Goal: Information Seeking & Learning: Learn about a topic

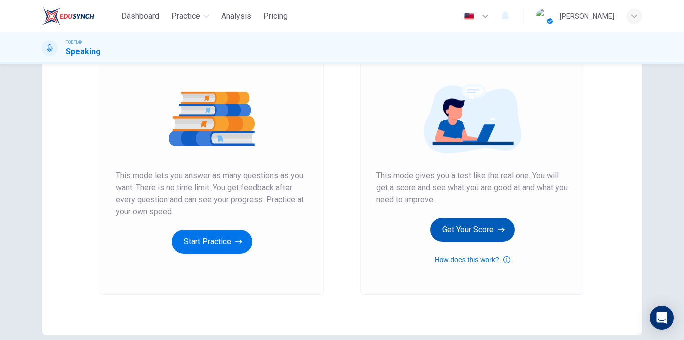
scroll to position [100, 0]
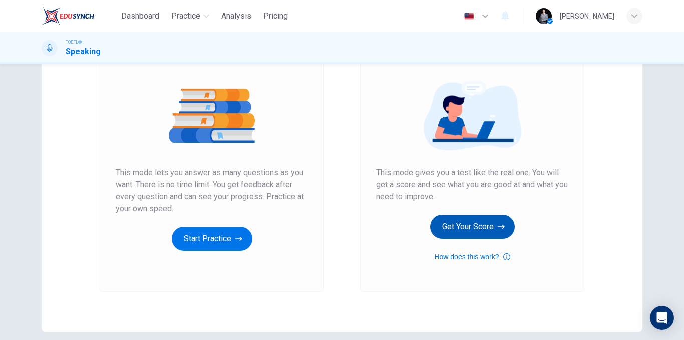
click at [479, 224] on button "Get Your Score" at bounding box center [472, 227] width 85 height 24
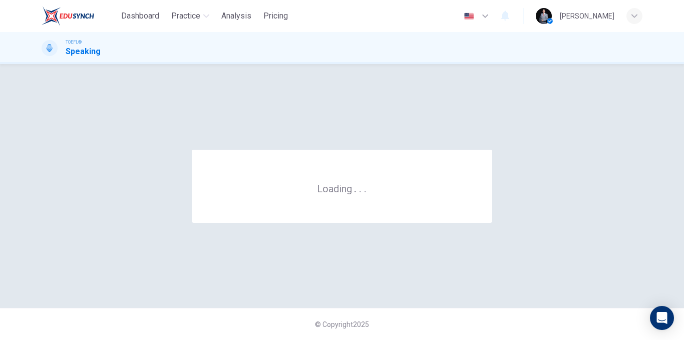
scroll to position [0, 0]
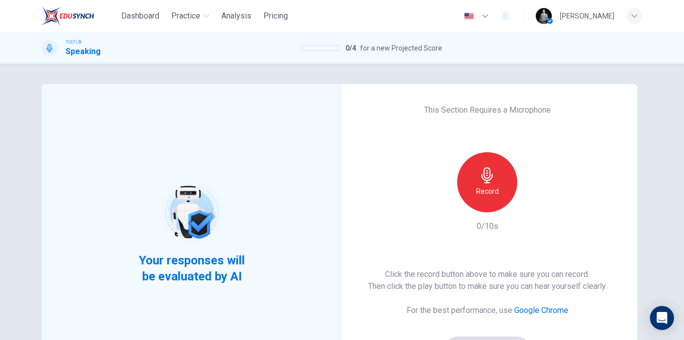
click at [509, 193] on div "Record" at bounding box center [487, 182] width 60 height 60
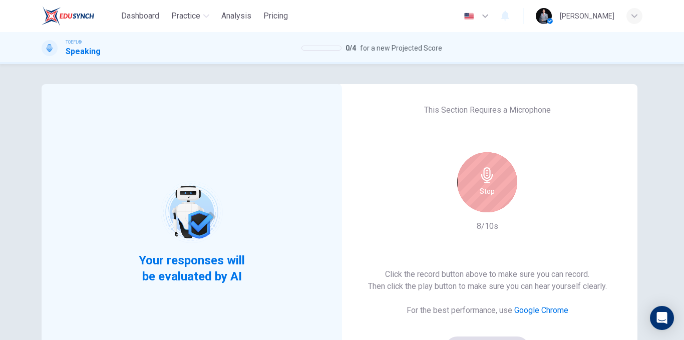
scroll to position [50, 0]
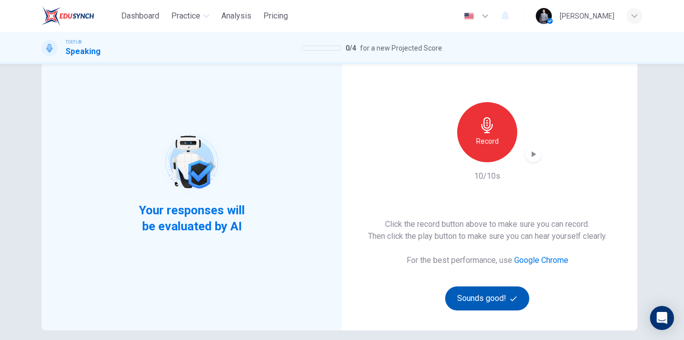
click at [489, 295] on button "Sounds good!" at bounding box center [487, 298] width 84 height 24
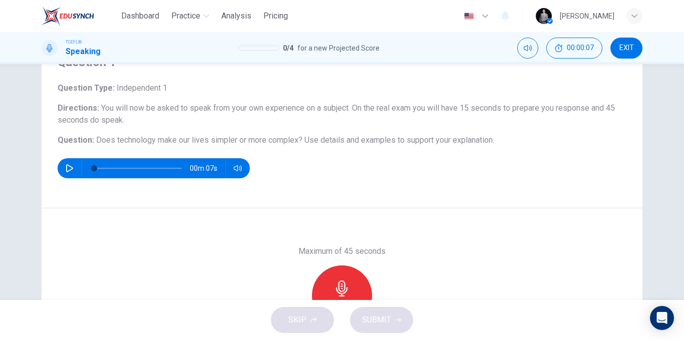
click at [66, 171] on icon "button" at bounding box center [70, 168] width 8 height 8
type input "0"
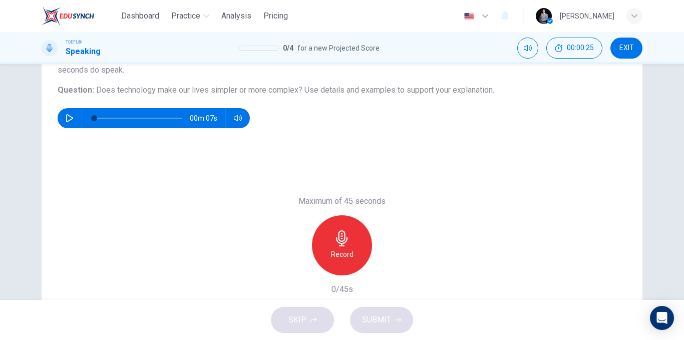
click at [350, 254] on h6 "Record" at bounding box center [342, 254] width 23 height 12
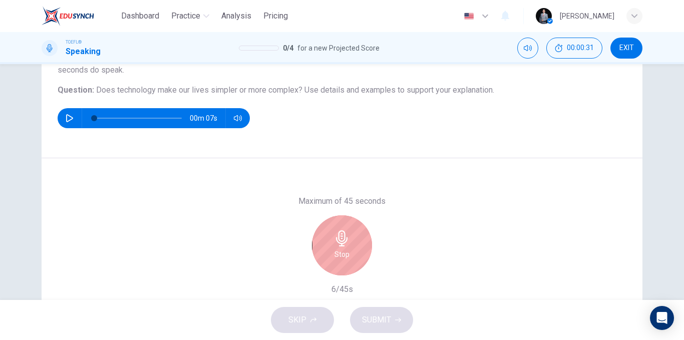
click at [364, 240] on div "Stop" at bounding box center [342, 245] width 60 height 60
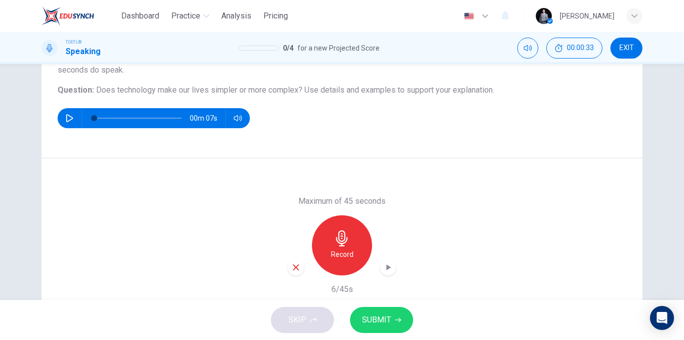
click at [292, 267] on icon "button" at bounding box center [295, 267] width 9 height 9
click at [331, 253] on h6 "Record" at bounding box center [342, 254] width 23 height 12
click at [372, 313] on span "SUBMIT" at bounding box center [376, 320] width 29 height 14
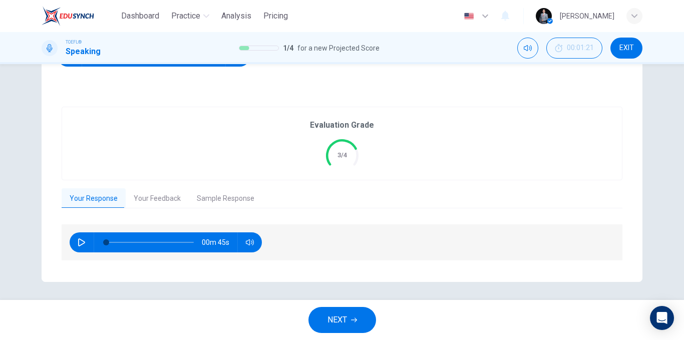
scroll to position [164, 0]
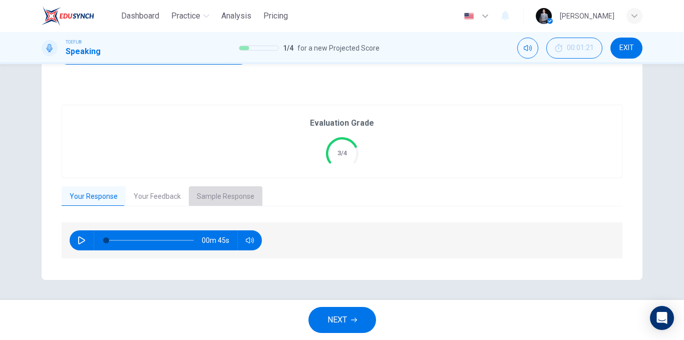
click at [224, 203] on button "Sample Response" at bounding box center [226, 196] width 74 height 21
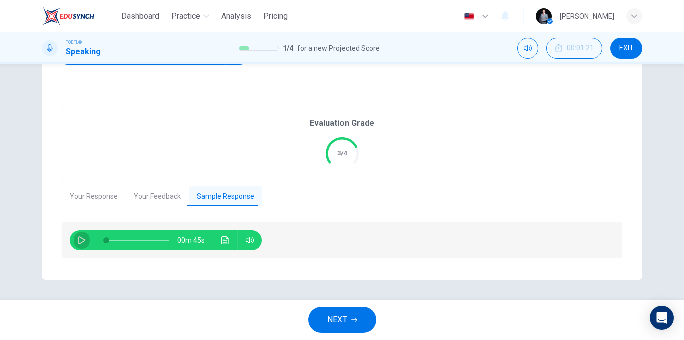
click at [82, 240] on icon "button" at bounding box center [81, 240] width 7 height 8
type input "33"
click at [352, 313] on button "NEXT" at bounding box center [342, 320] width 68 height 26
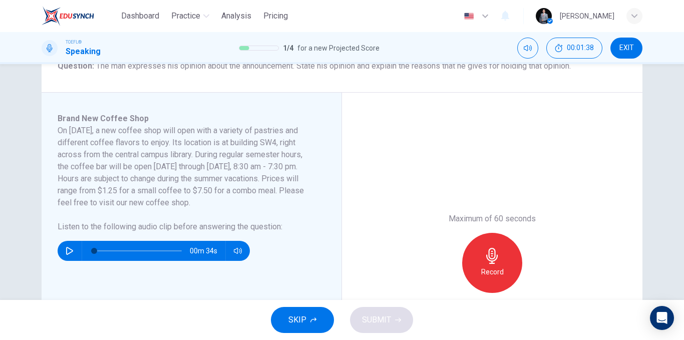
scroll to position [150, 0]
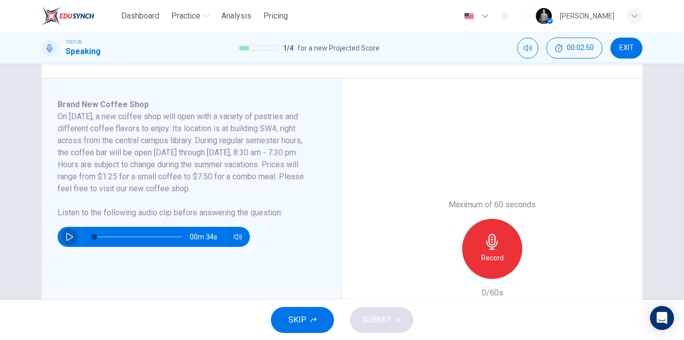
click at [62, 239] on button "button" at bounding box center [70, 237] width 16 height 20
type input "0"
click at [501, 244] on div "Record" at bounding box center [492, 249] width 60 height 60
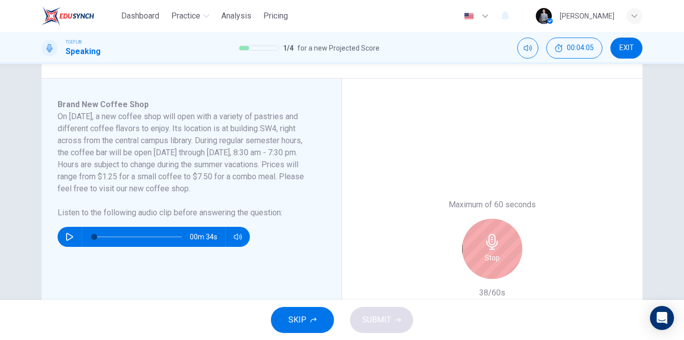
click at [493, 250] on div "Stop" at bounding box center [492, 249] width 60 height 60
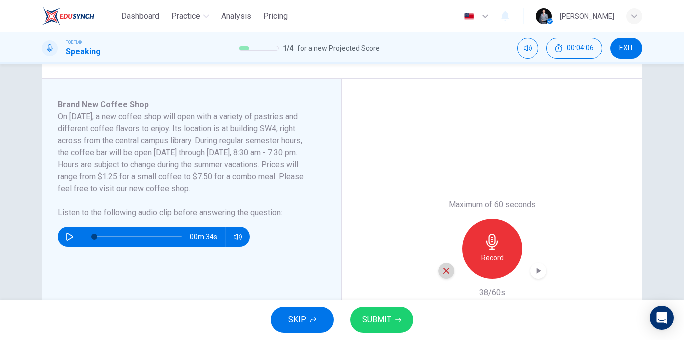
click at [445, 266] on div "button" at bounding box center [446, 271] width 16 height 16
click at [485, 252] on h6 "Record" at bounding box center [492, 258] width 23 height 12
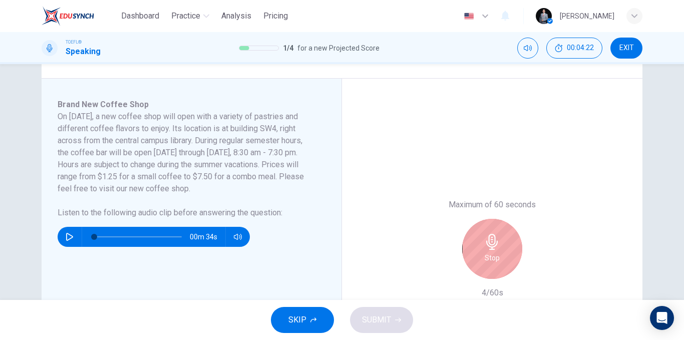
click at [504, 266] on div "Stop" at bounding box center [492, 249] width 60 height 60
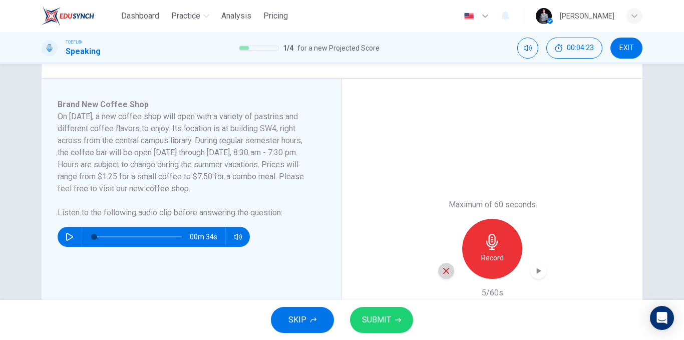
click at [438, 273] on div "button" at bounding box center [446, 271] width 16 height 16
click at [474, 256] on div "Record" at bounding box center [492, 249] width 60 height 60
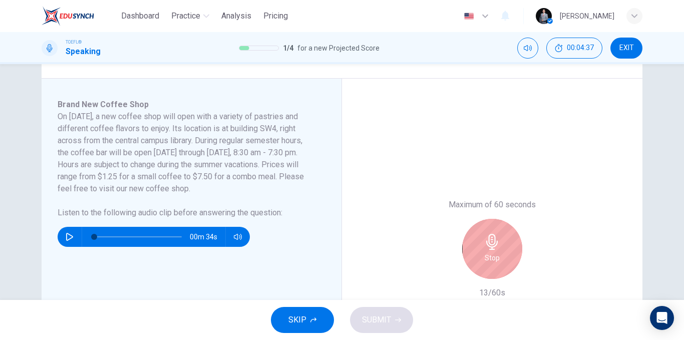
click at [474, 256] on div "Stop" at bounding box center [492, 249] width 60 height 60
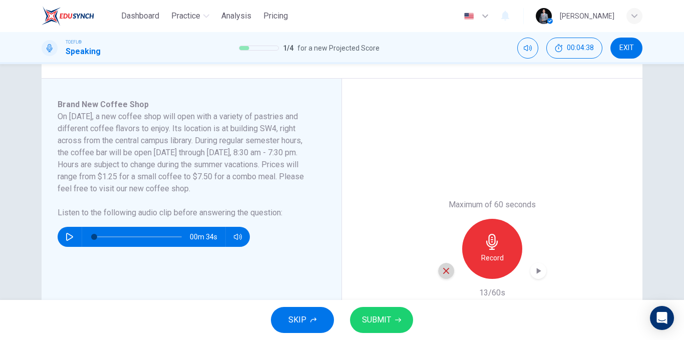
click at [447, 268] on icon "button" at bounding box center [446, 270] width 9 height 9
click at [497, 249] on icon "button" at bounding box center [492, 242] width 16 height 16
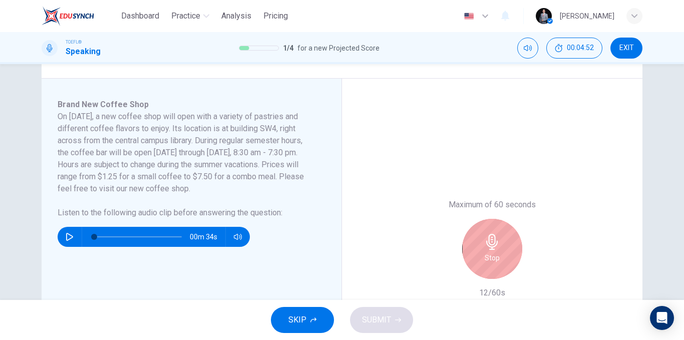
click at [498, 249] on div "Stop" at bounding box center [492, 249] width 60 height 60
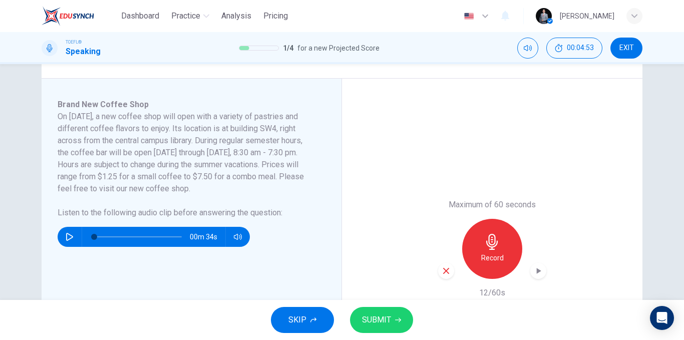
click at [440, 275] on div "button" at bounding box center [446, 271] width 16 height 16
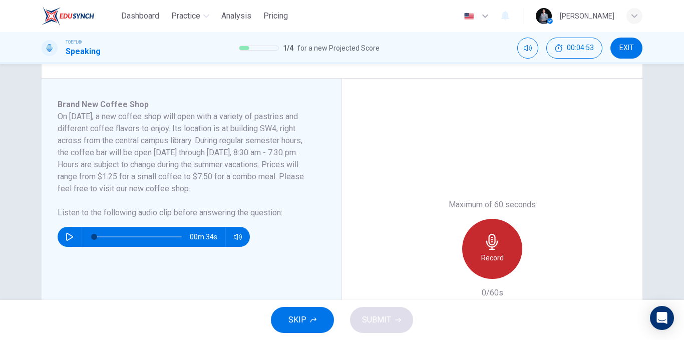
click at [478, 248] on div "Record" at bounding box center [492, 249] width 60 height 60
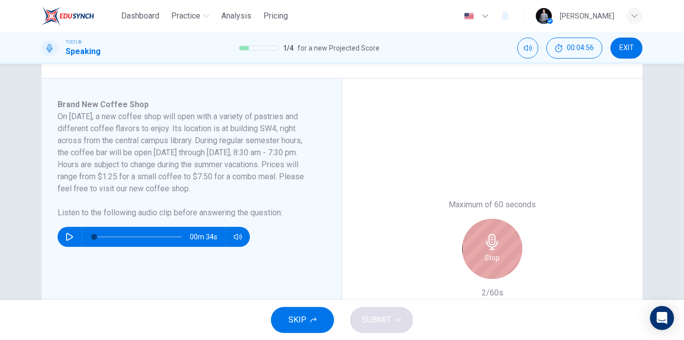
click at [478, 247] on div "Stop" at bounding box center [492, 249] width 60 height 60
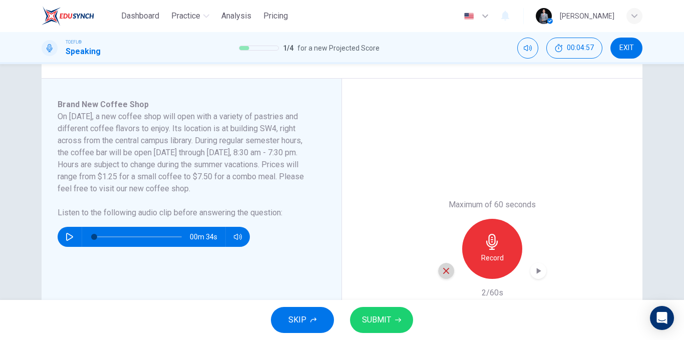
click at [445, 267] on icon "button" at bounding box center [446, 270] width 9 height 9
click at [485, 252] on h6 "Record" at bounding box center [492, 258] width 23 height 12
click at [388, 313] on span "SUBMIT" at bounding box center [376, 320] width 29 height 14
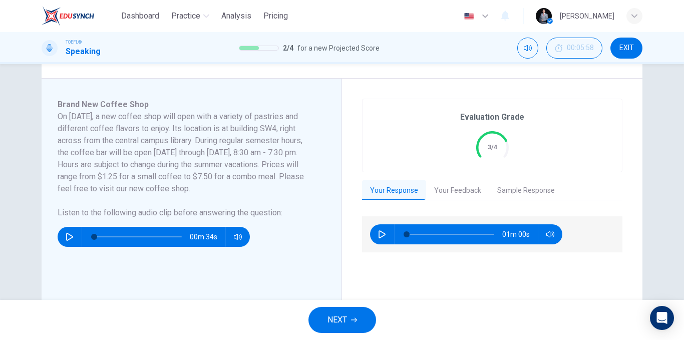
click at [358, 329] on button "NEXT" at bounding box center [342, 320] width 68 height 26
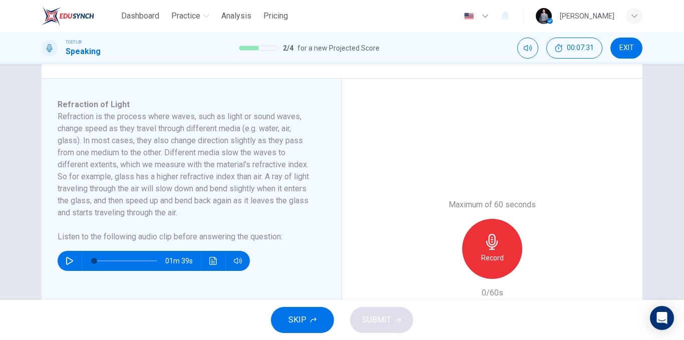
drag, startPoint x: 234, startPoint y: 187, endPoint x: 182, endPoint y: 192, distance: 51.8
click at [226, 188] on h6 "Refraction is the process where waves, such as light or sound waves, change spe…" at bounding box center [186, 165] width 256 height 108
click at [66, 268] on button "button" at bounding box center [70, 261] width 16 height 20
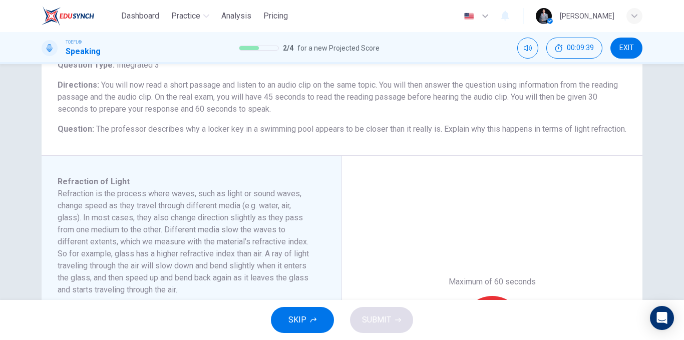
scroll to position [50, 0]
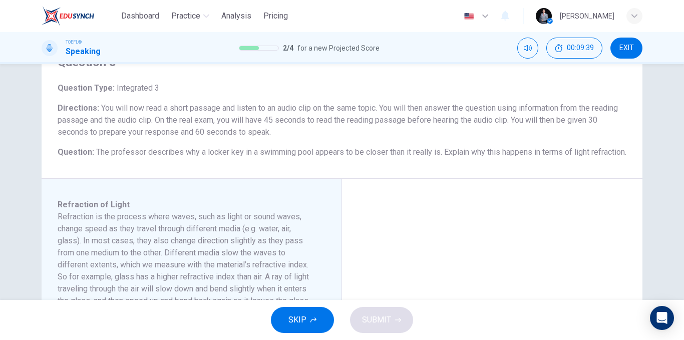
type input "0"
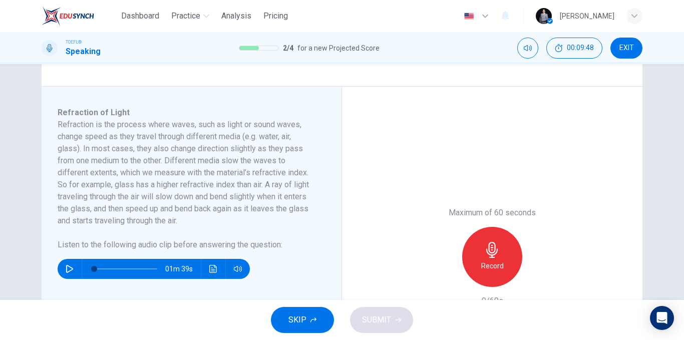
scroll to position [150, 0]
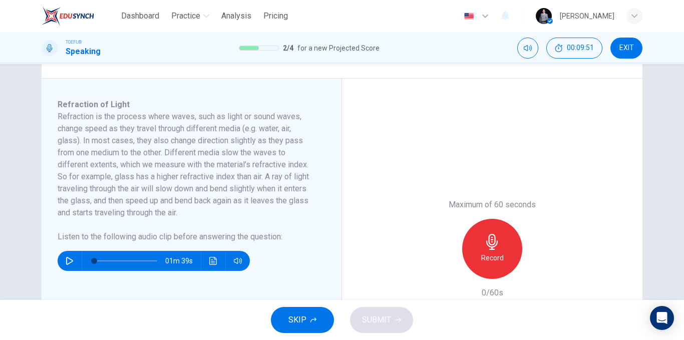
click at [480, 250] on div "Record" at bounding box center [492, 249] width 60 height 60
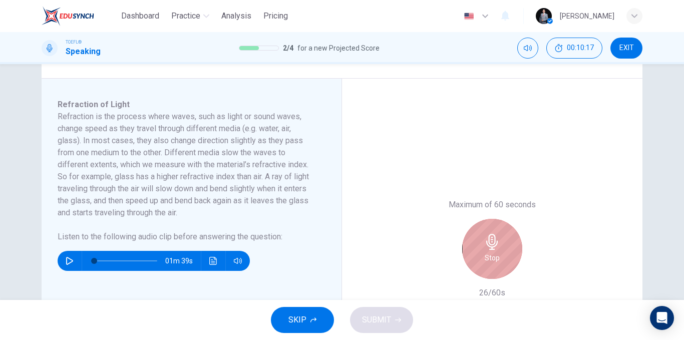
click at [467, 243] on div "Stop" at bounding box center [492, 249] width 60 height 60
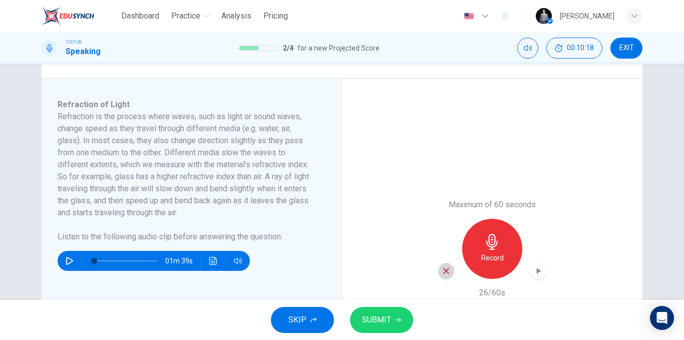
click at [445, 275] on icon "button" at bounding box center [446, 270] width 9 height 9
click at [490, 250] on icon "button" at bounding box center [492, 242] width 16 height 16
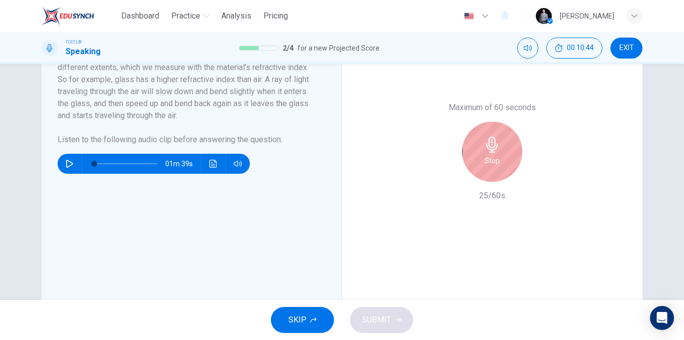
scroll to position [250, 0]
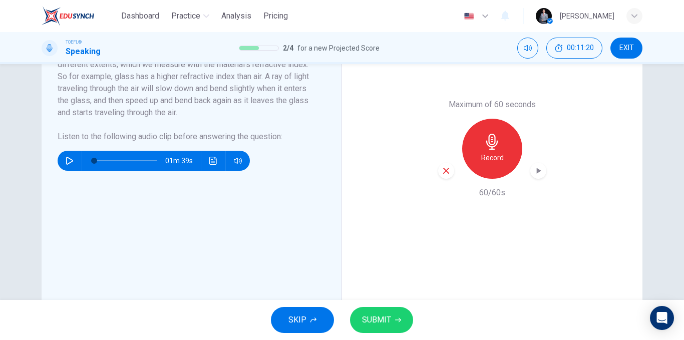
click at [386, 321] on span "SUBMIT" at bounding box center [376, 320] width 29 height 14
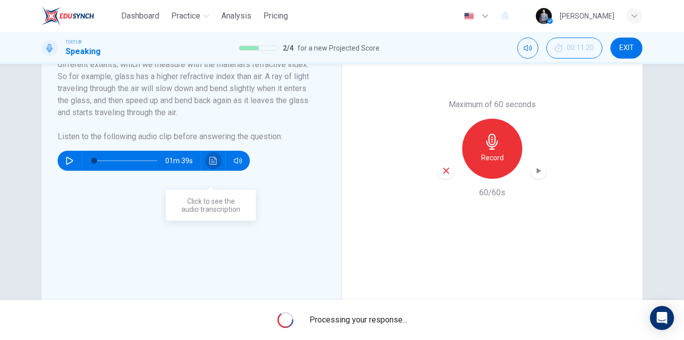
click at [209, 165] on icon "Click to see the audio transcription" at bounding box center [213, 161] width 8 height 8
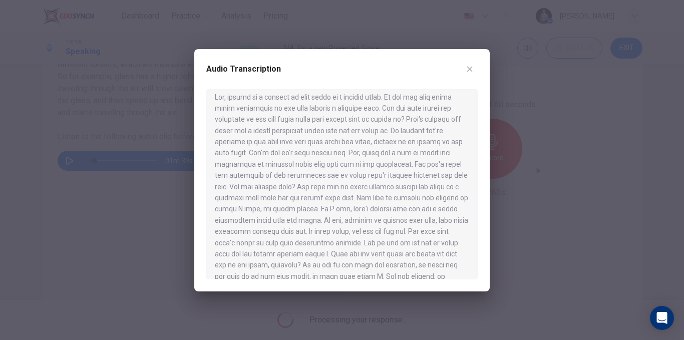
scroll to position [0, 0]
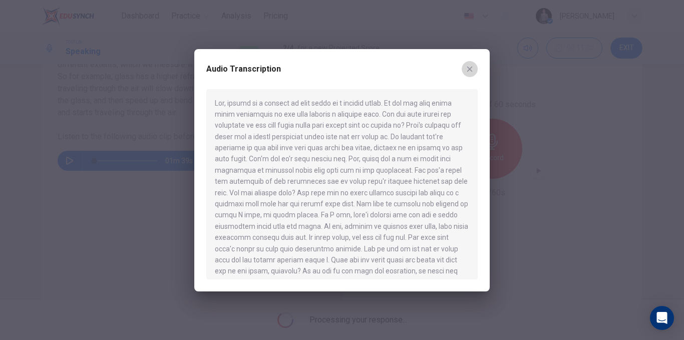
click at [466, 74] on button "button" at bounding box center [470, 69] width 16 height 16
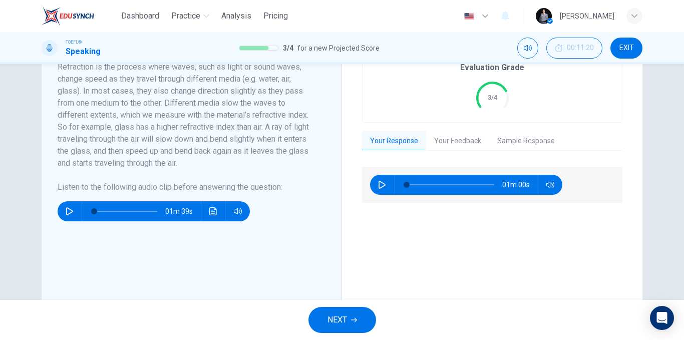
scroll to position [200, 0]
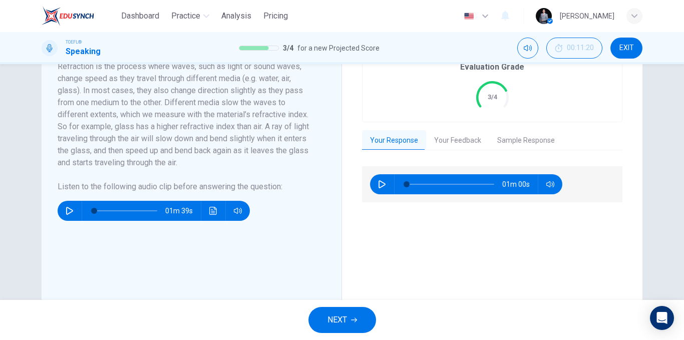
click at [489, 166] on div "Evaluation Grade 3/4 Your Response Your Feedback Sample Response 01m 00s Transl…" at bounding box center [492, 199] width 260 height 300
click at [506, 149] on button "Sample Response" at bounding box center [526, 140] width 74 height 21
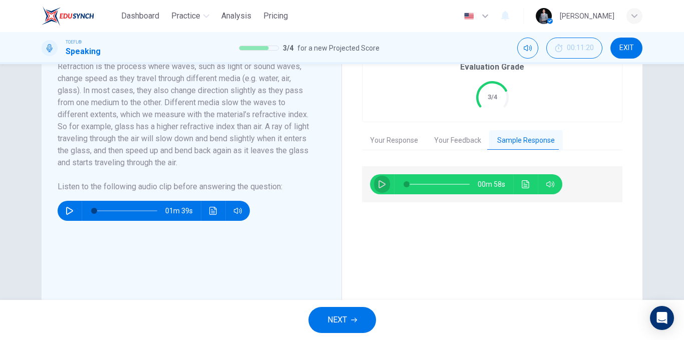
click at [385, 194] on button "button" at bounding box center [382, 184] width 16 height 20
type input "31"
click at [354, 312] on button "NEXT" at bounding box center [342, 320] width 68 height 26
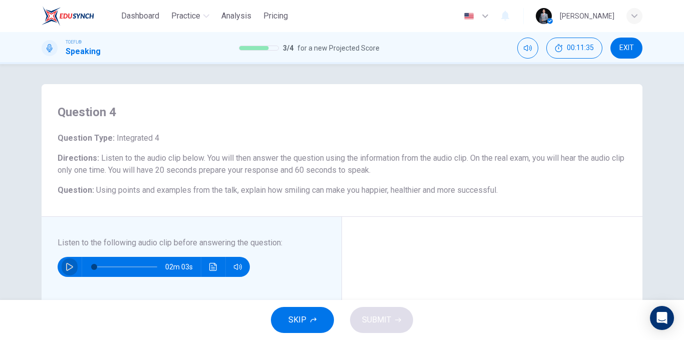
click at [72, 265] on button "button" at bounding box center [70, 267] width 16 height 20
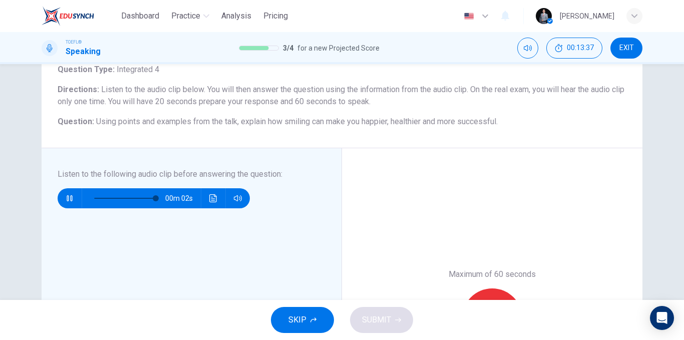
scroll to position [200, 0]
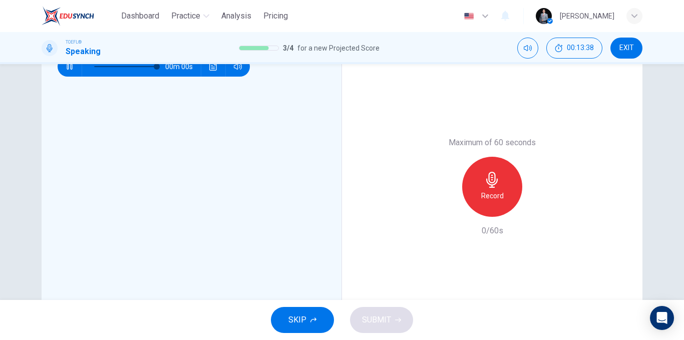
type input "0"
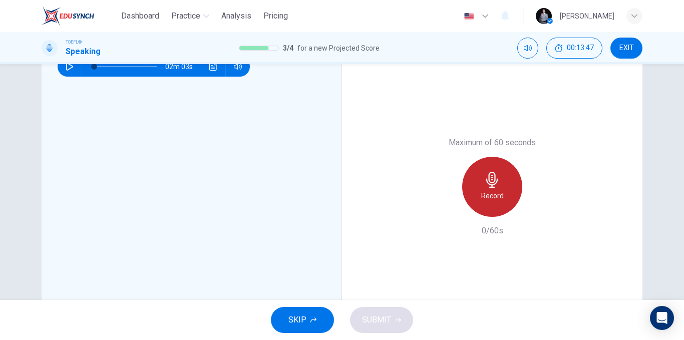
click at [482, 189] on div "Record" at bounding box center [492, 187] width 60 height 60
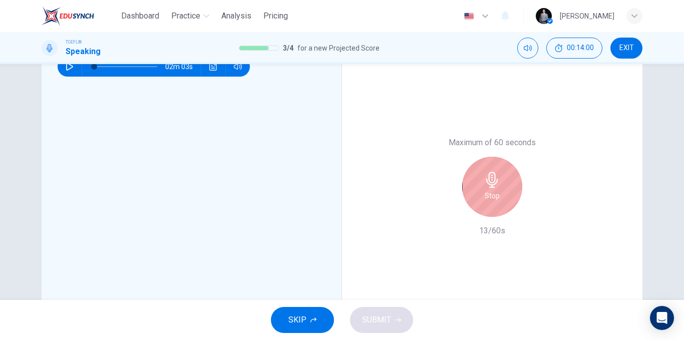
click at [500, 190] on div "Stop" at bounding box center [492, 187] width 60 height 60
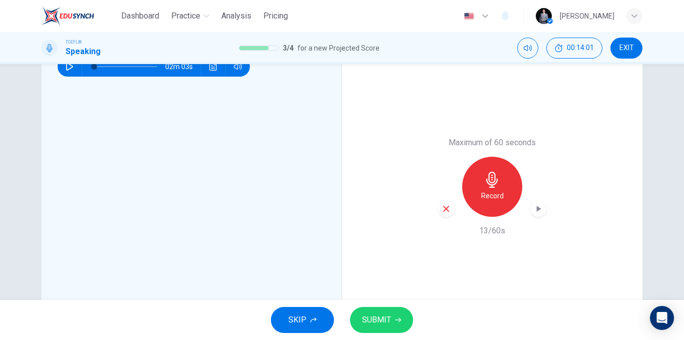
click at [450, 213] on div "button" at bounding box center [446, 209] width 16 height 16
click at [484, 199] on h6 "Record" at bounding box center [492, 196] width 23 height 12
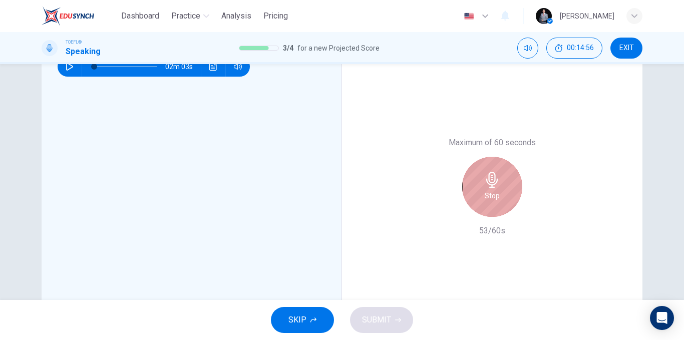
click at [485, 199] on h6 "Stop" at bounding box center [492, 196] width 15 height 12
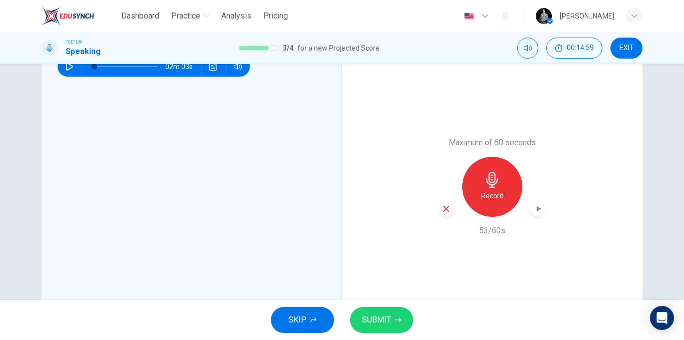
click at [445, 209] on icon "button" at bounding box center [446, 208] width 9 height 9
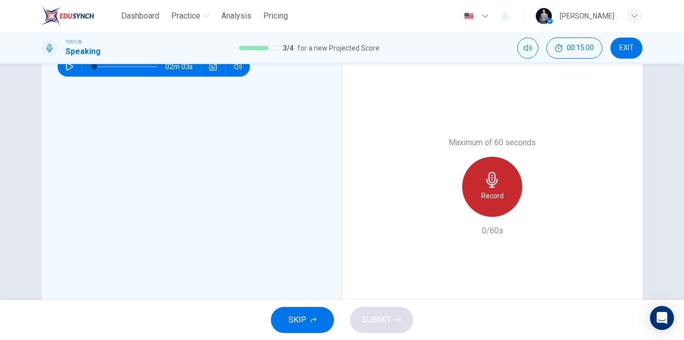
click at [484, 193] on h6 "Record" at bounding box center [492, 196] width 23 height 12
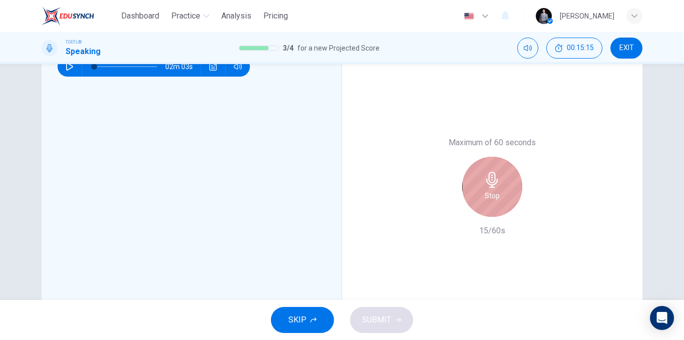
click at [487, 183] on icon "button" at bounding box center [492, 180] width 16 height 16
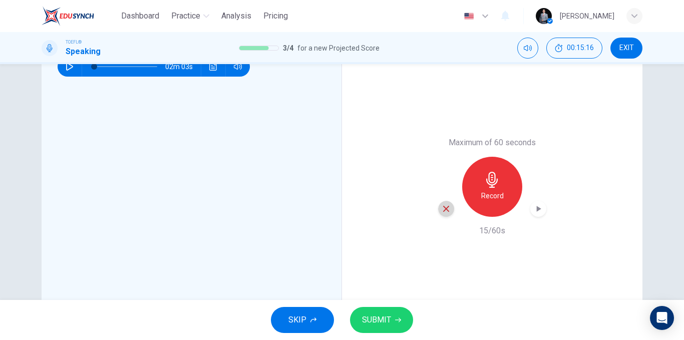
click at [442, 205] on icon "button" at bounding box center [446, 208] width 9 height 9
click at [481, 195] on h6 "Record" at bounding box center [492, 196] width 23 height 12
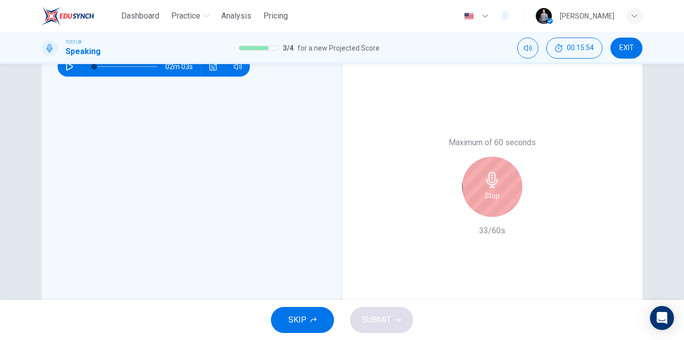
click at [481, 199] on div "Stop" at bounding box center [492, 187] width 60 height 60
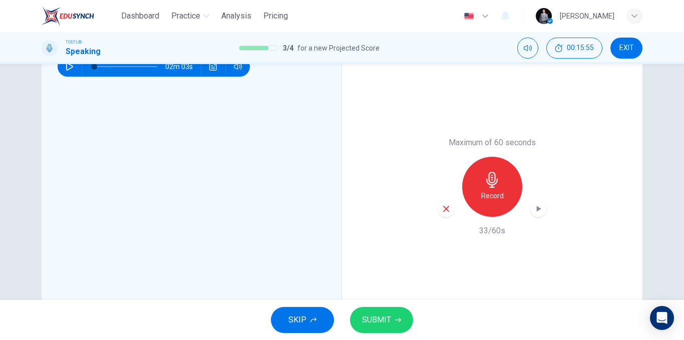
click at [438, 211] on div "button" at bounding box center [446, 209] width 16 height 16
click at [481, 200] on h6 "Record" at bounding box center [492, 196] width 23 height 12
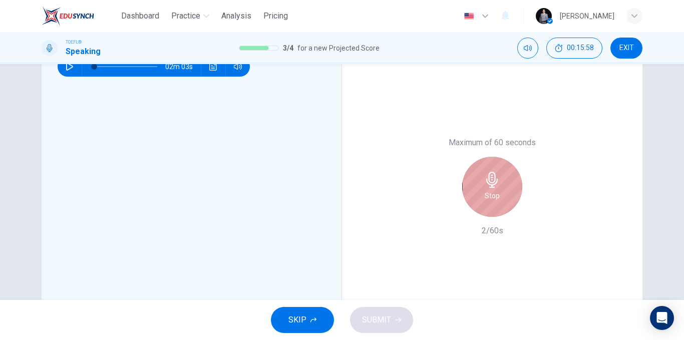
click at [486, 187] on icon "button" at bounding box center [492, 180] width 16 height 16
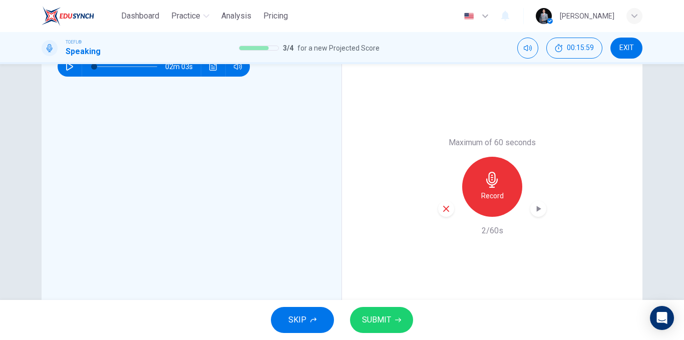
drag, startPoint x: 447, startPoint y: 206, endPoint x: 453, endPoint y: 204, distance: 6.3
click at [447, 206] on icon "button" at bounding box center [446, 208] width 9 height 9
click at [503, 192] on div "Record" at bounding box center [492, 187] width 60 height 60
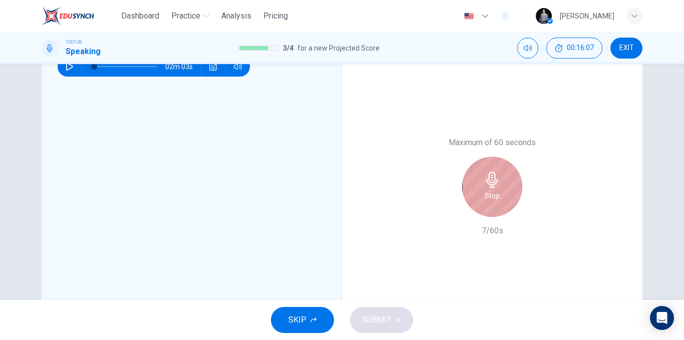
click at [489, 193] on h6 "Stop" at bounding box center [492, 196] width 15 height 12
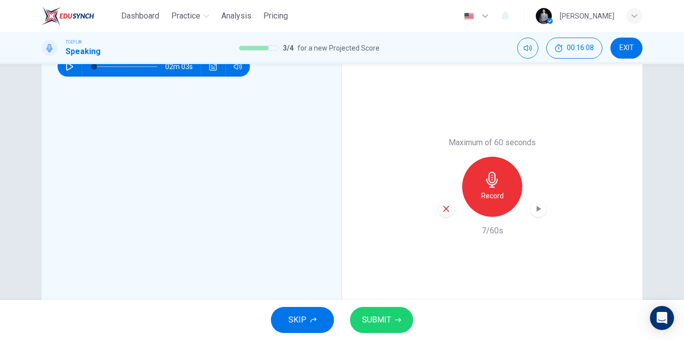
click at [451, 211] on div "button" at bounding box center [446, 209] width 16 height 16
click at [477, 198] on div "Record" at bounding box center [492, 187] width 60 height 60
click at [381, 316] on span "SUBMIT" at bounding box center [376, 320] width 29 height 14
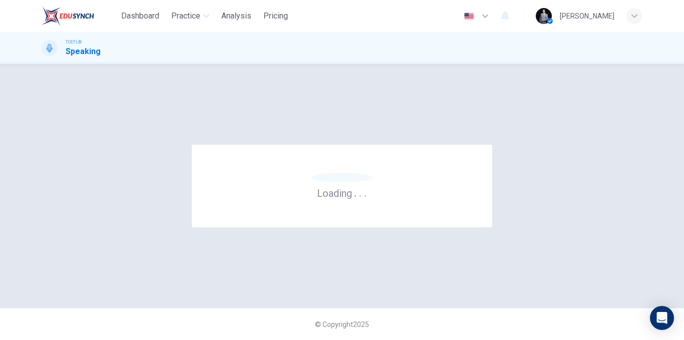
scroll to position [0, 0]
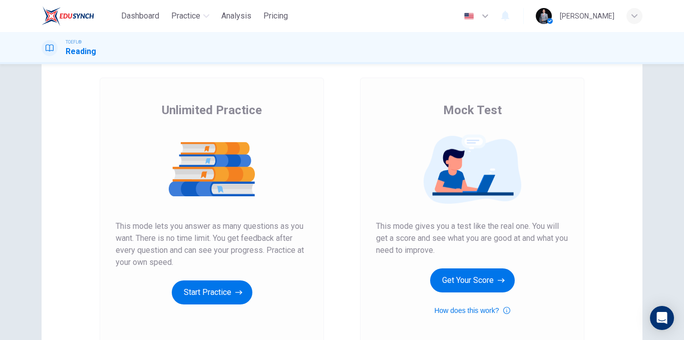
scroll to position [100, 0]
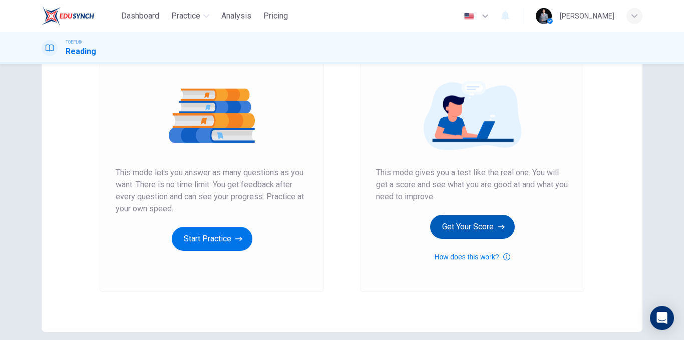
click at [486, 223] on button "Get Your Score" at bounding box center [472, 227] width 85 height 24
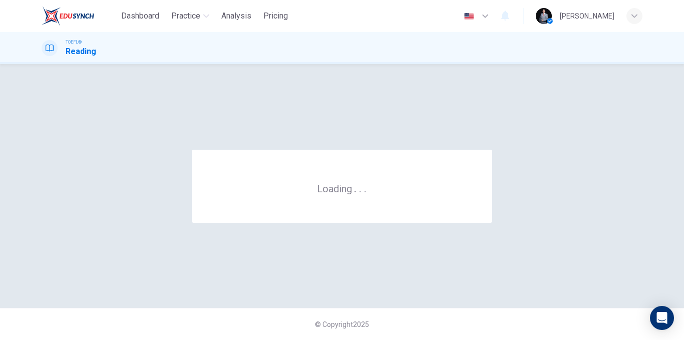
scroll to position [0, 0]
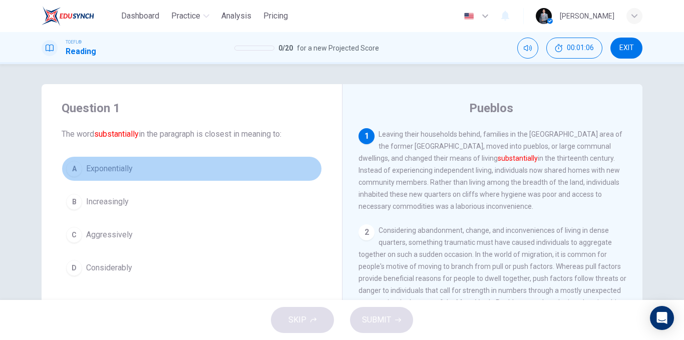
click at [126, 174] on span "Exponentially" at bounding box center [109, 169] width 47 height 12
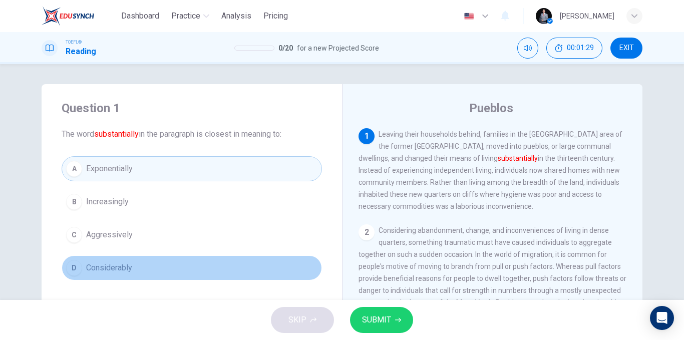
click at [113, 272] on span "Considerably" at bounding box center [109, 268] width 46 height 12
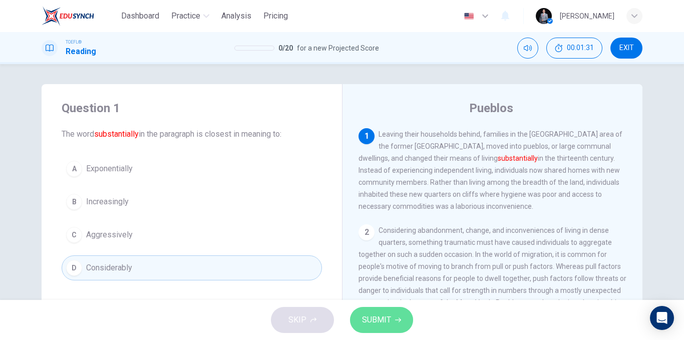
click at [392, 313] on button "SUBMIT" at bounding box center [381, 320] width 63 height 26
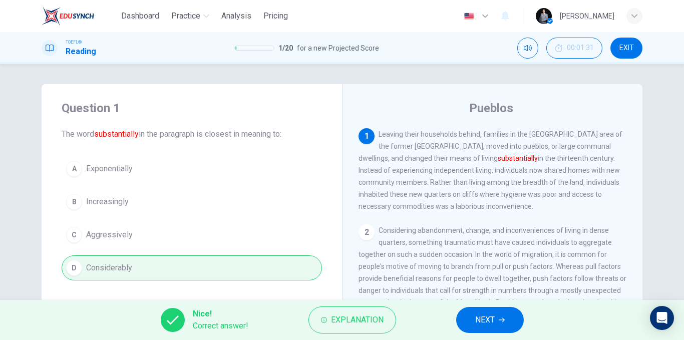
click at [496, 313] on button "NEXT" at bounding box center [490, 320] width 68 height 26
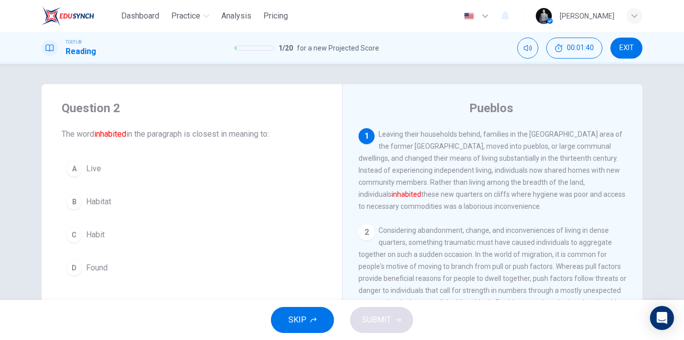
click at [102, 239] on span "Habit" at bounding box center [95, 235] width 19 height 12
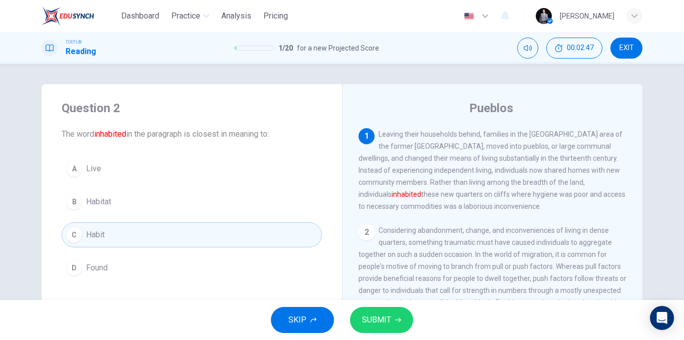
click at [379, 314] on span "SUBMIT" at bounding box center [376, 320] width 29 height 14
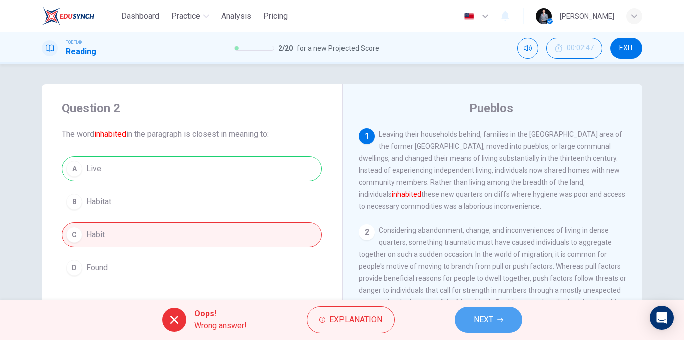
click at [488, 317] on span "NEXT" at bounding box center [484, 320] width 20 height 14
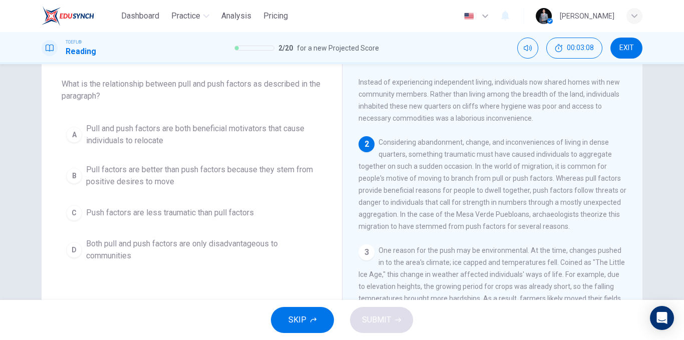
scroll to position [62, 0]
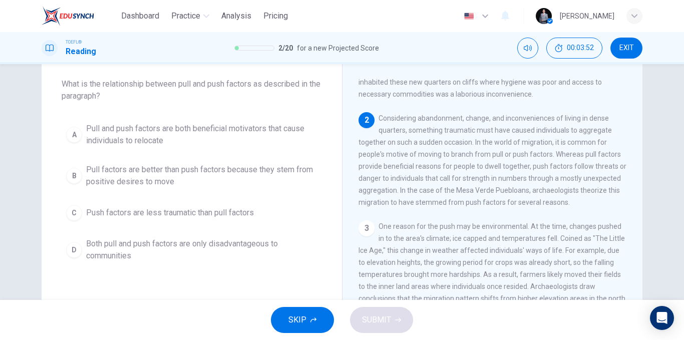
click at [247, 134] on span "Pull and push factors are both beneficial motivators that cause individuals to …" at bounding box center [201, 135] width 231 height 24
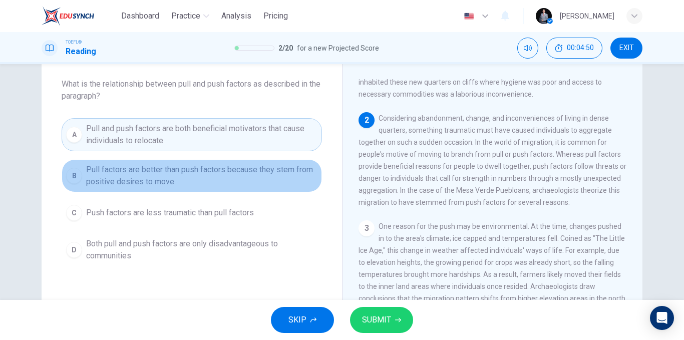
click at [260, 181] on span "Pull factors are better than push factors because they stem from positive desir…" at bounding box center [201, 176] width 231 height 24
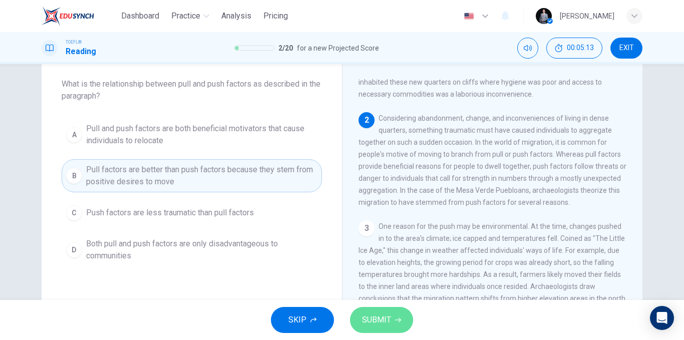
click at [370, 315] on span "SUBMIT" at bounding box center [376, 320] width 29 height 14
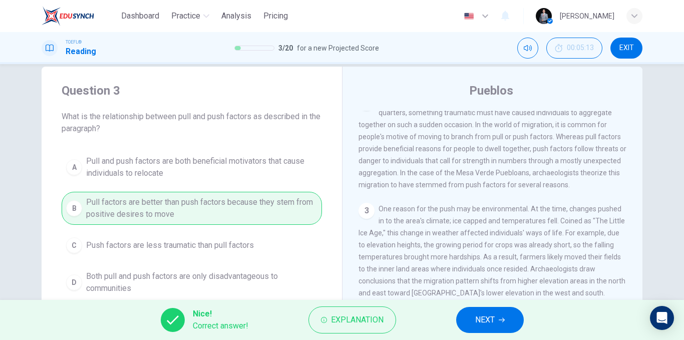
scroll to position [0, 0]
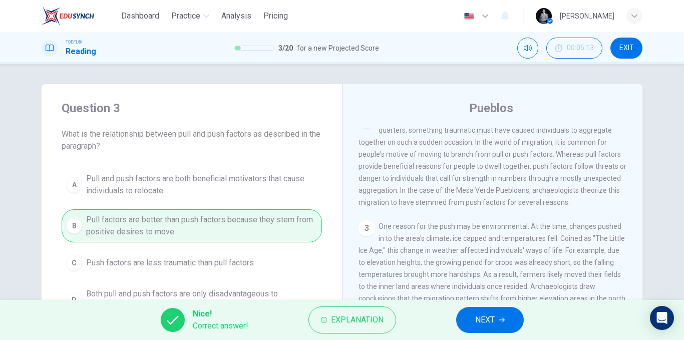
click at [497, 317] on button "NEXT" at bounding box center [490, 320] width 68 height 26
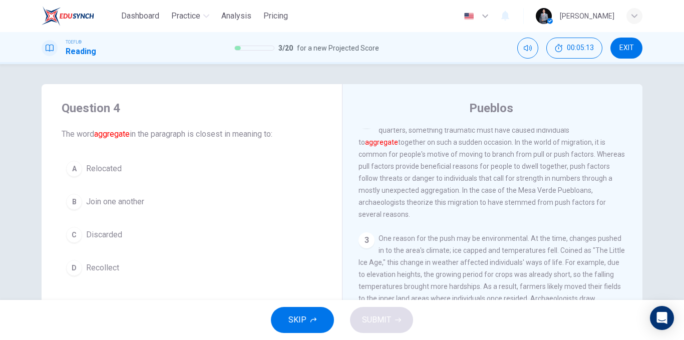
scroll to position [100, 0]
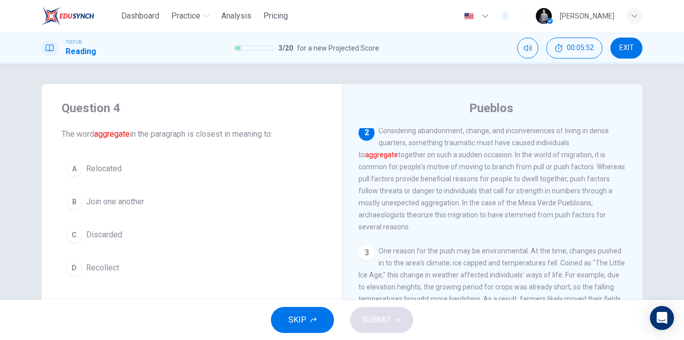
click at [170, 172] on button "A Relocated" at bounding box center [192, 168] width 260 height 25
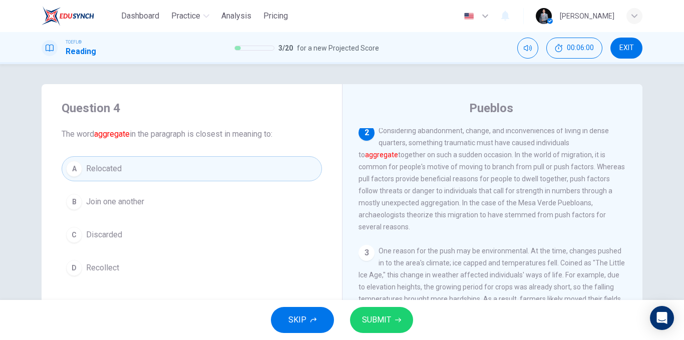
click at [122, 265] on button "D Recollect" at bounding box center [192, 267] width 260 height 25
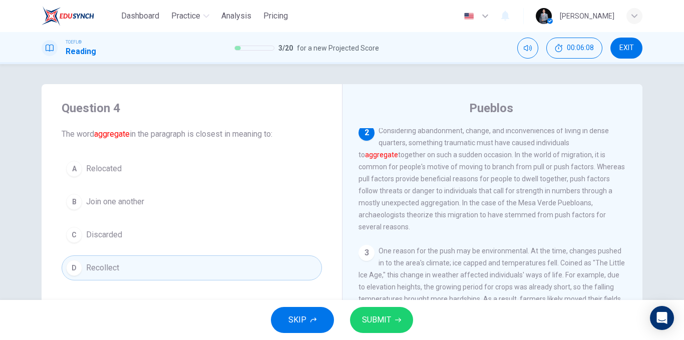
click at [377, 317] on span "SUBMIT" at bounding box center [376, 320] width 29 height 14
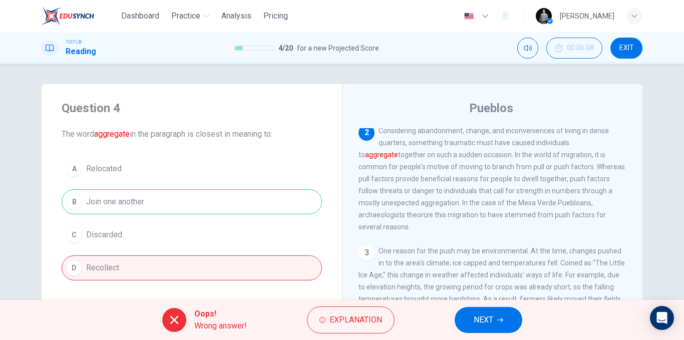
click at [187, 177] on div "A Relocated B Join one another C Discarded D Recollect" at bounding box center [192, 218] width 260 height 124
click at [490, 321] on span "NEXT" at bounding box center [484, 320] width 20 height 14
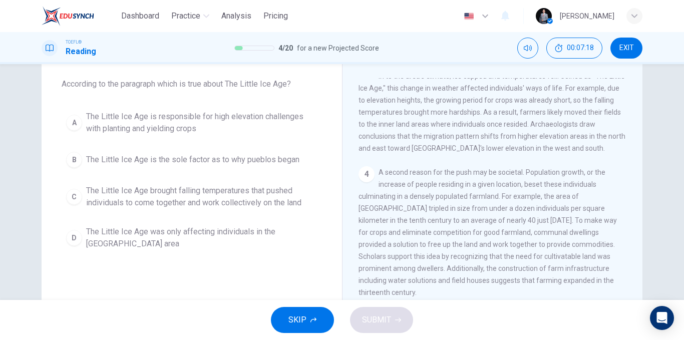
scroll to position [174, 0]
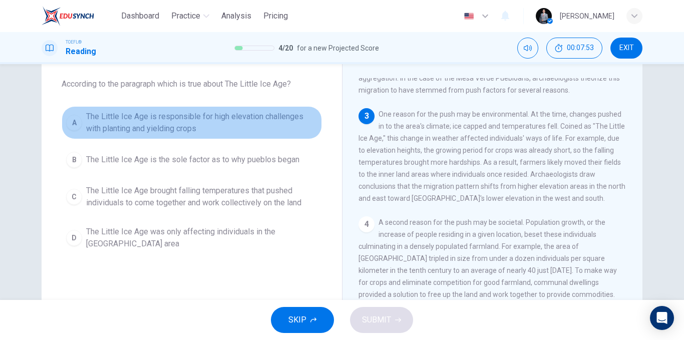
click at [154, 133] on span "The Little Ice Age is responsible for high elevation challenges with planting a…" at bounding box center [201, 123] width 231 height 24
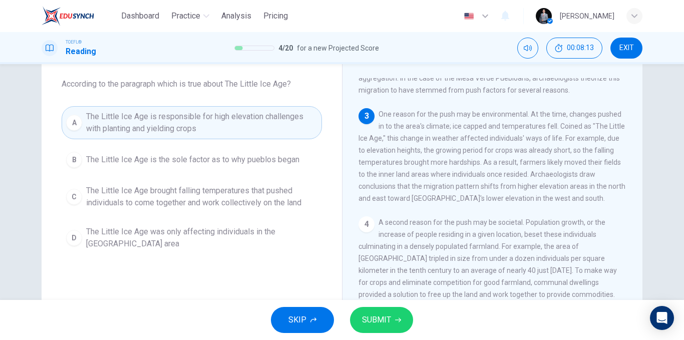
click at [372, 319] on span "SUBMIT" at bounding box center [376, 320] width 29 height 14
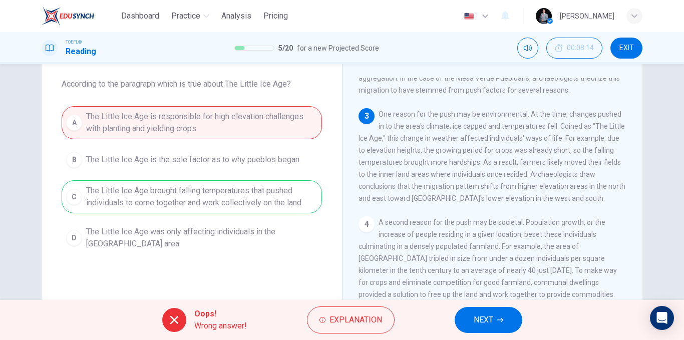
drag, startPoint x: 482, startPoint y: 322, endPoint x: 477, endPoint y: 319, distance: 5.6
click at [483, 322] on span "NEXT" at bounding box center [484, 320] width 20 height 14
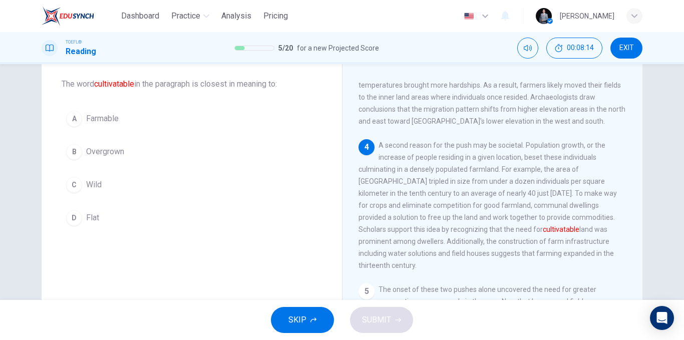
scroll to position [261, 0]
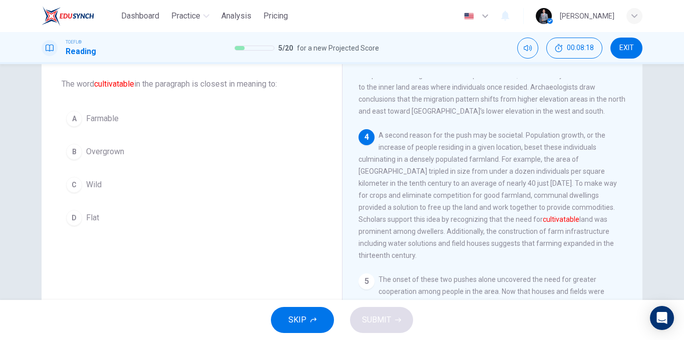
click at [623, 50] on span "EXIT" at bounding box center [626, 48] width 15 height 8
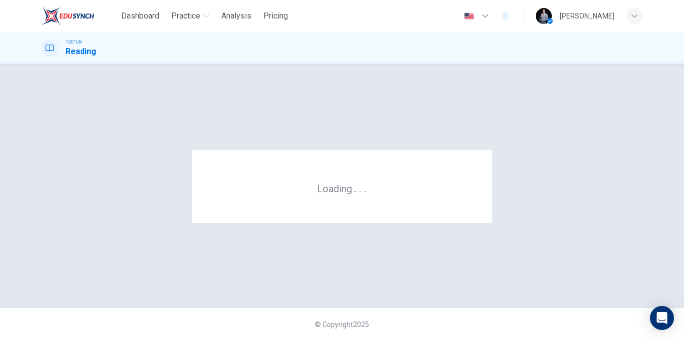
scroll to position [0, 0]
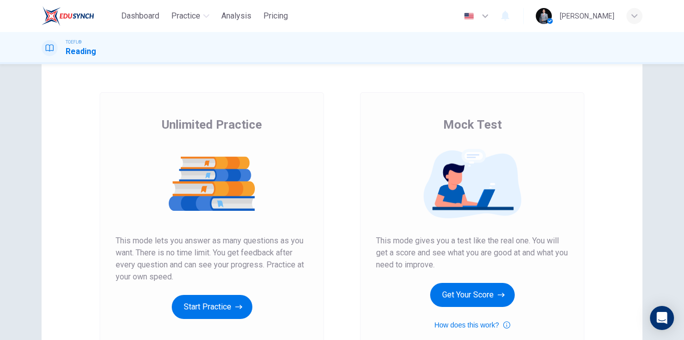
scroll to position [50, 0]
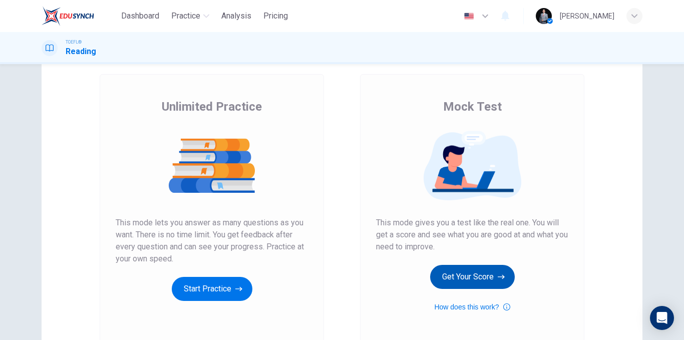
click at [473, 267] on button "Get Your Score" at bounding box center [472, 277] width 85 height 24
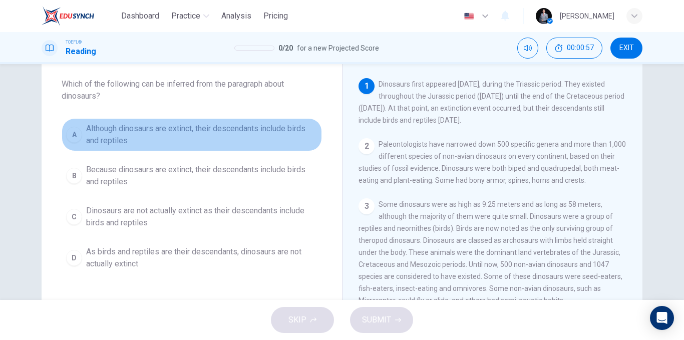
click at [299, 130] on span "Although dinosaurs are extinct, their descendants include birds and reptiles" at bounding box center [201, 135] width 231 height 24
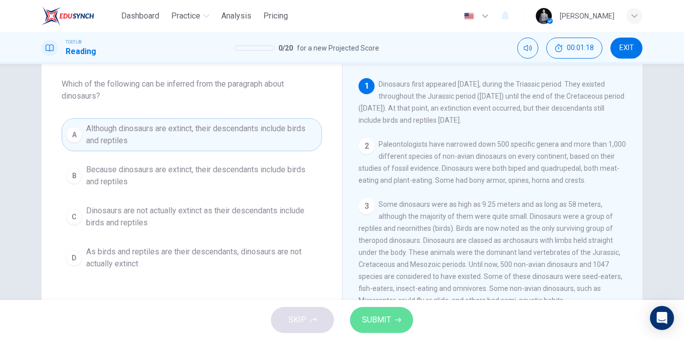
drag, startPoint x: 375, startPoint y: 313, endPoint x: 343, endPoint y: 303, distance: 34.2
click at [376, 313] on span "SUBMIT" at bounding box center [376, 320] width 29 height 14
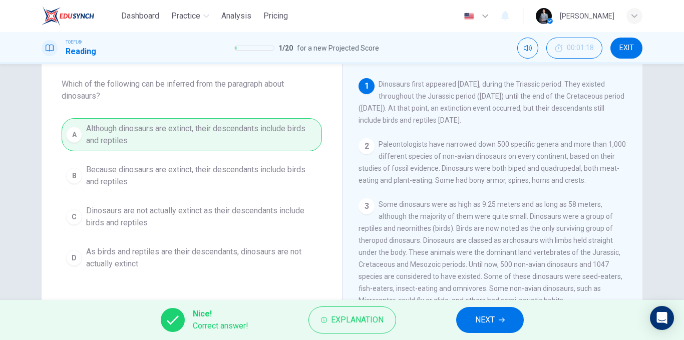
click at [499, 322] on icon "button" at bounding box center [502, 320] width 6 height 6
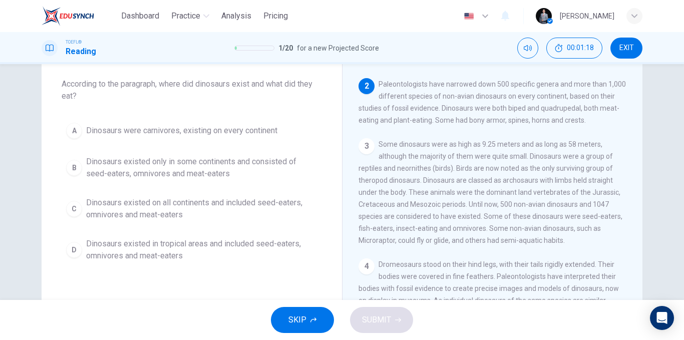
scroll to position [62, 0]
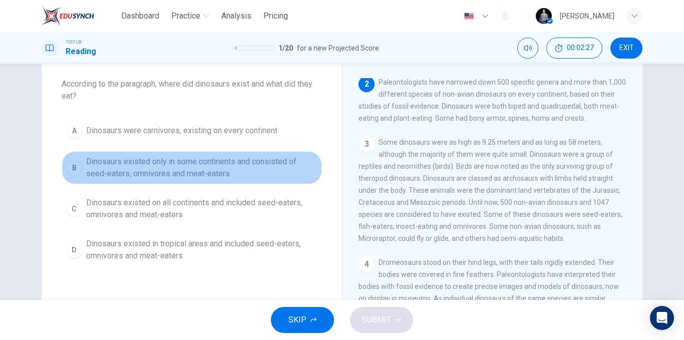
click at [283, 165] on span "Dinosaurs existed only in some continents and consisted of seed-eaters, omnivor…" at bounding box center [201, 168] width 231 height 24
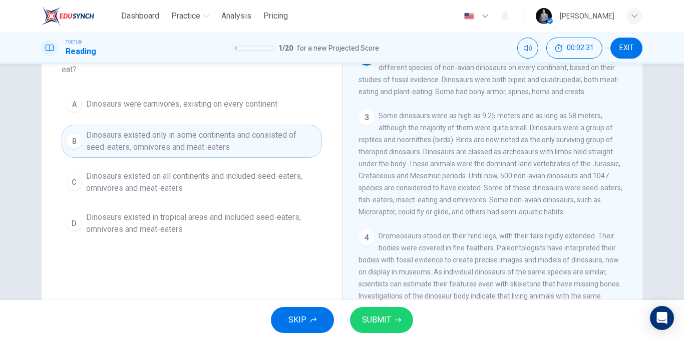
scroll to position [100, 0]
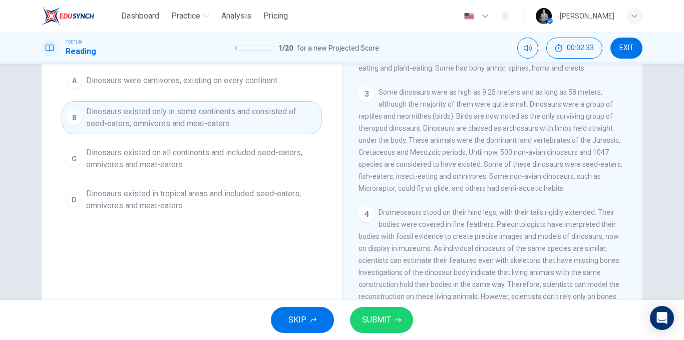
click at [212, 162] on span "Dinosaurs existed on all continents and included seed-eaters, omnivores and mea…" at bounding box center [201, 159] width 231 height 24
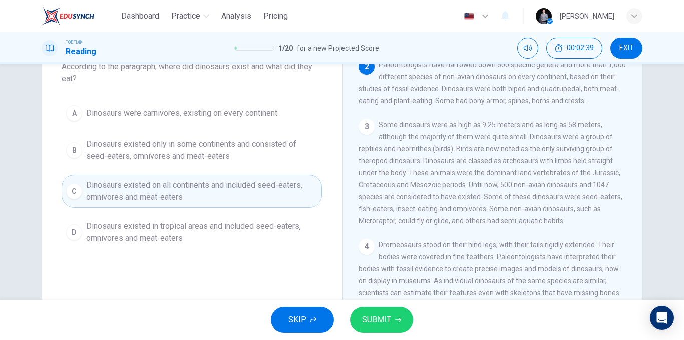
scroll to position [50, 0]
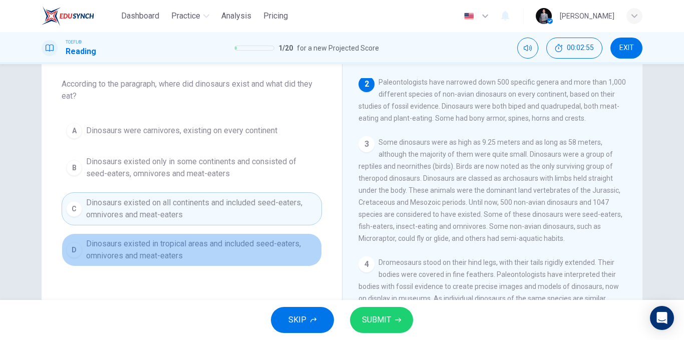
click at [172, 259] on span "Dinosaurs existed in tropical areas and included seed-eaters, omnivores and mea…" at bounding box center [201, 250] width 231 height 24
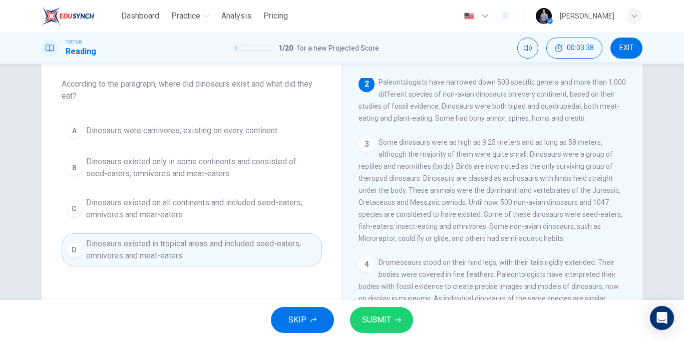
click at [220, 168] on span "Dinosaurs existed only in some continents and consisted of seed-eaters, omnivor…" at bounding box center [201, 168] width 231 height 24
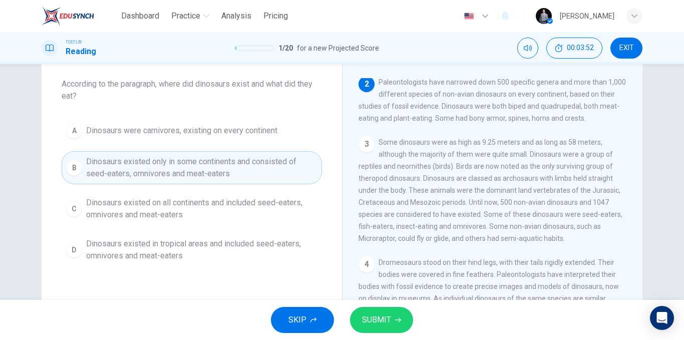
click at [388, 317] on span "SUBMIT" at bounding box center [376, 320] width 29 height 14
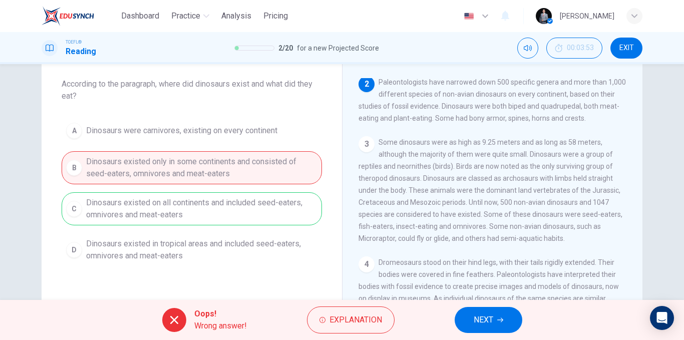
click at [492, 327] on span "NEXT" at bounding box center [484, 320] width 20 height 14
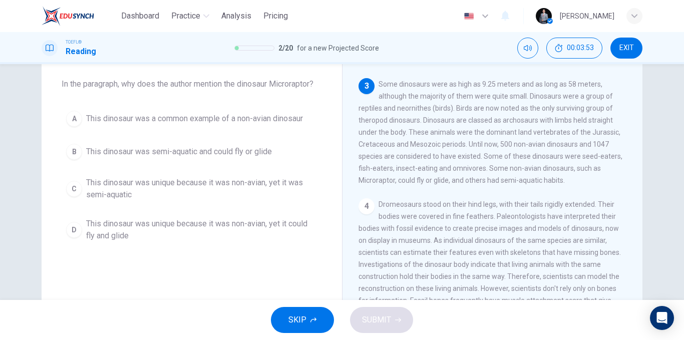
scroll to position [124, 0]
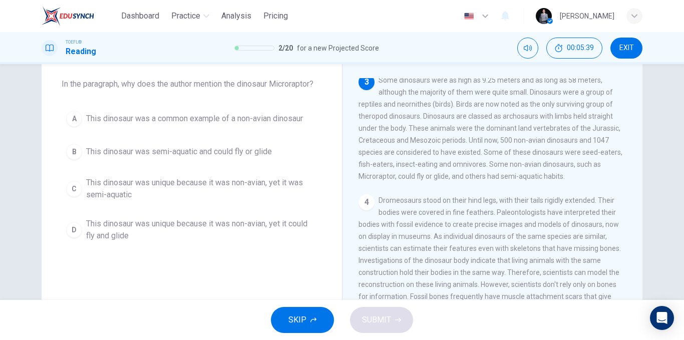
click at [289, 123] on span "This dinosaur was a common example of a non-avian dinosaur" at bounding box center [194, 119] width 217 height 12
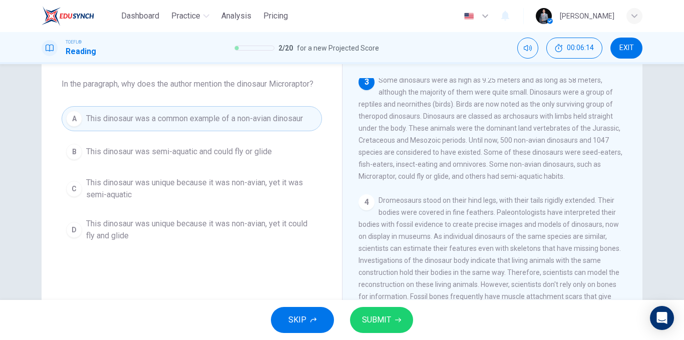
click at [187, 233] on span "This dinosaur was unique because it was non-avian, yet it could fly and glide" at bounding box center [201, 230] width 231 height 24
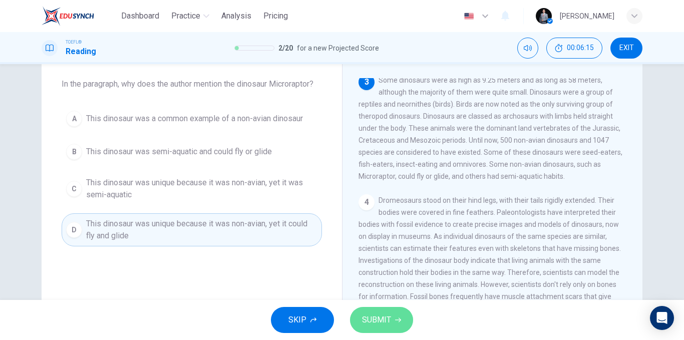
click at [378, 322] on span "SUBMIT" at bounding box center [376, 320] width 29 height 14
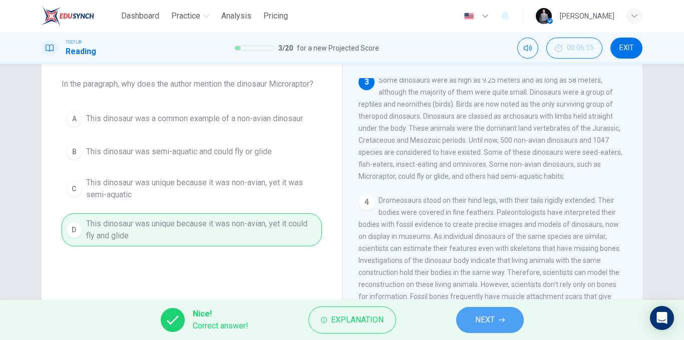
drag, startPoint x: 477, startPoint y: 326, endPoint x: 459, endPoint y: 319, distance: 19.0
click at [477, 326] on span "NEXT" at bounding box center [485, 320] width 20 height 14
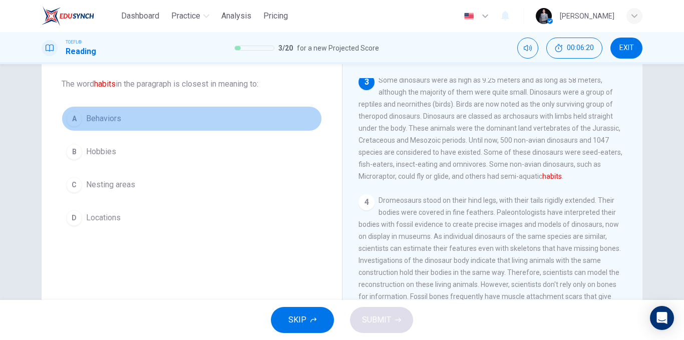
click at [123, 115] on button "A Behaviors" at bounding box center [192, 118] width 260 height 25
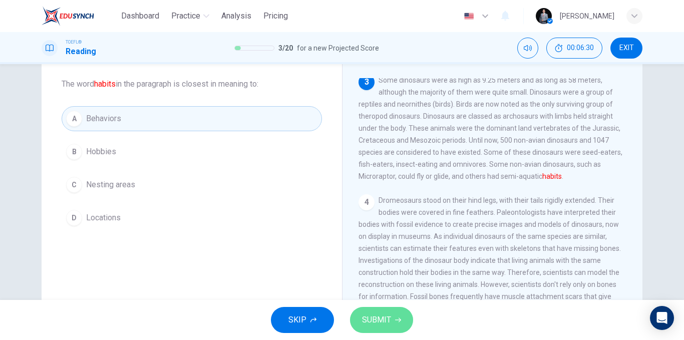
click at [385, 313] on span "SUBMIT" at bounding box center [376, 320] width 29 height 14
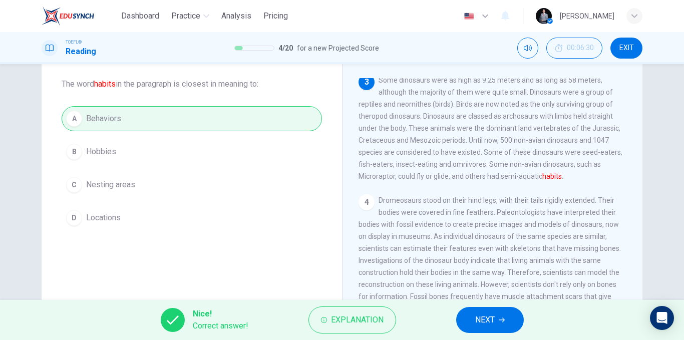
click at [478, 316] on span "NEXT" at bounding box center [485, 320] width 20 height 14
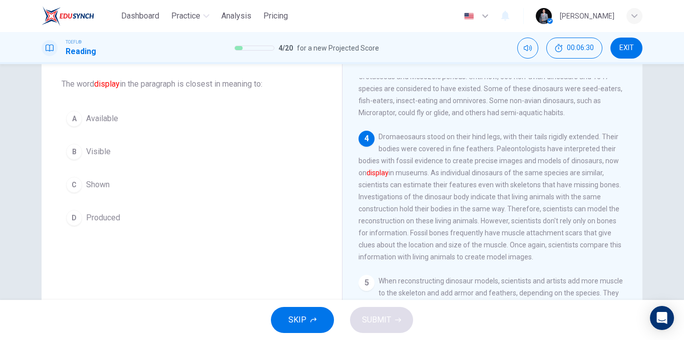
scroll to position [199, 0]
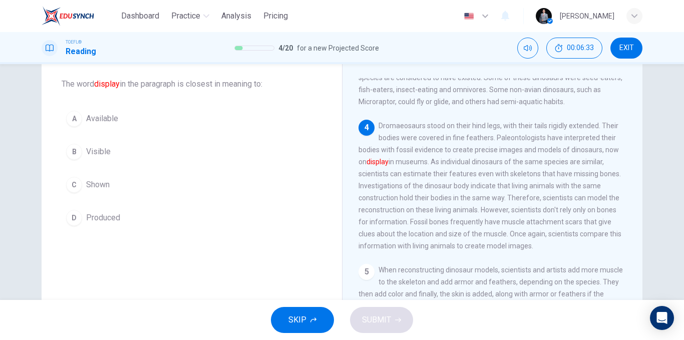
click at [115, 154] on button "B Visible" at bounding box center [192, 151] width 260 height 25
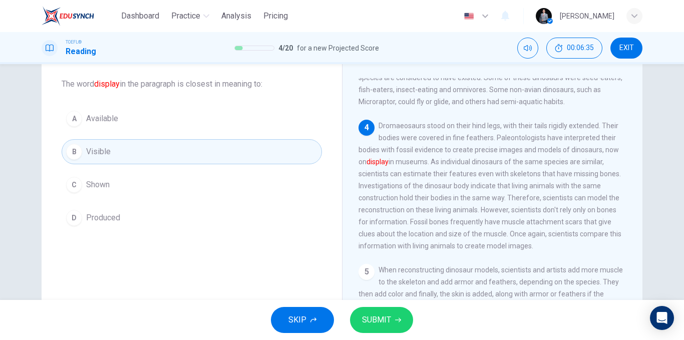
click at [121, 185] on button "C Shown" at bounding box center [192, 184] width 260 height 25
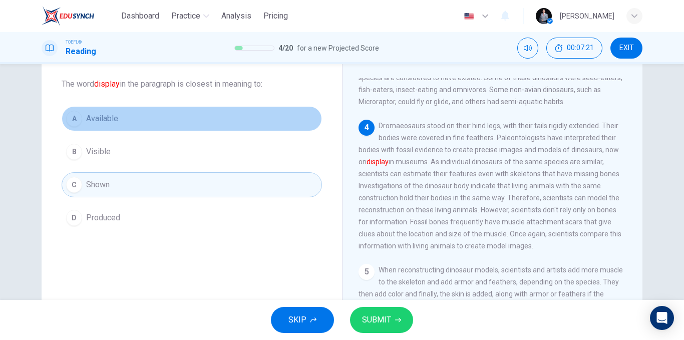
click at [129, 120] on button "A Available" at bounding box center [192, 118] width 260 height 25
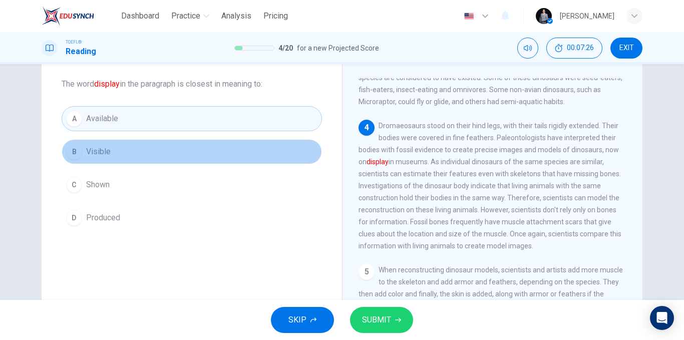
click at [118, 152] on button "B Visible" at bounding box center [192, 151] width 260 height 25
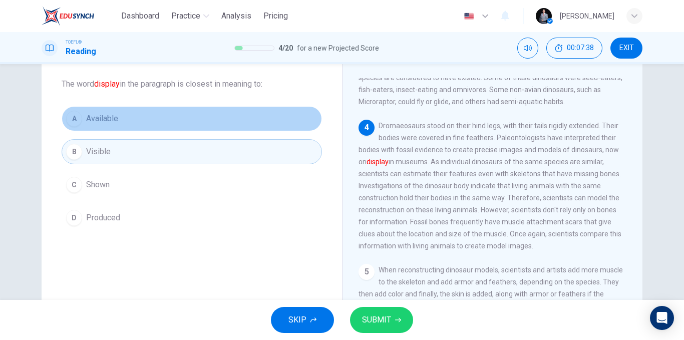
click at [135, 119] on button "A Available" at bounding box center [192, 118] width 260 height 25
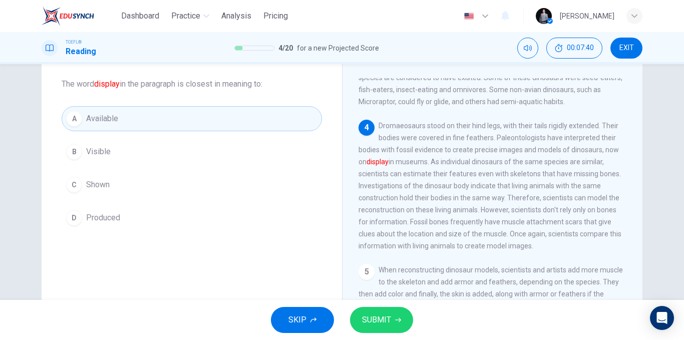
click at [367, 312] on button "SUBMIT" at bounding box center [381, 320] width 63 height 26
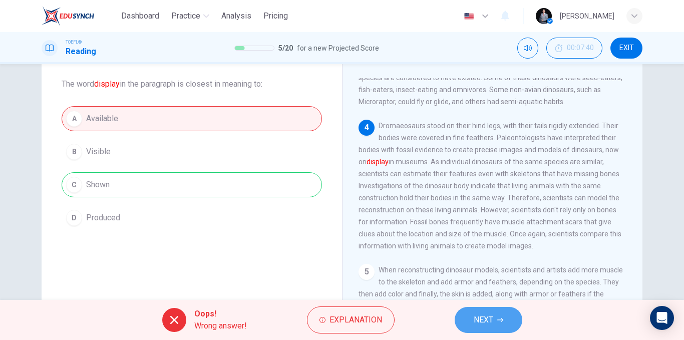
click at [495, 318] on button "NEXT" at bounding box center [489, 320] width 68 height 26
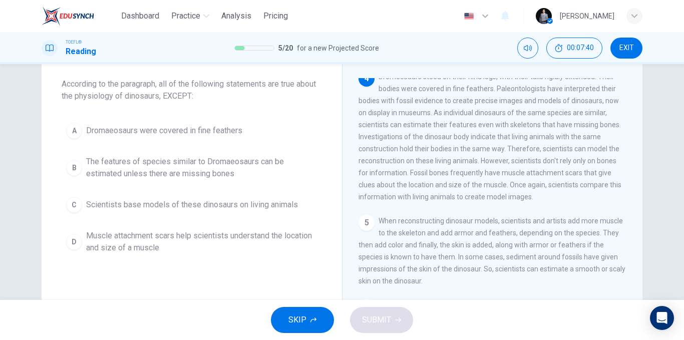
scroll to position [249, 0]
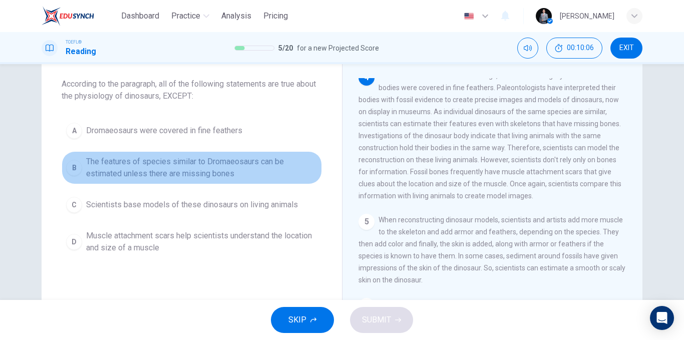
click at [203, 170] on span "The features of species similar to Dromaeosaurs can be estimated unless there a…" at bounding box center [201, 168] width 231 height 24
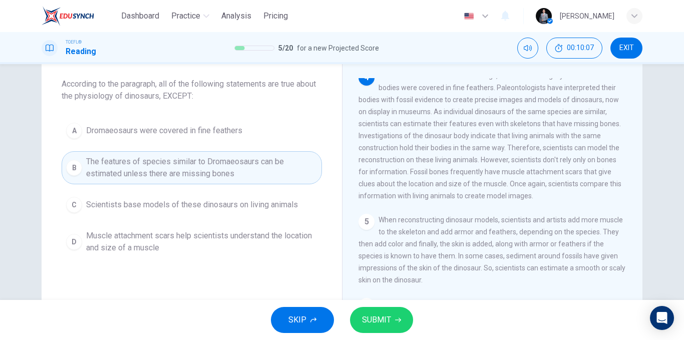
click at [380, 333] on button "SUBMIT" at bounding box center [381, 320] width 63 height 26
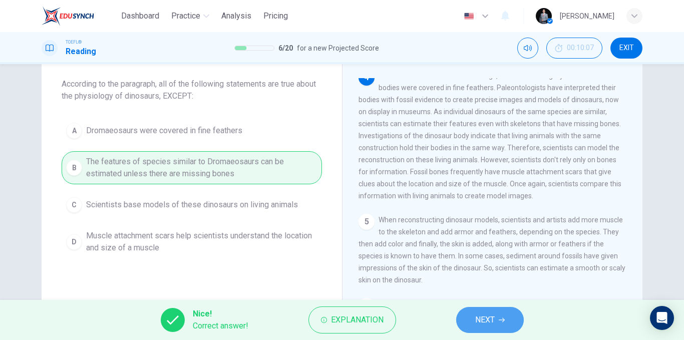
click at [467, 318] on button "NEXT" at bounding box center [490, 320] width 68 height 26
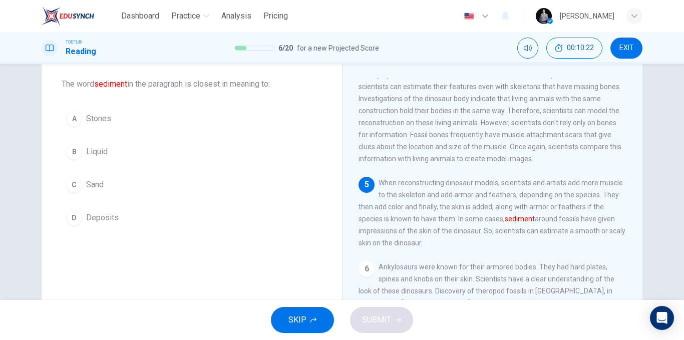
scroll to position [336, 0]
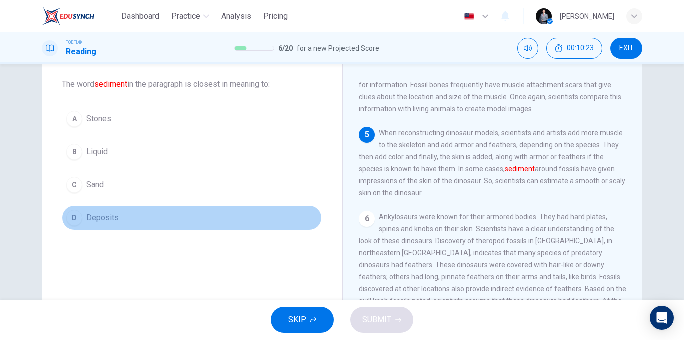
click at [107, 225] on button "D Deposits" at bounding box center [192, 217] width 260 height 25
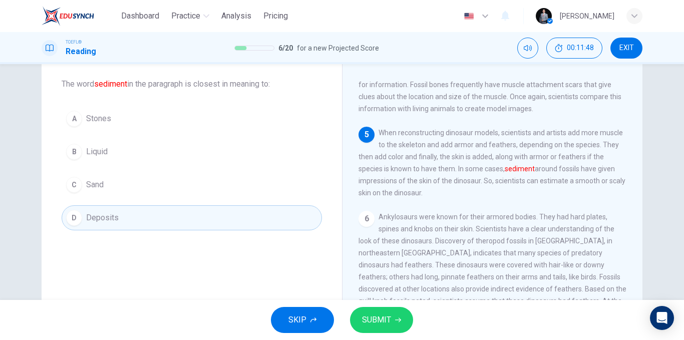
click at [115, 187] on button "C Sand" at bounding box center [192, 184] width 260 height 25
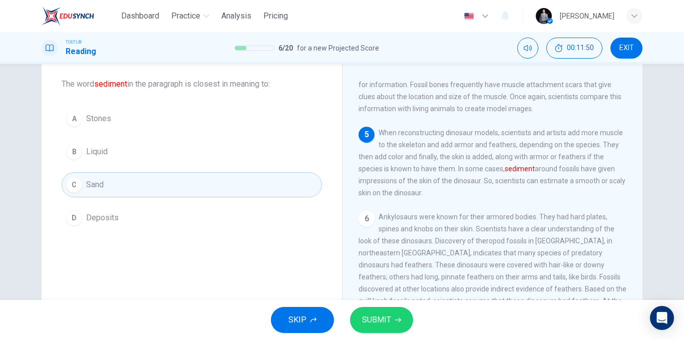
click at [391, 321] on button "SUBMIT" at bounding box center [381, 320] width 63 height 26
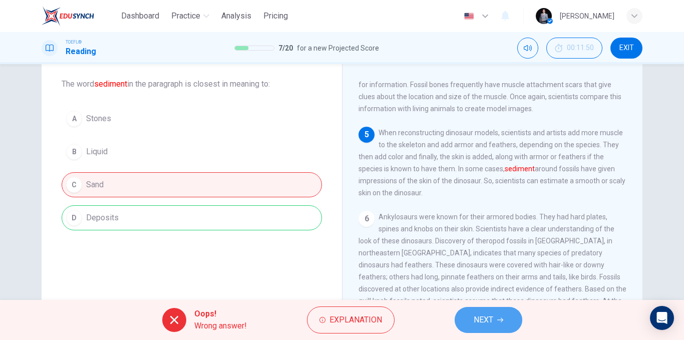
click at [484, 328] on button "NEXT" at bounding box center [489, 320] width 68 height 26
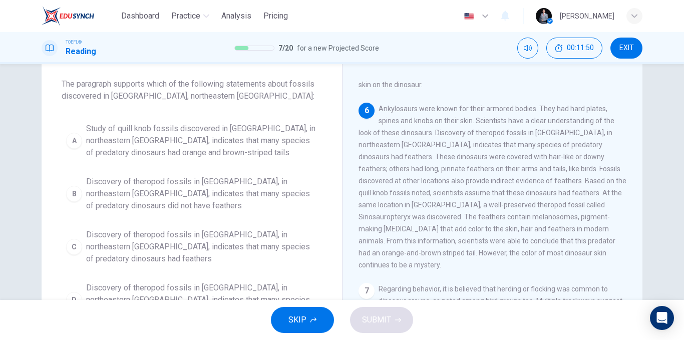
scroll to position [461, 0]
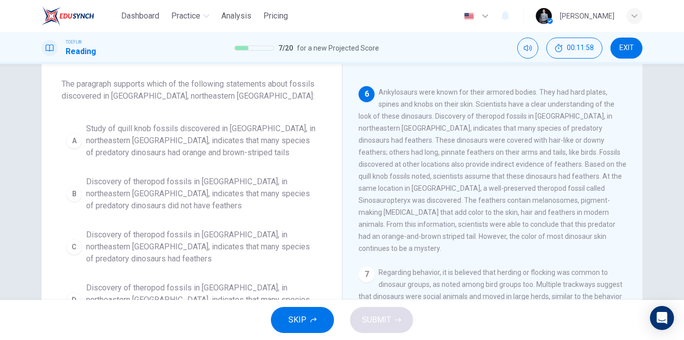
click at [630, 57] on button "EXIT" at bounding box center [626, 48] width 32 height 21
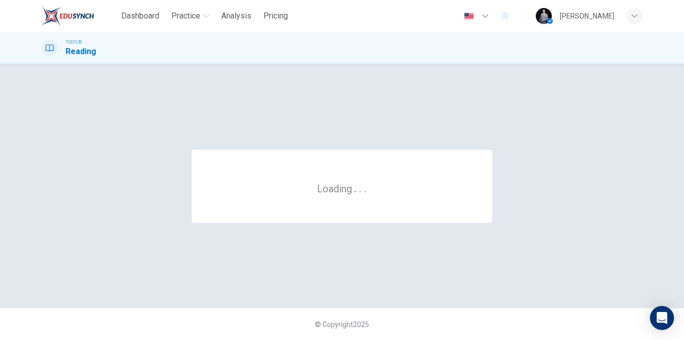
scroll to position [0, 0]
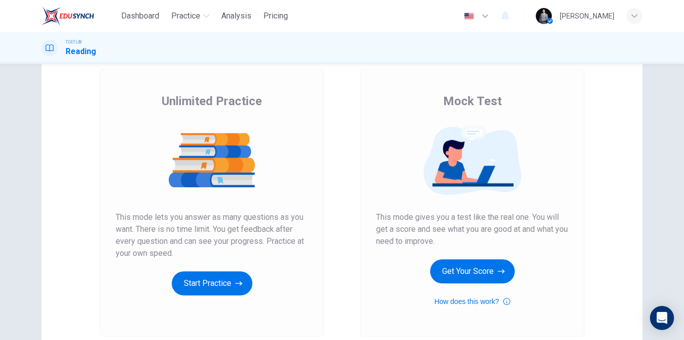
scroll to position [144, 0]
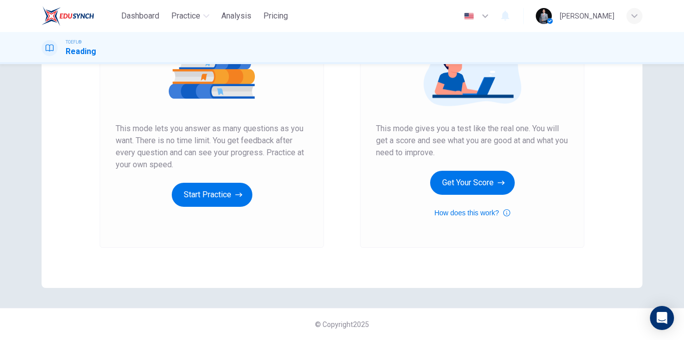
click at [452, 166] on div "Mock Test This mode gives you a test like the real one. You will get a score an…" at bounding box center [472, 112] width 192 height 214
click at [461, 183] on button "Get Your Score" at bounding box center [472, 183] width 85 height 24
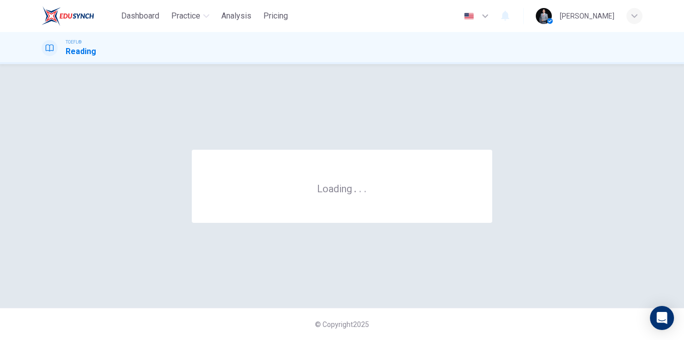
scroll to position [0, 0]
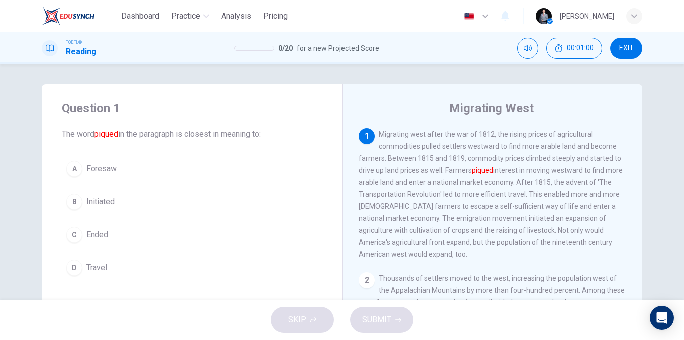
click at [114, 266] on button "D Travel" at bounding box center [192, 267] width 260 height 25
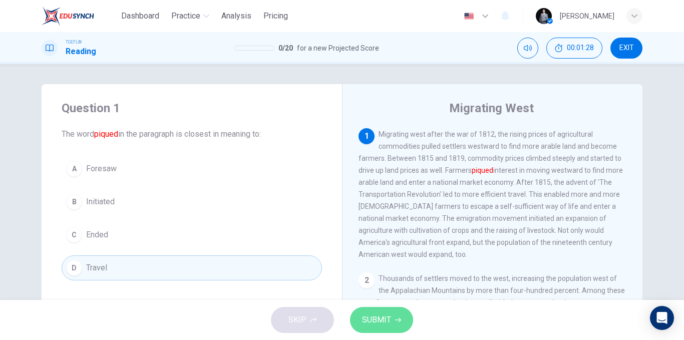
click at [374, 319] on span "SUBMIT" at bounding box center [376, 320] width 29 height 14
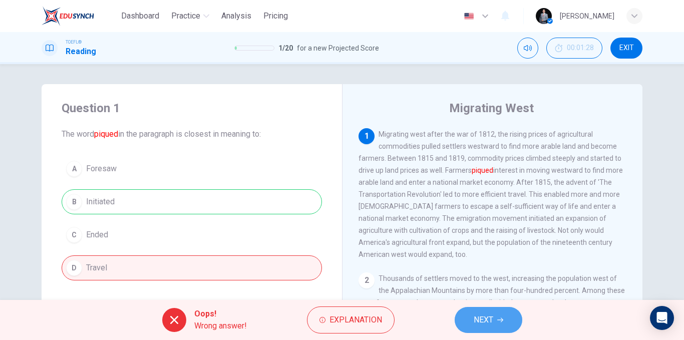
click at [476, 317] on span "NEXT" at bounding box center [484, 320] width 20 height 14
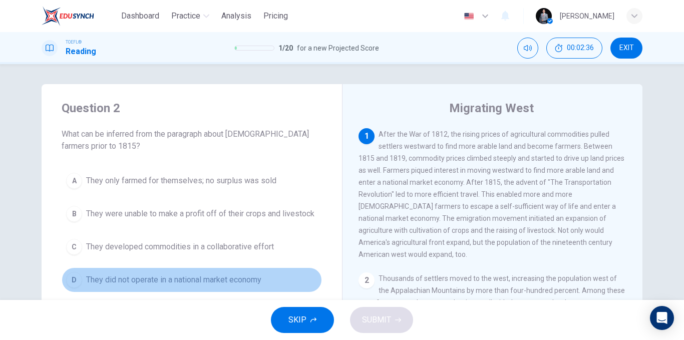
click at [261, 278] on span "They did not operate in a national market economy" at bounding box center [173, 280] width 175 height 12
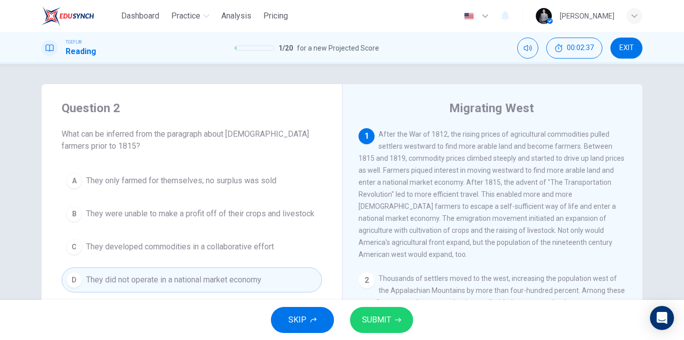
click at [378, 317] on span "SUBMIT" at bounding box center [376, 320] width 29 height 14
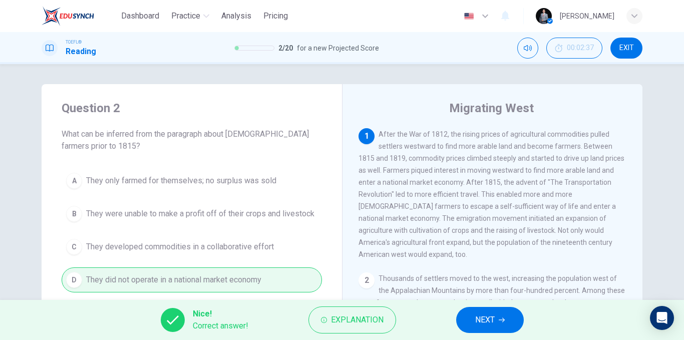
click at [484, 320] on span "NEXT" at bounding box center [485, 320] width 20 height 14
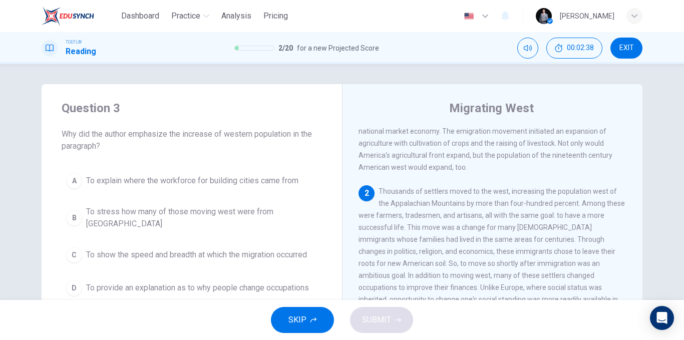
scroll to position [50, 0]
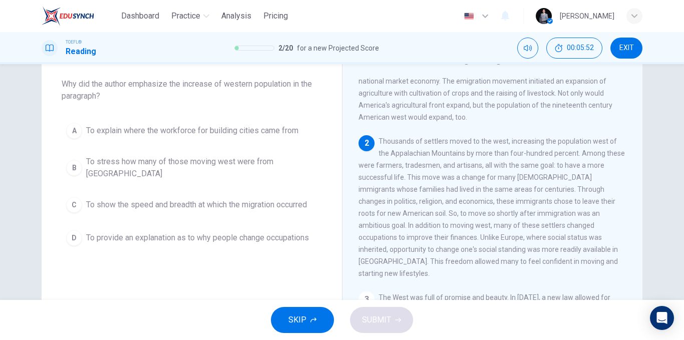
click at [253, 169] on span "To stress how many of those moving west were from Europe" at bounding box center [201, 168] width 231 height 24
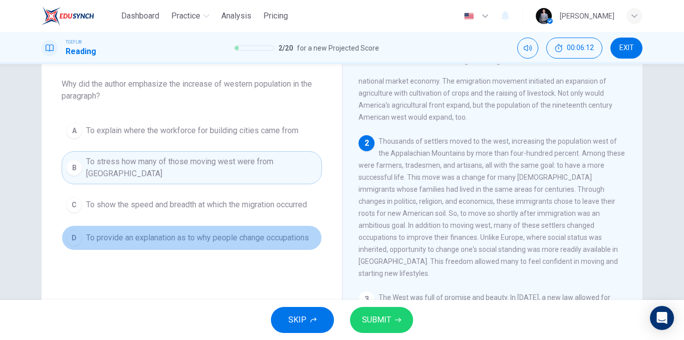
click at [309, 234] on span "To provide an explanation as to why people change occupations" at bounding box center [197, 238] width 223 height 12
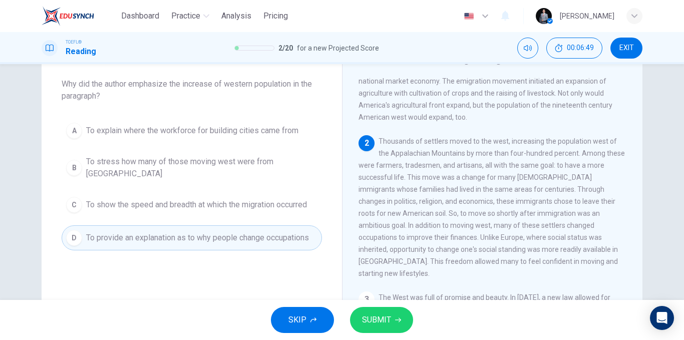
click at [380, 319] on span "SUBMIT" at bounding box center [376, 320] width 29 height 14
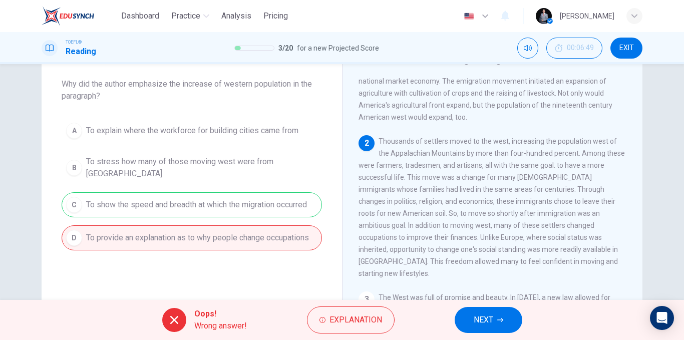
click at [613, 51] on button "EXIT" at bounding box center [626, 48] width 32 height 21
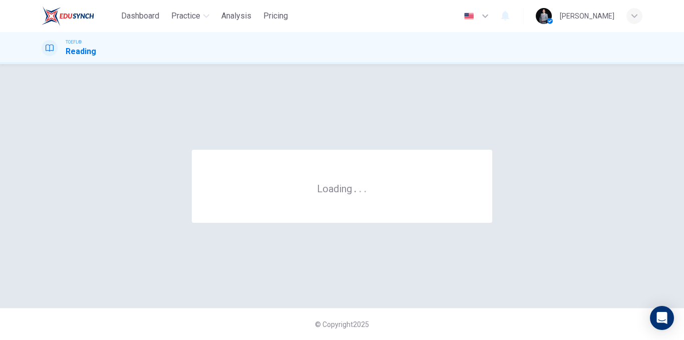
scroll to position [0, 0]
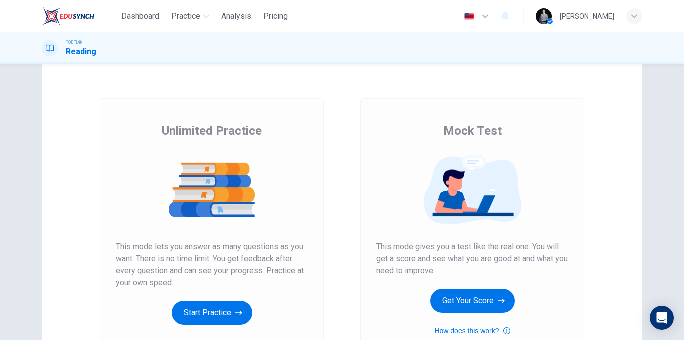
scroll to position [50, 0]
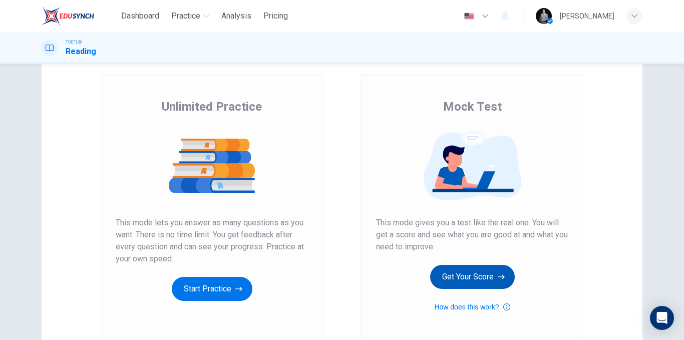
click at [466, 273] on button "Get Your Score" at bounding box center [472, 277] width 85 height 24
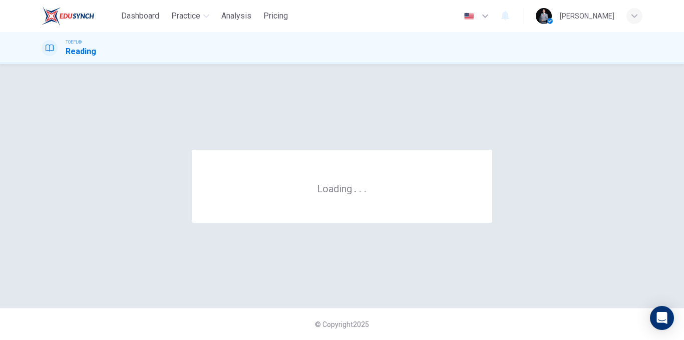
scroll to position [0, 0]
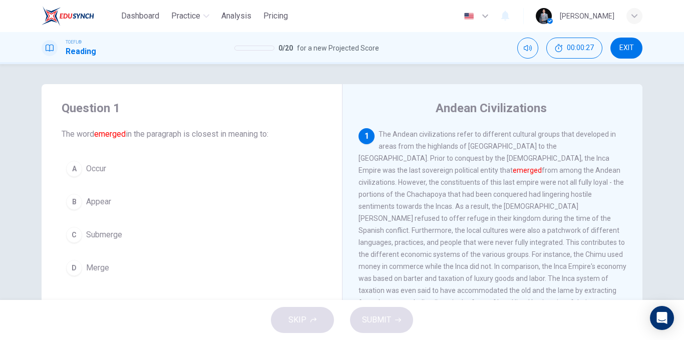
click at [629, 46] on span "EXIT" at bounding box center [626, 48] width 15 height 8
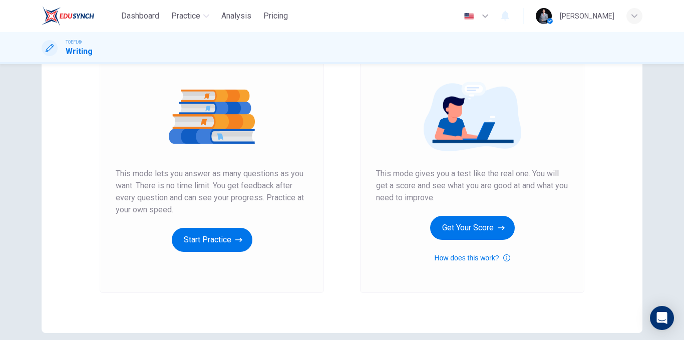
scroll to position [100, 0]
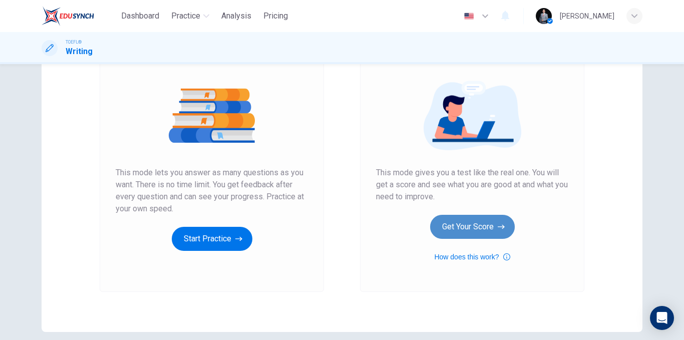
drag, startPoint x: 475, startPoint y: 223, endPoint x: 469, endPoint y: 224, distance: 5.5
click at [469, 224] on button "Get Your Score" at bounding box center [472, 227] width 85 height 24
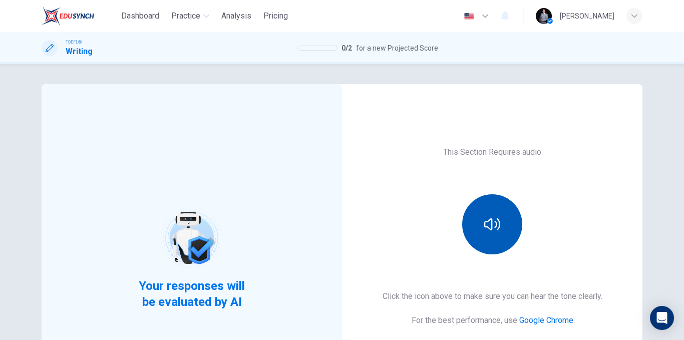
click at [483, 241] on button "button" at bounding box center [492, 224] width 60 height 60
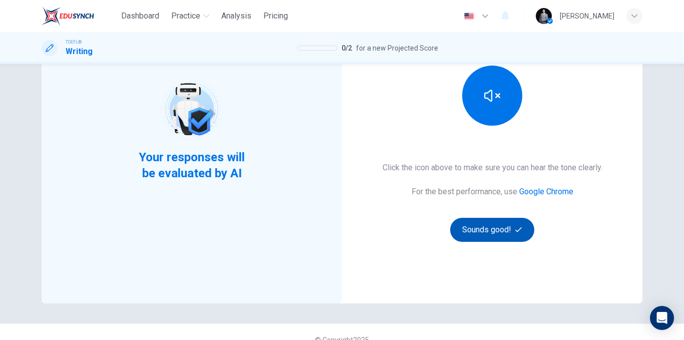
scroll to position [144, 0]
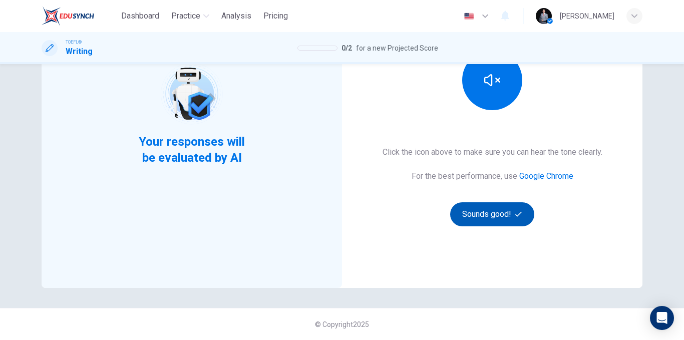
click at [497, 225] on button "Sounds good!" at bounding box center [492, 214] width 84 height 24
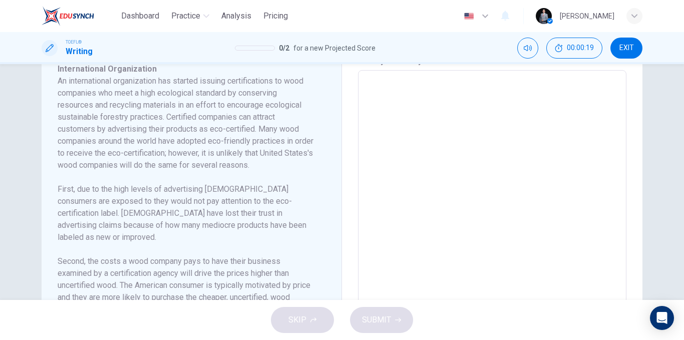
scroll to position [137, 0]
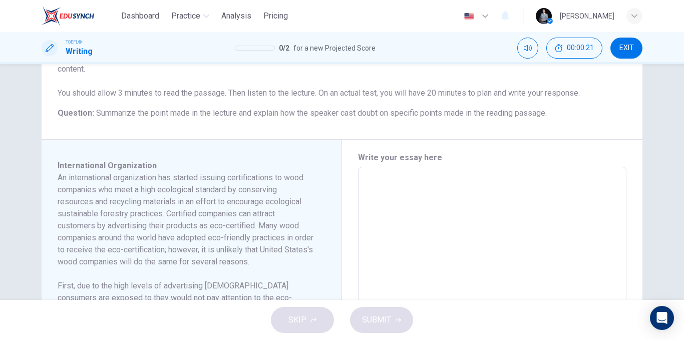
drag, startPoint x: 70, startPoint y: 175, endPoint x: 149, endPoint y: 185, distance: 79.7
click at [149, 185] on h6 "An international organization has started issuing certifications to wood compan…" at bounding box center [186, 220] width 256 height 96
drag, startPoint x: 96, startPoint y: 176, endPoint x: 164, endPoint y: 186, distance: 68.3
click at [164, 186] on h6 "An international organization has started issuing certifications to wood compan…" at bounding box center [186, 220] width 256 height 96
click at [164, 187] on h6 "An international organization has started issuing certifications to wood compan…" at bounding box center [186, 220] width 256 height 96
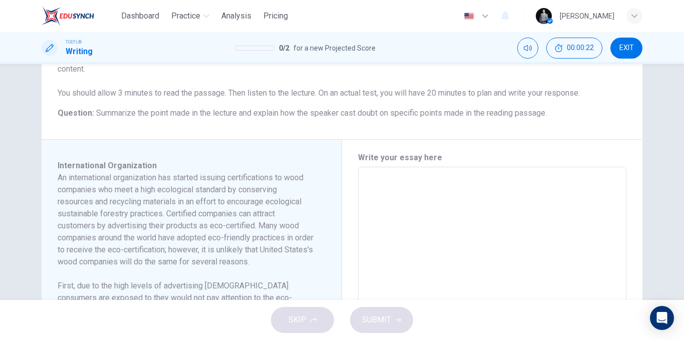
click at [163, 187] on h6 "An international organization has started issuing certifications to wood compan…" at bounding box center [186, 220] width 256 height 96
drag, startPoint x: 163, startPoint y: 187, endPoint x: 146, endPoint y: 189, distance: 17.2
drag, startPoint x: 627, startPoint y: 48, endPoint x: 394, endPoint y: 70, distance: 234.4
click at [629, 48] on span "EXIT" at bounding box center [626, 48] width 15 height 8
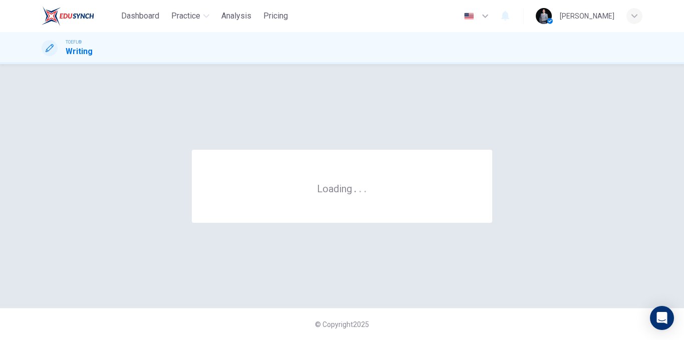
scroll to position [0, 0]
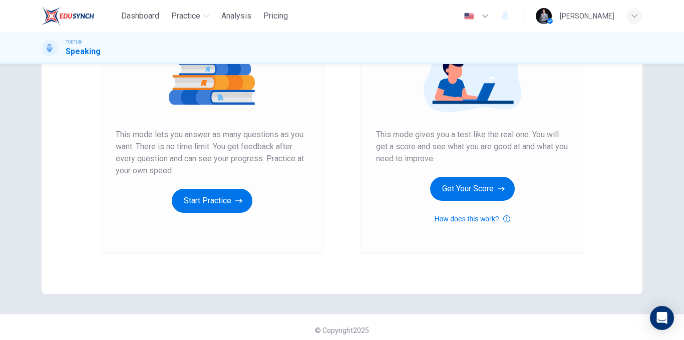
scroll to position [144, 0]
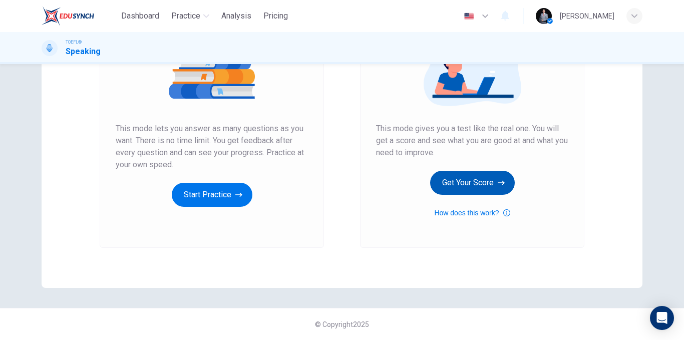
click at [464, 182] on button "Get Your Score" at bounding box center [472, 183] width 85 height 24
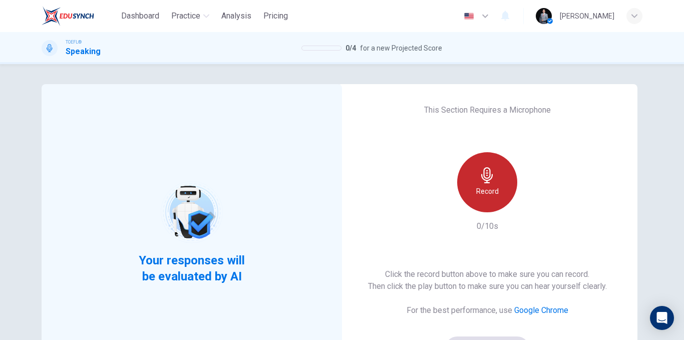
click at [508, 184] on div "Record" at bounding box center [487, 182] width 60 height 60
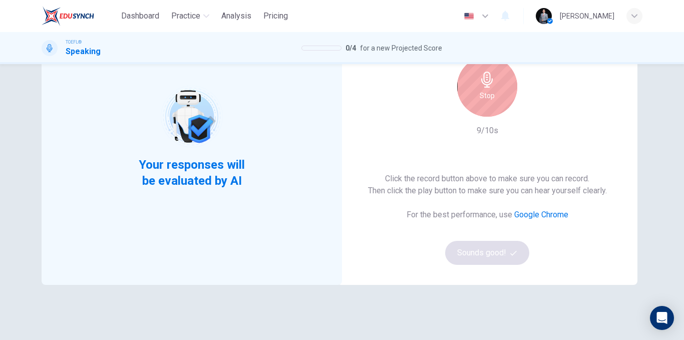
scroll to position [100, 0]
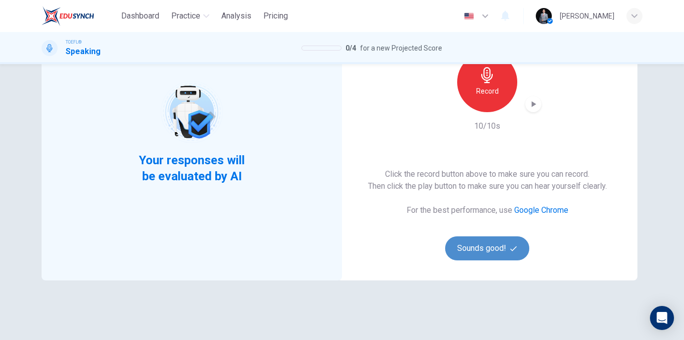
click at [479, 243] on button "Sounds good!" at bounding box center [487, 248] width 84 height 24
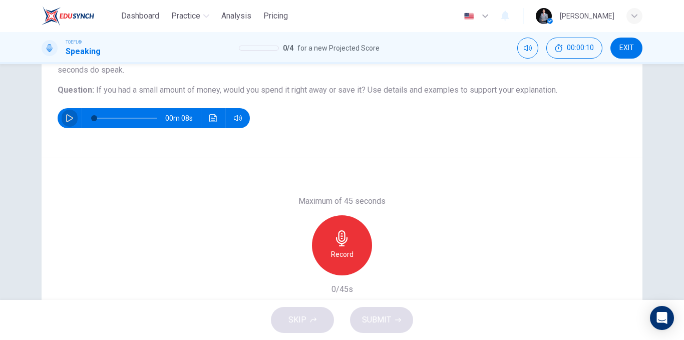
click at [71, 116] on icon "button" at bounding box center [70, 118] width 8 height 8
type input "0"
drag, startPoint x: 347, startPoint y: 236, endPoint x: 333, endPoint y: 239, distance: 13.9
click at [346, 236] on icon "button" at bounding box center [342, 238] width 16 height 16
click at [366, 314] on span "SUBMIT" at bounding box center [376, 320] width 29 height 14
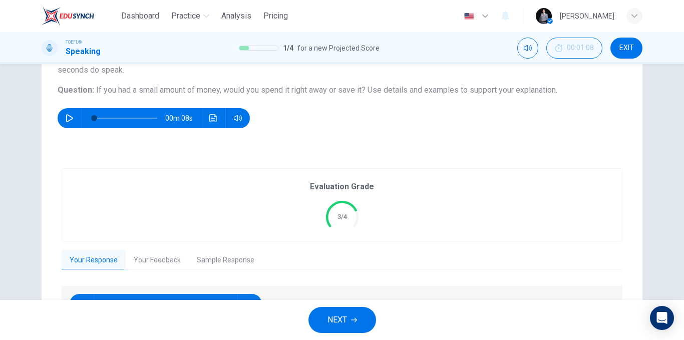
click at [366, 314] on button "NEXT" at bounding box center [342, 320] width 68 height 26
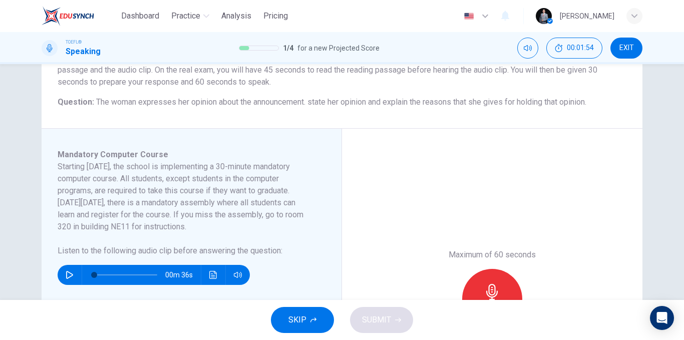
scroll to position [150, 0]
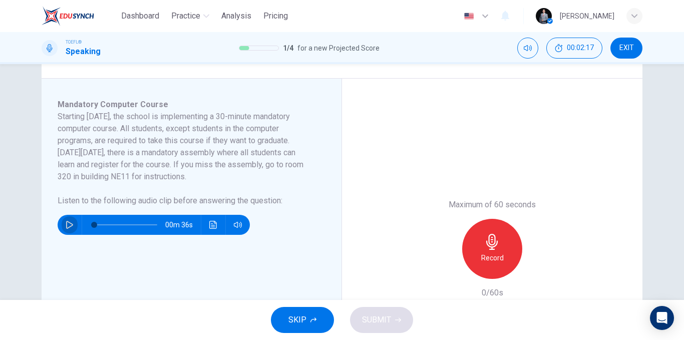
click at [62, 223] on button "button" at bounding box center [70, 225] width 16 height 20
type input "0"
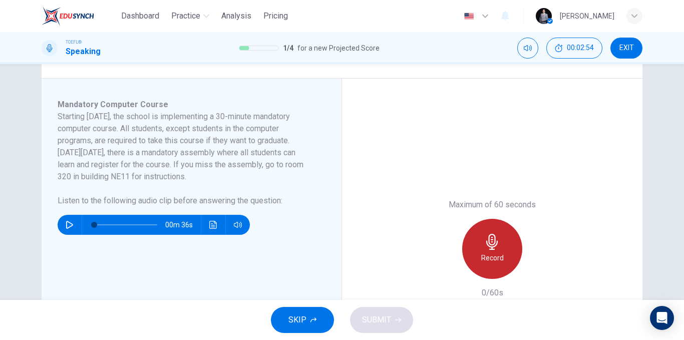
click at [467, 242] on div "Record" at bounding box center [492, 249] width 60 height 60
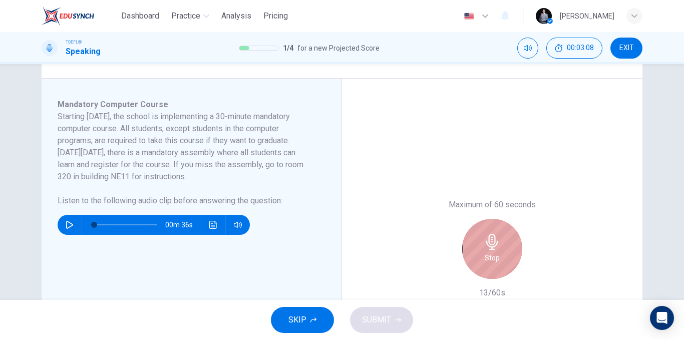
click at [471, 252] on div "Stop" at bounding box center [492, 249] width 60 height 60
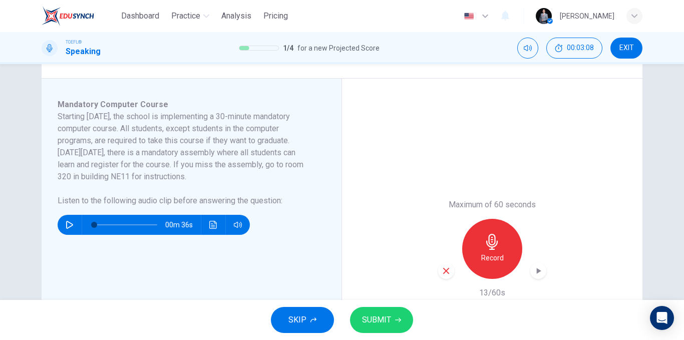
click at [445, 269] on icon "button" at bounding box center [446, 271] width 6 height 6
drag, startPoint x: 616, startPoint y: 61, endPoint x: 631, endPoint y: 46, distance: 21.2
click at [617, 60] on div "TOEFL® Speaking 1 / 4 for a new Projected Score 00:03:10 EXIT" at bounding box center [342, 48] width 684 height 32
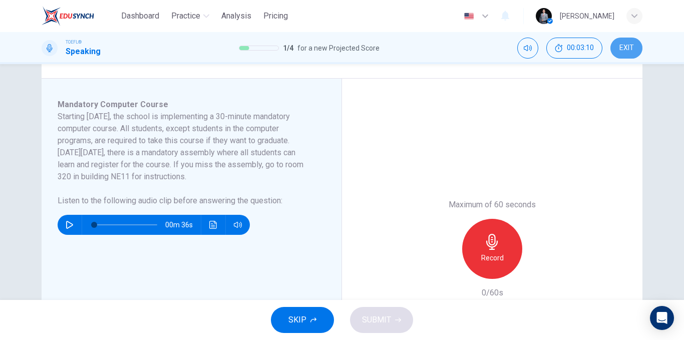
click at [631, 46] on span "EXIT" at bounding box center [626, 48] width 15 height 8
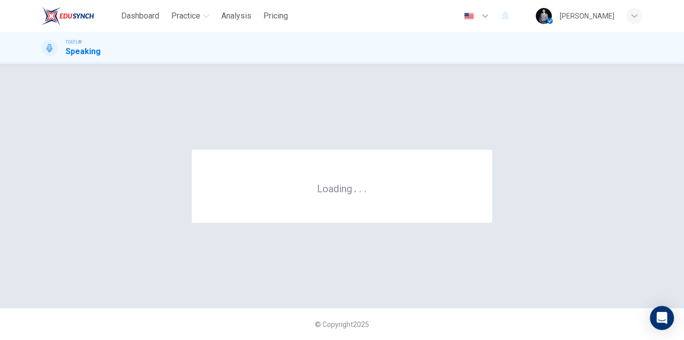
scroll to position [0, 0]
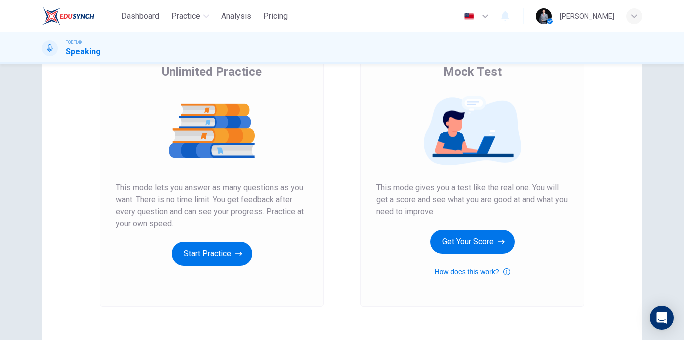
scroll to position [100, 0]
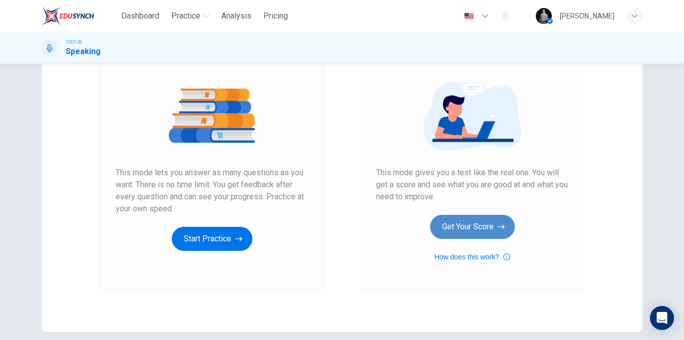
click at [468, 223] on button "Get Your Score" at bounding box center [472, 227] width 85 height 24
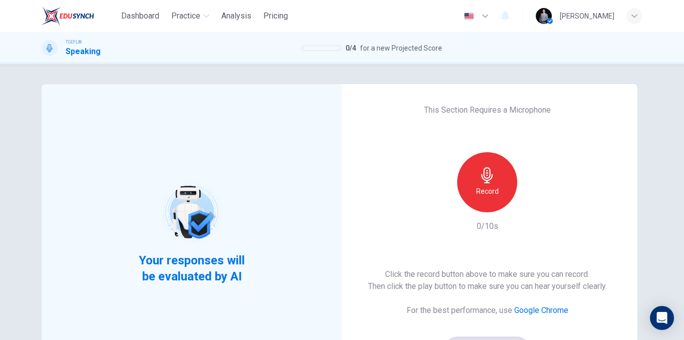
click at [469, 182] on div "Record" at bounding box center [487, 182] width 60 height 60
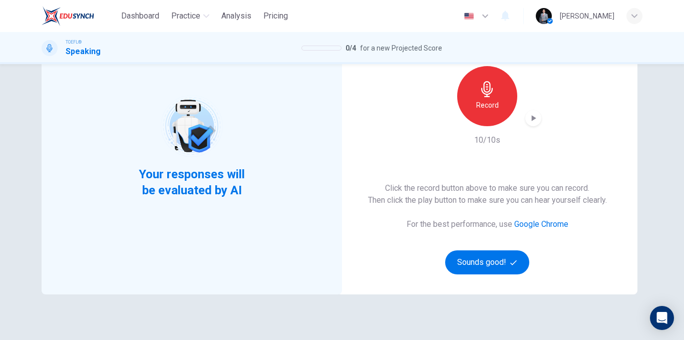
scroll to position [100, 0]
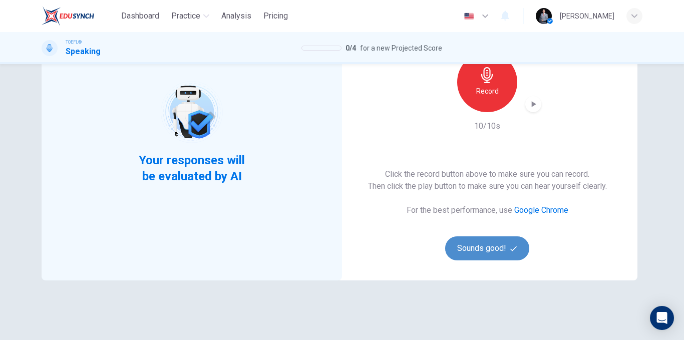
click at [470, 248] on button "Sounds good!" at bounding box center [487, 248] width 84 height 24
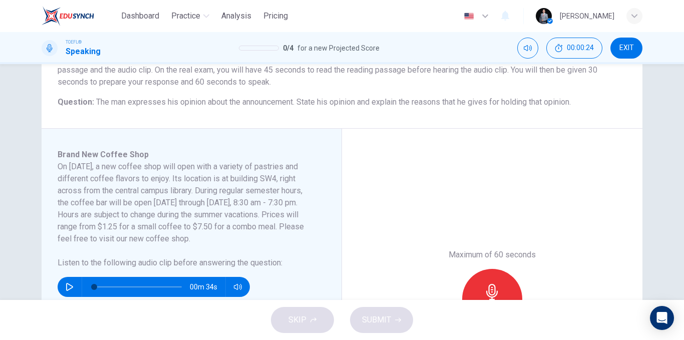
click at [67, 286] on icon "button" at bounding box center [70, 287] width 8 height 8
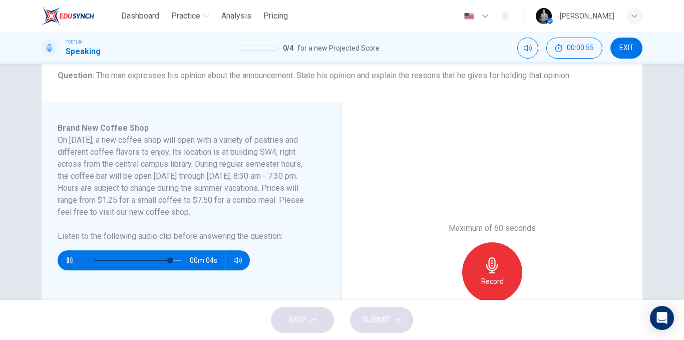
scroll to position [150, 0]
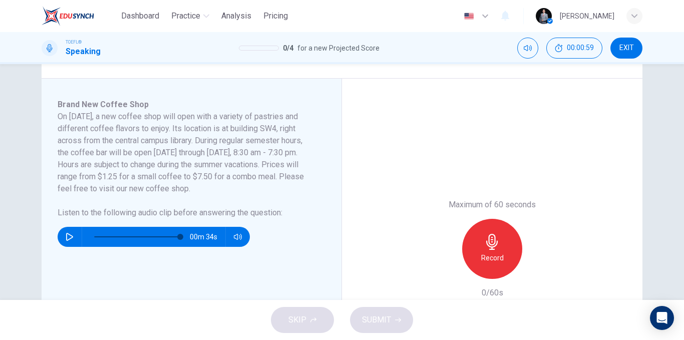
type input "0"
click at [486, 244] on icon "button" at bounding box center [492, 242] width 16 height 16
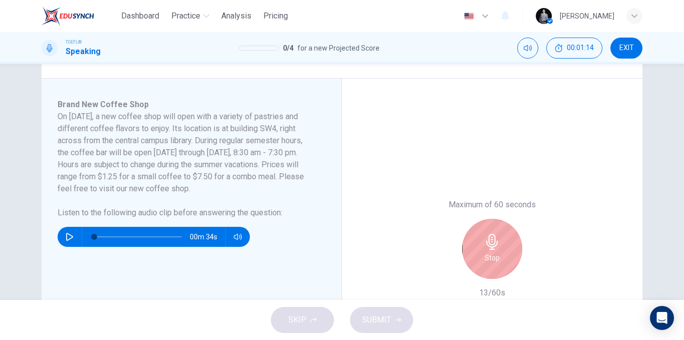
click at [639, 48] on button "EXIT" at bounding box center [626, 48] width 32 height 21
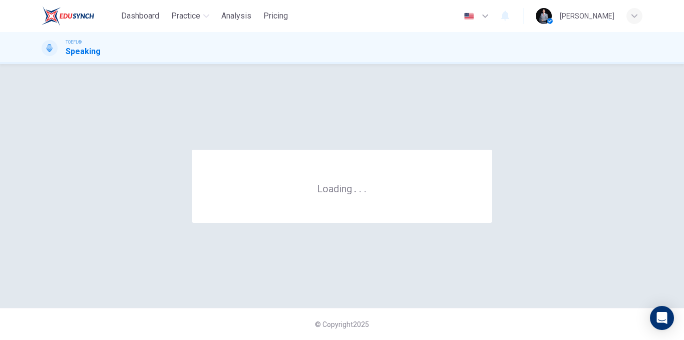
scroll to position [0, 0]
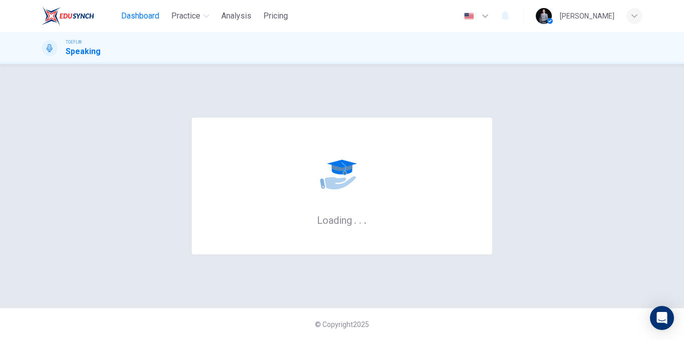
drag, startPoint x: 119, startPoint y: 16, endPoint x: 124, endPoint y: 19, distance: 6.5
click at [119, 16] on button "Dashboard" at bounding box center [140, 16] width 46 height 18
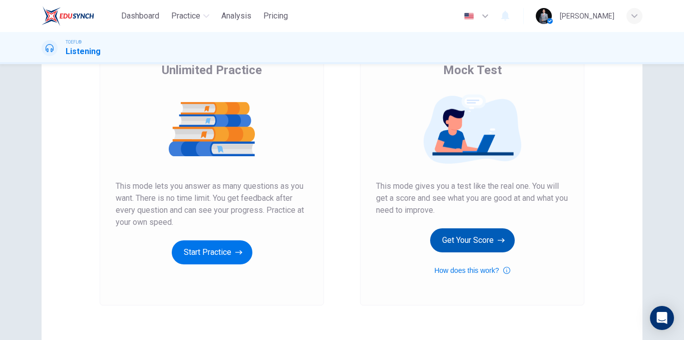
scroll to position [100, 0]
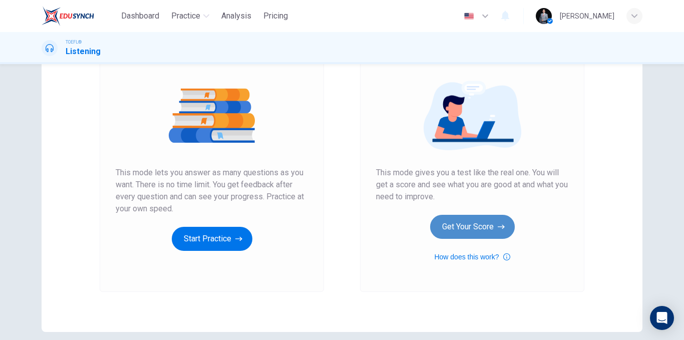
click at [479, 228] on button "Get Your Score" at bounding box center [472, 227] width 85 height 24
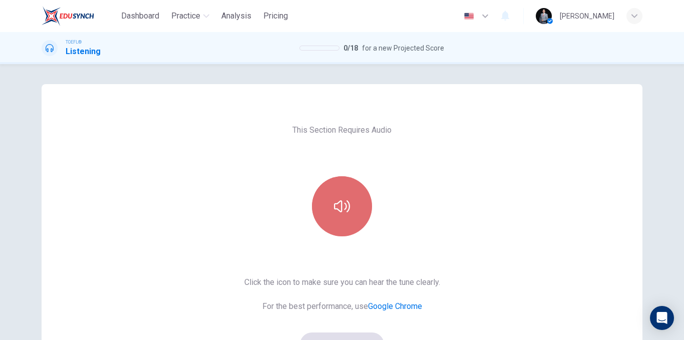
click at [327, 217] on button "button" at bounding box center [342, 206] width 60 height 60
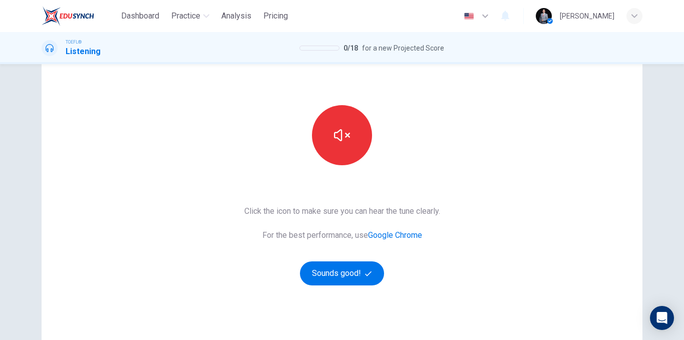
scroll to position [144, 0]
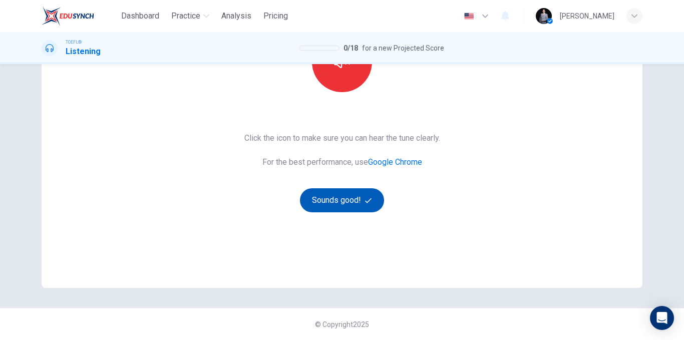
click at [361, 205] on button "Sounds good!" at bounding box center [342, 200] width 84 height 24
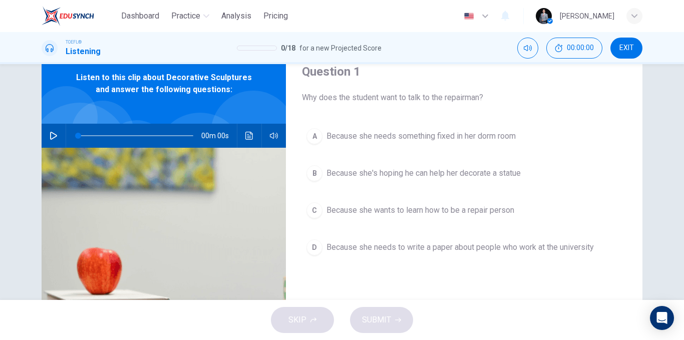
scroll to position [0, 0]
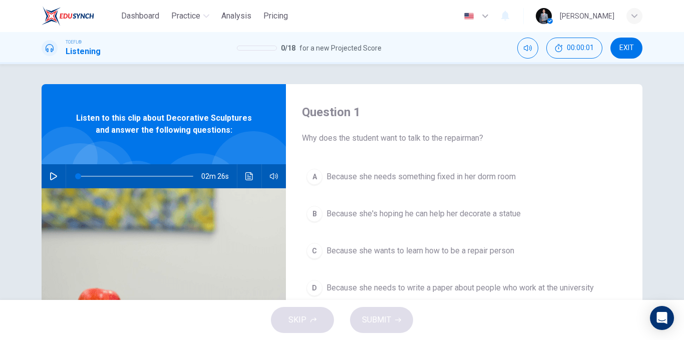
click at [54, 180] on button "button" at bounding box center [54, 176] width 16 height 24
type input "0"
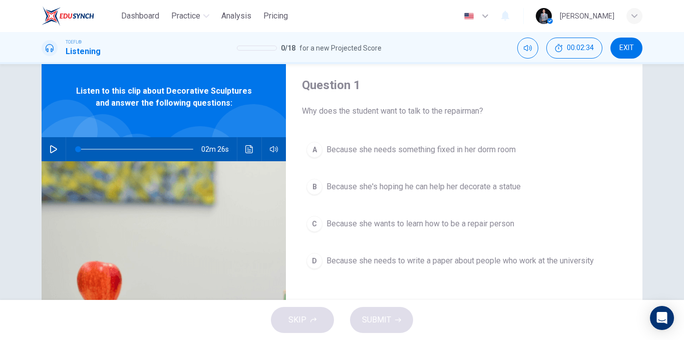
scroll to position [50, 0]
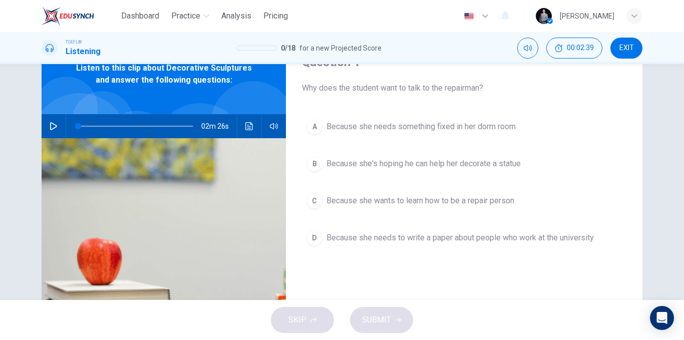
click at [435, 170] on button "B Because she's hoping he can help her decorate a statue" at bounding box center [464, 163] width 325 height 25
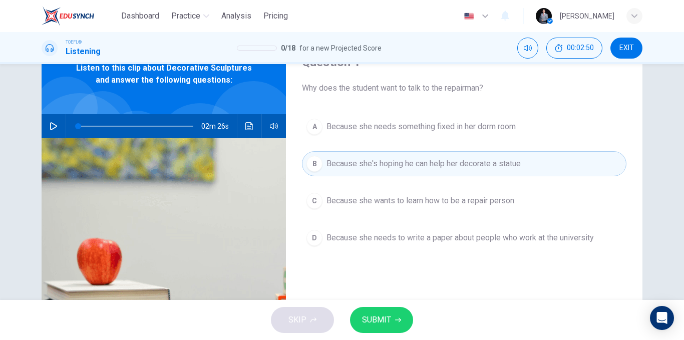
click at [504, 242] on span "Because she needs to write a paper about people who work at the university" at bounding box center [460, 238] width 267 height 12
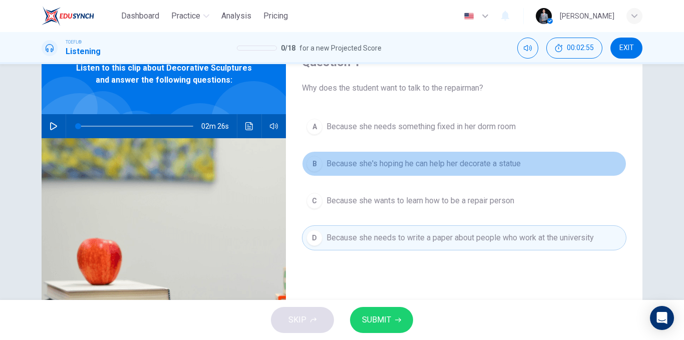
click at [490, 161] on span "Because she's hoping he can help her decorate a statue" at bounding box center [424, 164] width 194 height 12
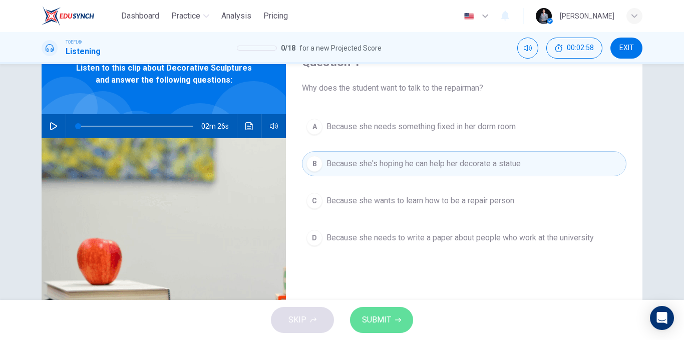
click at [399, 321] on icon "button" at bounding box center [398, 320] width 6 height 6
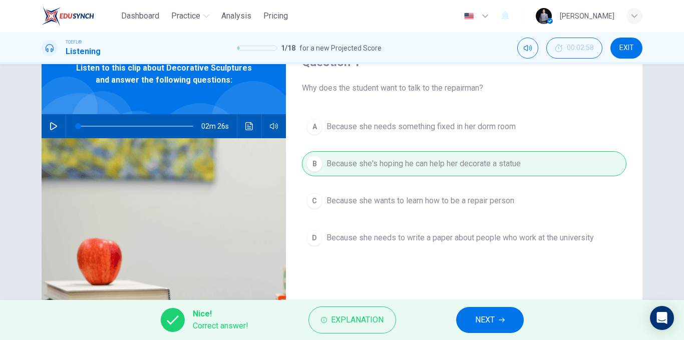
click at [488, 322] on span "NEXT" at bounding box center [485, 320] width 20 height 14
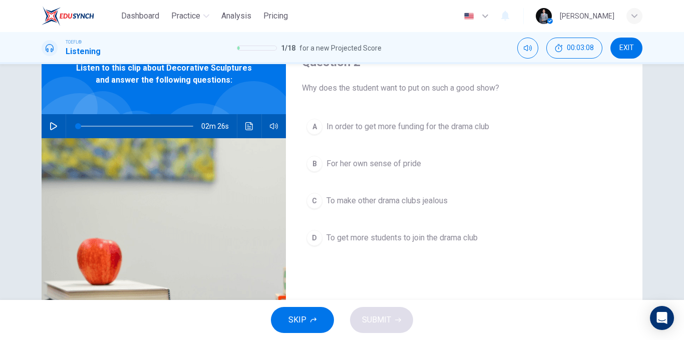
click at [413, 165] on span "For her own sense of pride" at bounding box center [374, 164] width 95 height 12
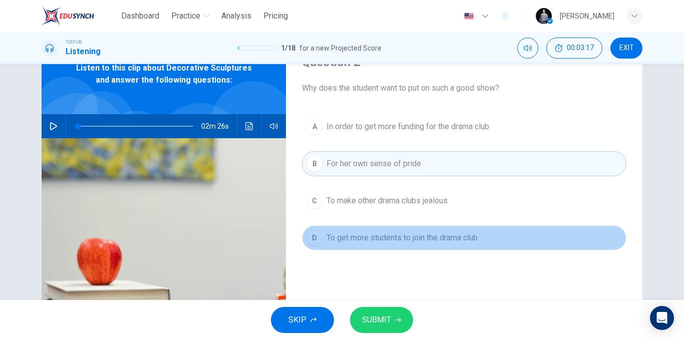
click at [450, 244] on button "D To get more students to join the drama club" at bounding box center [464, 237] width 325 height 25
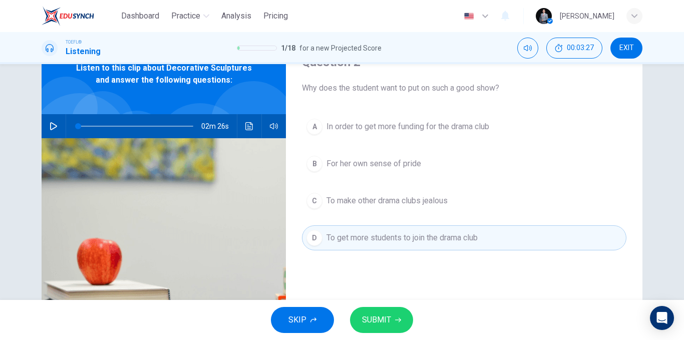
click at [404, 317] on button "SUBMIT" at bounding box center [381, 320] width 63 height 26
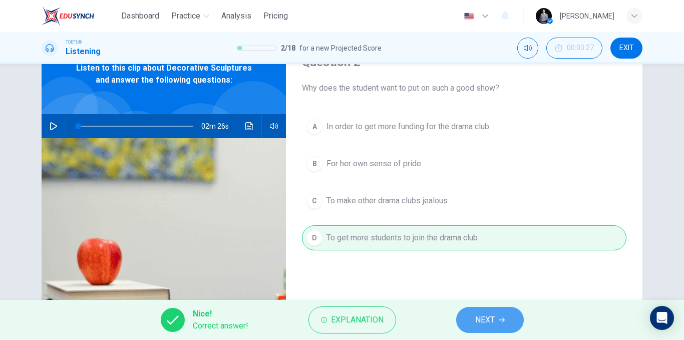
click at [483, 319] on span "NEXT" at bounding box center [485, 320] width 20 height 14
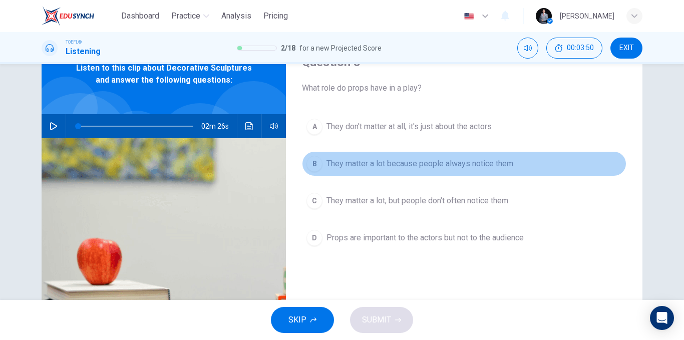
click at [510, 163] on span "They matter a lot because people always notice them" at bounding box center [420, 164] width 187 height 12
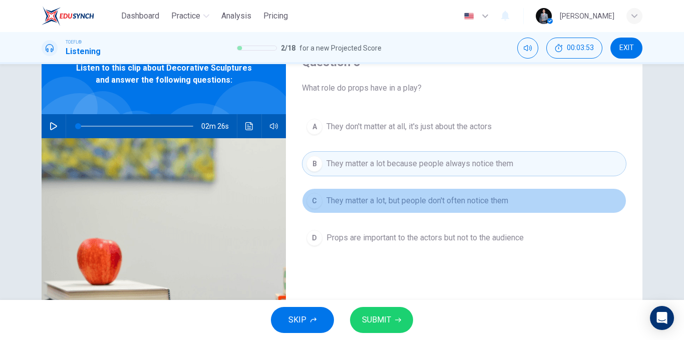
click at [474, 205] on span "They matter a lot, but people don't often notice them" at bounding box center [418, 201] width 182 height 12
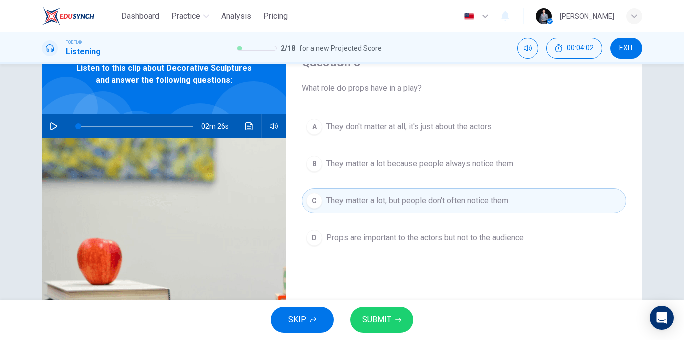
click at [397, 316] on button "SUBMIT" at bounding box center [381, 320] width 63 height 26
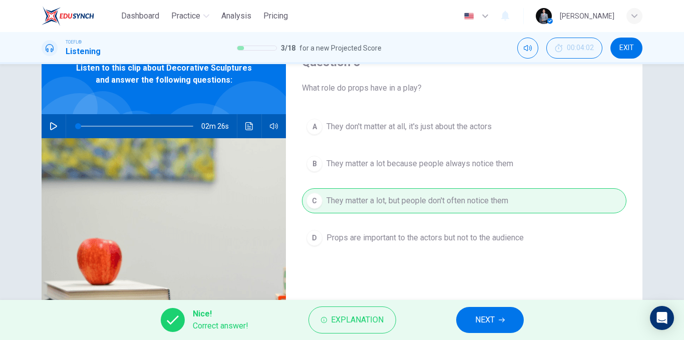
click at [493, 319] on span "NEXT" at bounding box center [485, 320] width 20 height 14
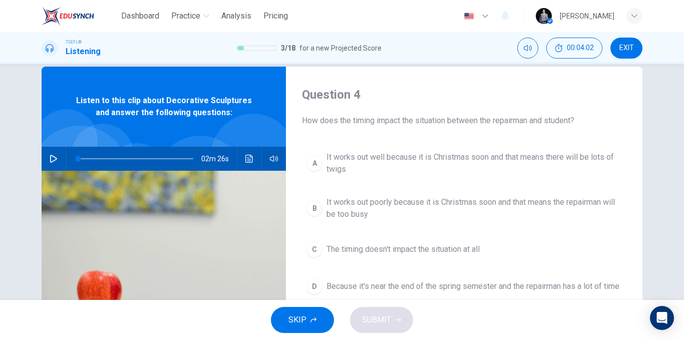
scroll to position [0, 0]
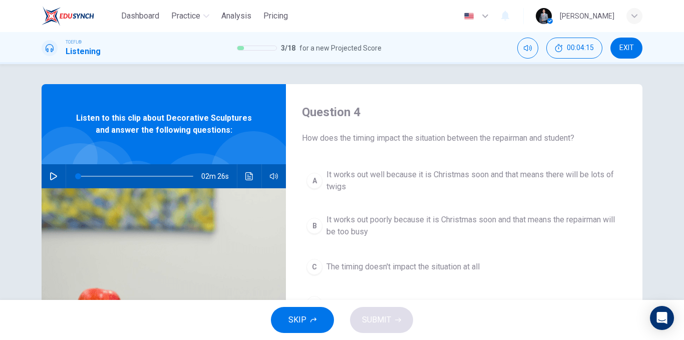
click at [537, 176] on span "It works out well because it is Christmas soon and that means there will be lot…" at bounding box center [474, 181] width 295 height 24
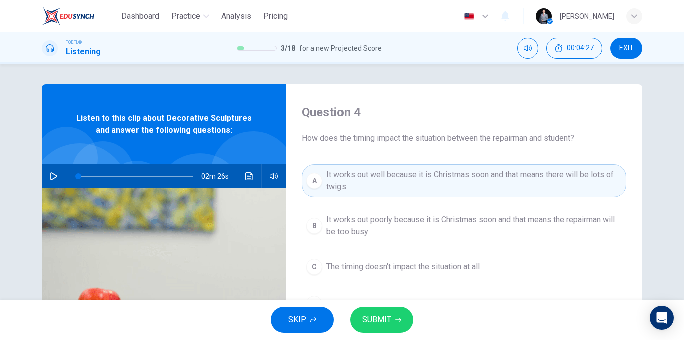
scroll to position [50, 0]
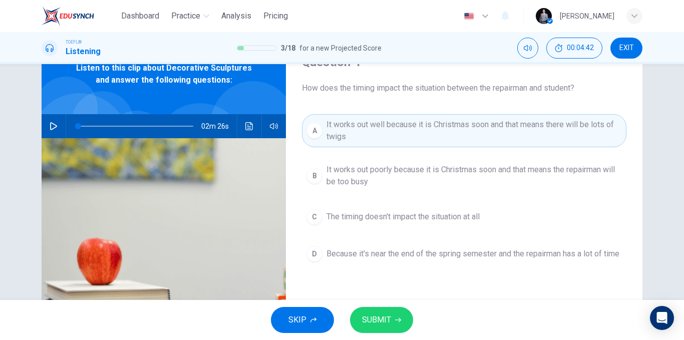
click at [408, 315] on button "SUBMIT" at bounding box center [381, 320] width 63 height 26
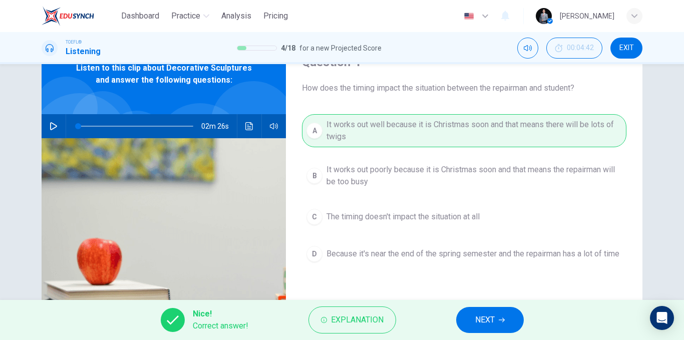
click at [484, 314] on span "NEXT" at bounding box center [485, 320] width 20 height 14
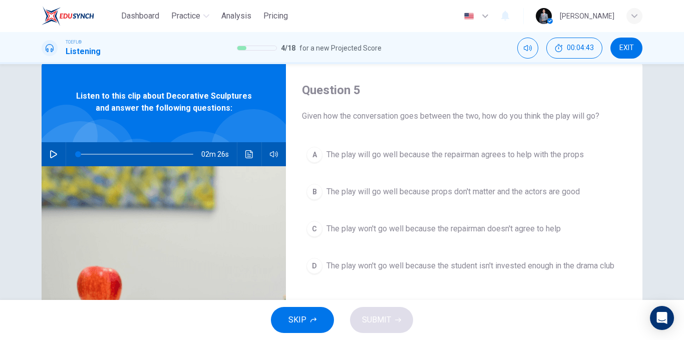
scroll to position [0, 0]
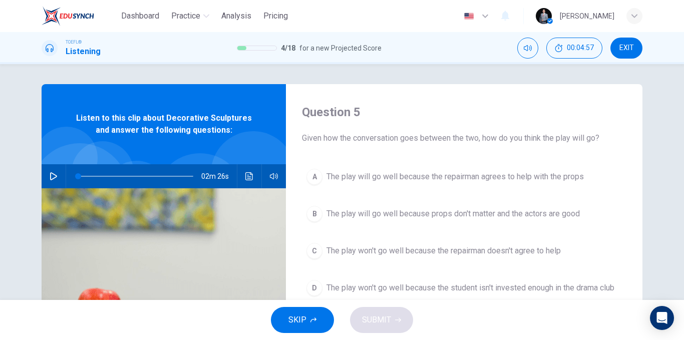
click at [551, 178] on span "The play will go well because the repairman agrees to help with the props" at bounding box center [455, 177] width 257 height 12
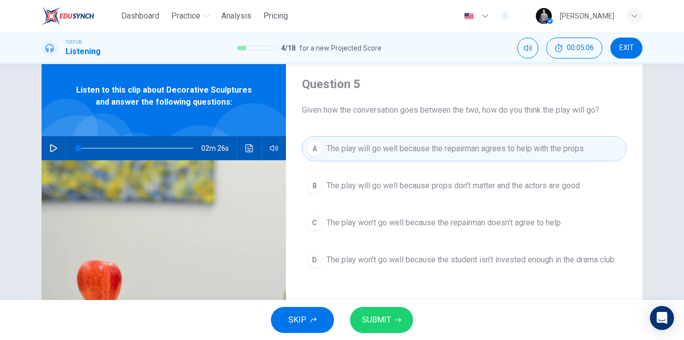
scroll to position [50, 0]
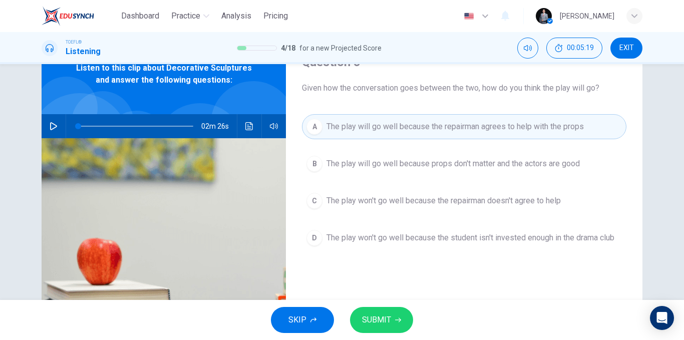
click at [388, 314] on span "SUBMIT" at bounding box center [376, 320] width 29 height 14
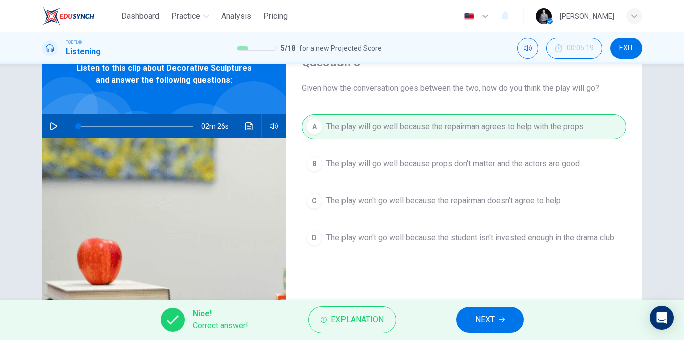
click at [498, 318] on button "NEXT" at bounding box center [490, 320] width 68 height 26
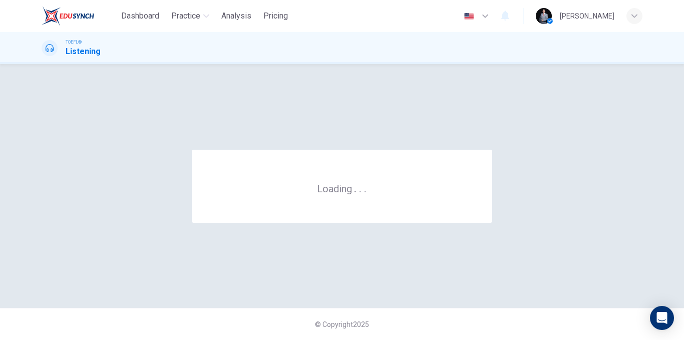
scroll to position [0, 0]
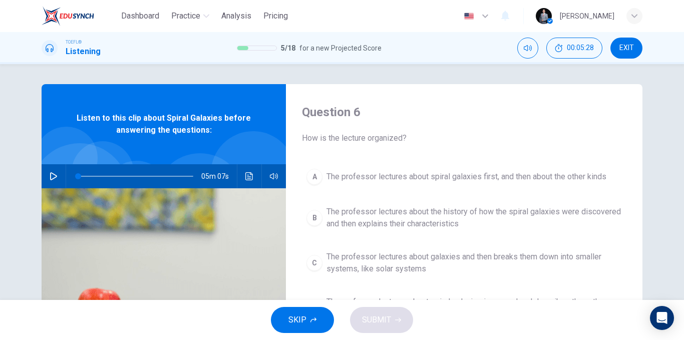
click at [53, 172] on button "button" at bounding box center [54, 176] width 16 height 24
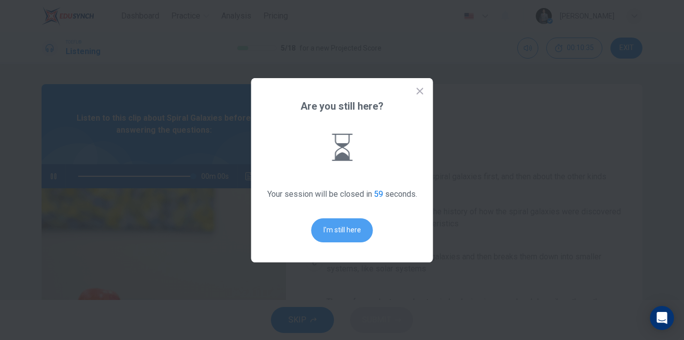
click at [342, 233] on button "I'm still here" at bounding box center [342, 230] width 62 height 24
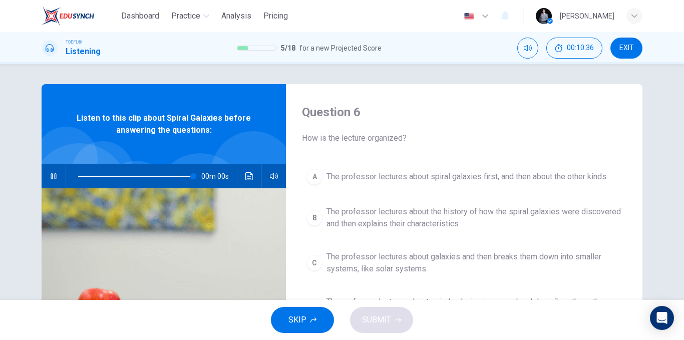
type input "0"
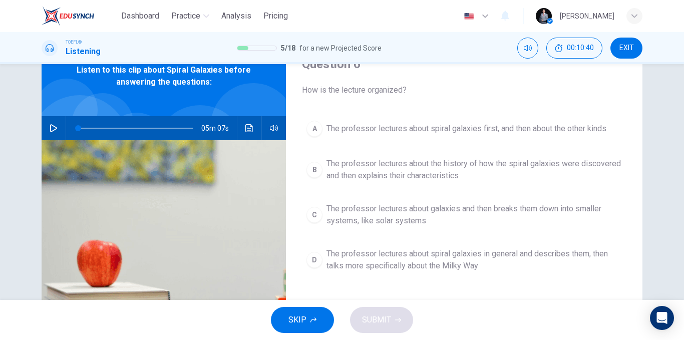
scroll to position [50, 0]
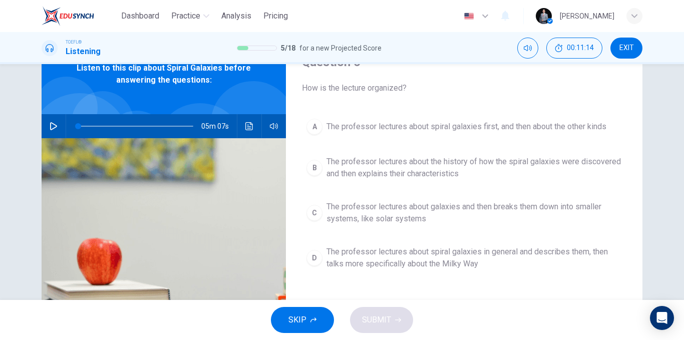
click at [474, 264] on span "The professor lectures about spiral galaxies in general and describes them, the…" at bounding box center [474, 258] width 295 height 24
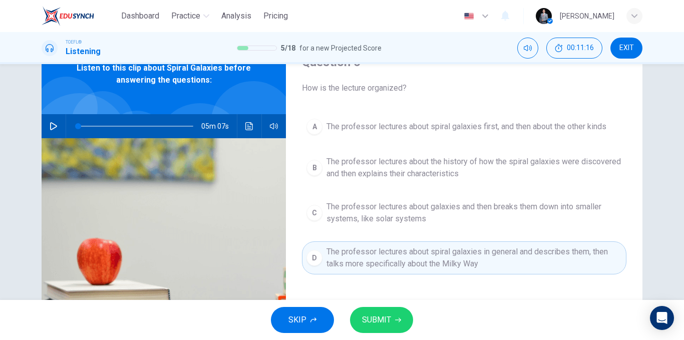
click at [392, 319] on button "SUBMIT" at bounding box center [381, 320] width 63 height 26
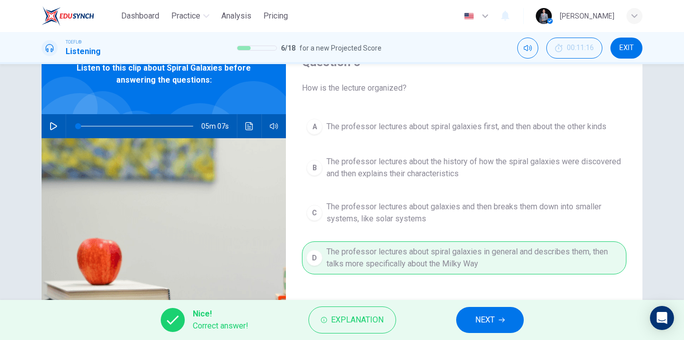
click at [473, 321] on button "NEXT" at bounding box center [490, 320] width 68 height 26
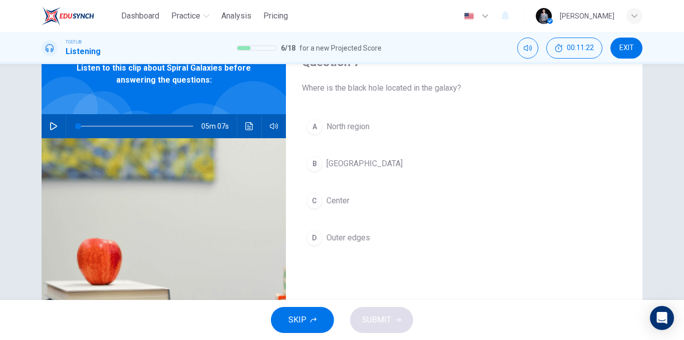
click at [363, 210] on button "C Center" at bounding box center [464, 200] width 325 height 25
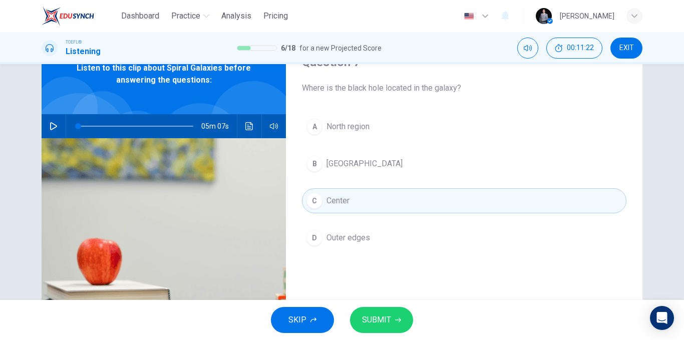
click at [378, 334] on div "SKIP SUBMIT" at bounding box center [342, 320] width 684 height 40
click at [381, 323] on span "SUBMIT" at bounding box center [376, 320] width 29 height 14
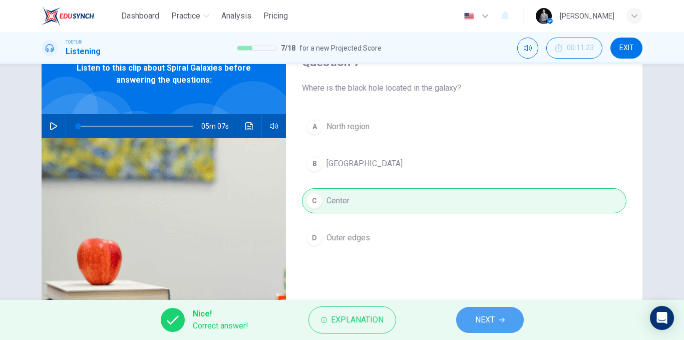
click at [495, 316] on span "NEXT" at bounding box center [485, 320] width 20 height 14
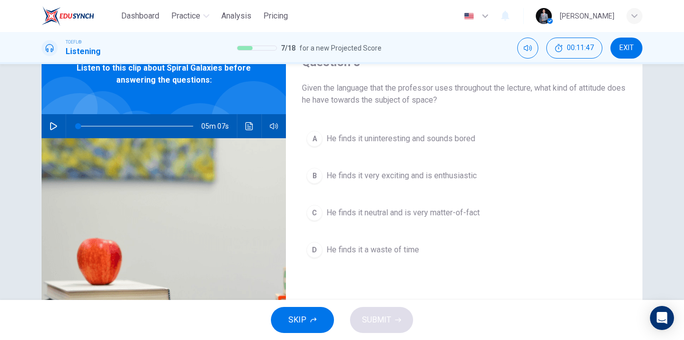
click at [422, 177] on span "He finds it very exciting and is enthusiastic" at bounding box center [402, 176] width 150 height 12
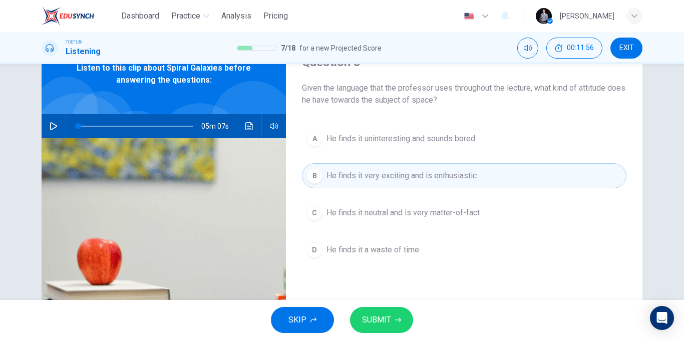
click at [394, 311] on button "SUBMIT" at bounding box center [381, 320] width 63 height 26
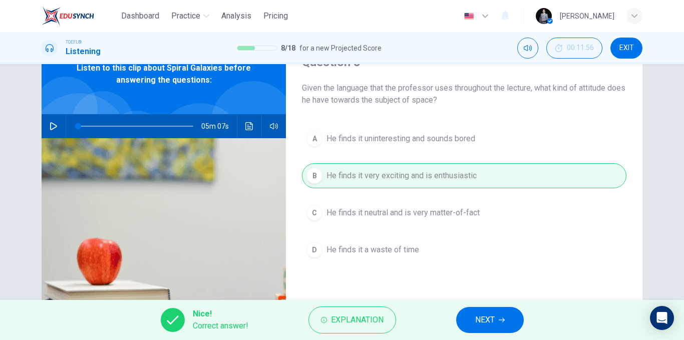
click at [469, 323] on button "NEXT" at bounding box center [490, 320] width 68 height 26
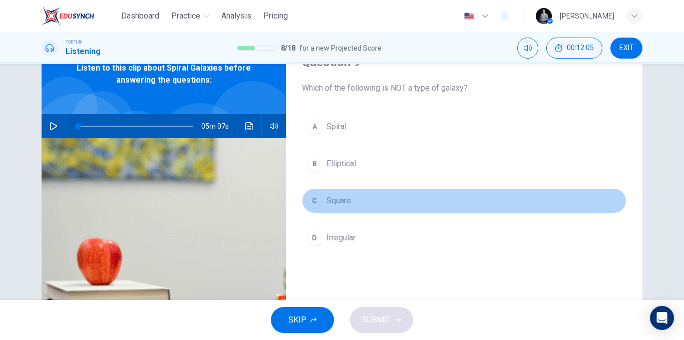
click at [367, 200] on button "C Square" at bounding box center [464, 200] width 325 height 25
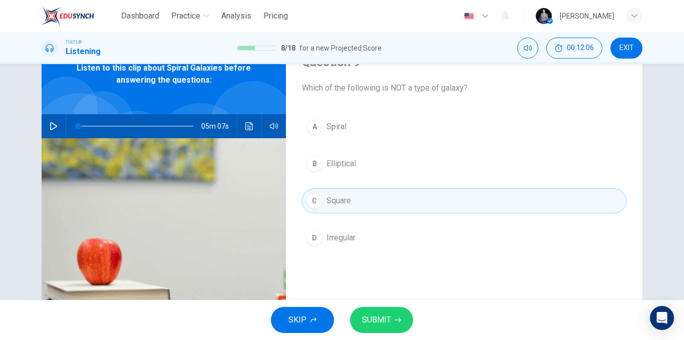
click at [395, 316] on button "SUBMIT" at bounding box center [381, 320] width 63 height 26
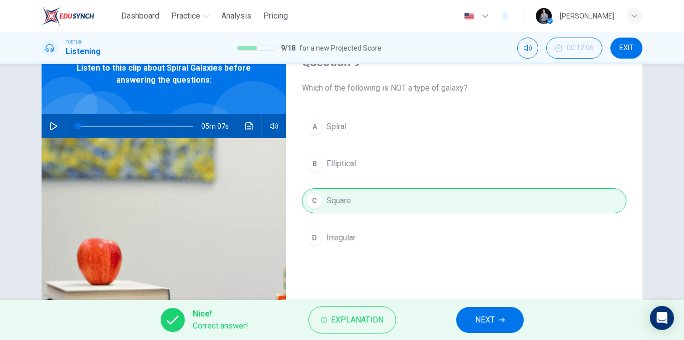
click at [500, 325] on button "NEXT" at bounding box center [490, 320] width 68 height 26
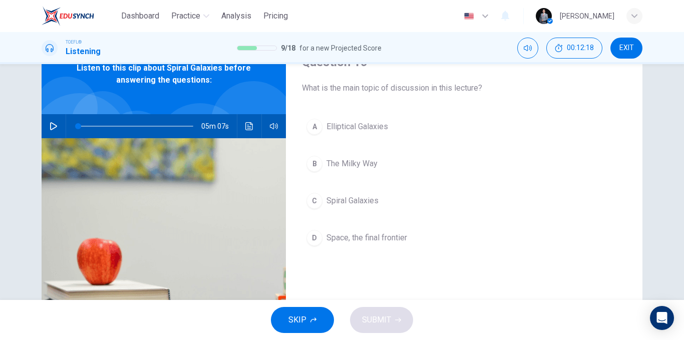
click at [371, 198] on span "Spiral Galaxies" at bounding box center [353, 201] width 52 height 12
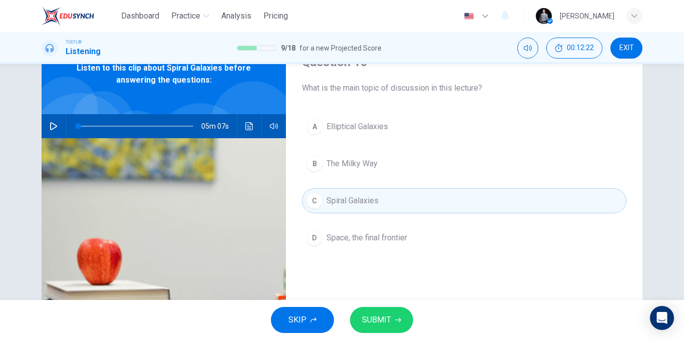
click at [387, 314] on span "SUBMIT" at bounding box center [376, 320] width 29 height 14
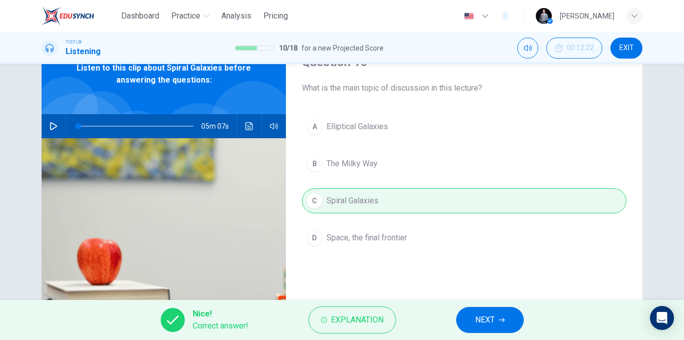
click at [486, 318] on span "NEXT" at bounding box center [485, 320] width 20 height 14
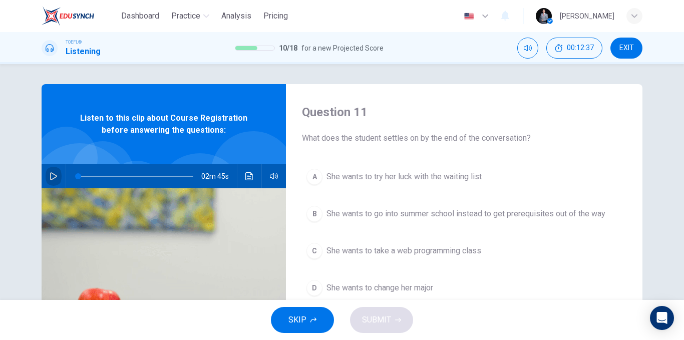
click at [53, 178] on icon "button" at bounding box center [53, 176] width 7 height 8
click at [60, 178] on div "02m 12s" at bounding box center [164, 176] width 244 height 24
type input "0"
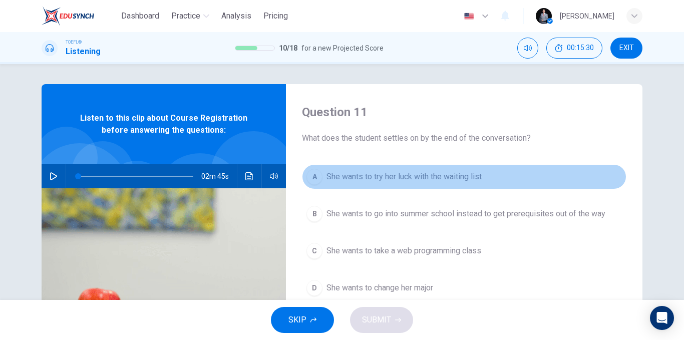
click at [407, 182] on span "She wants to try her luck with the waiting list" at bounding box center [404, 177] width 155 height 12
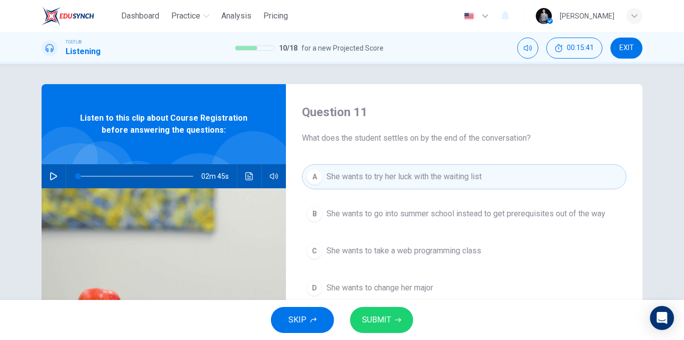
click at [382, 315] on span "SUBMIT" at bounding box center [376, 320] width 29 height 14
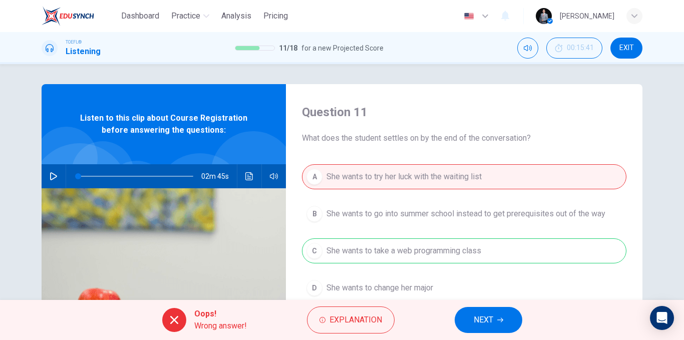
click at [484, 322] on span "NEXT" at bounding box center [484, 320] width 20 height 14
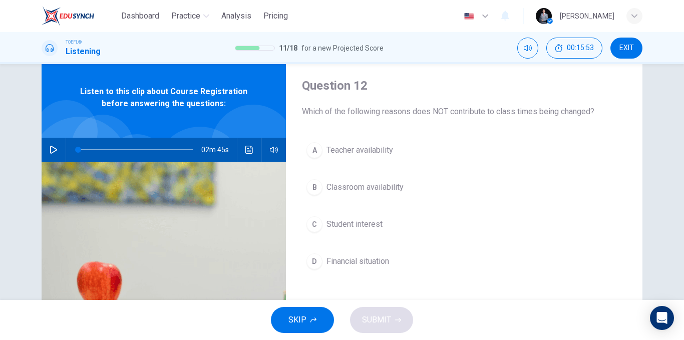
scroll to position [50, 0]
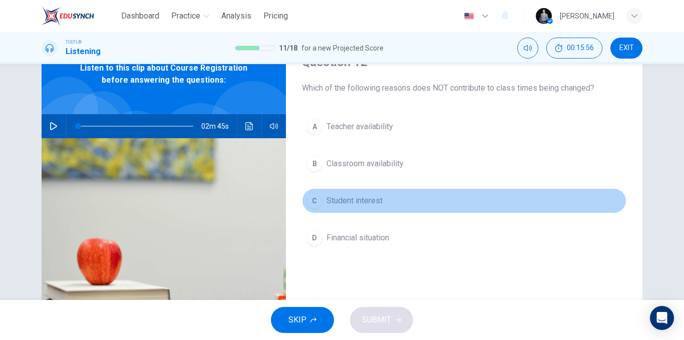
click at [400, 204] on button "C Student interest" at bounding box center [464, 200] width 325 height 25
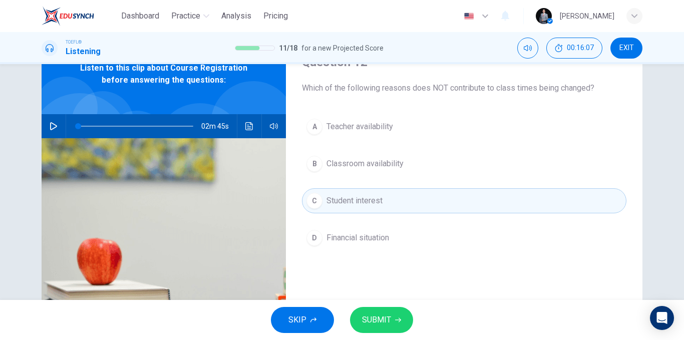
click at [404, 228] on button "D Financial situation" at bounding box center [464, 237] width 325 height 25
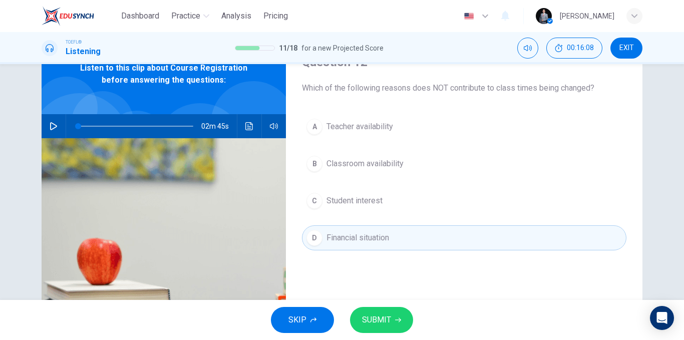
click at [400, 325] on button "SUBMIT" at bounding box center [381, 320] width 63 height 26
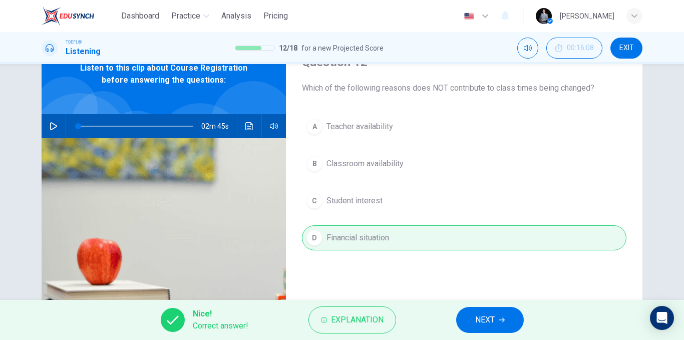
click at [494, 309] on button "NEXT" at bounding box center [490, 320] width 68 height 26
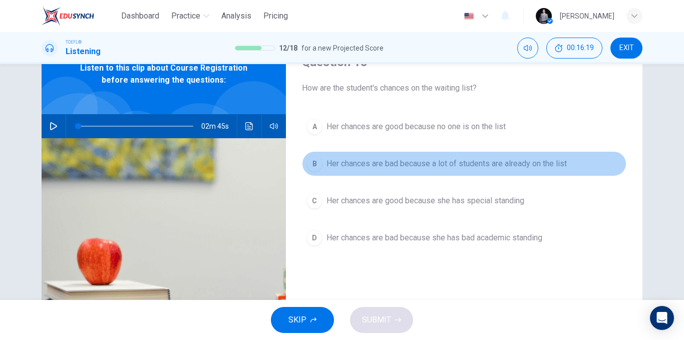
click at [488, 164] on span "Her chances are bad because a lot of students are already on the list" at bounding box center [447, 164] width 240 height 12
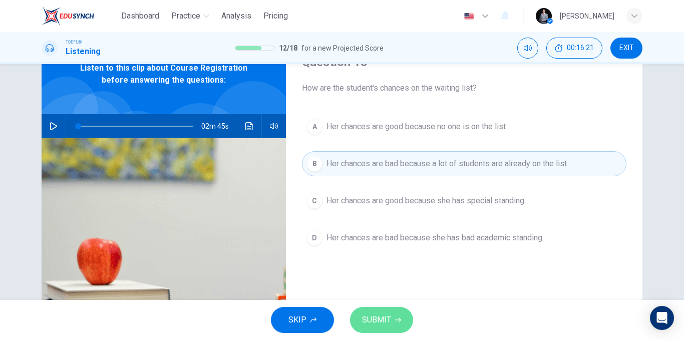
click at [373, 324] on span "SUBMIT" at bounding box center [376, 320] width 29 height 14
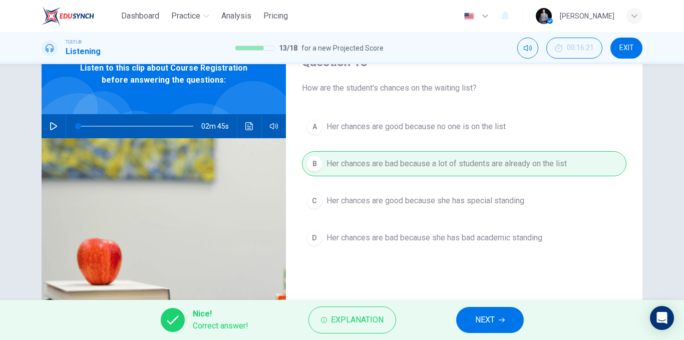
click at [477, 312] on button "NEXT" at bounding box center [490, 320] width 68 height 26
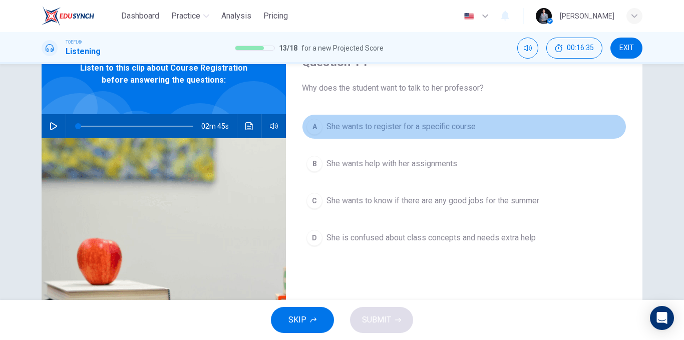
click at [470, 128] on span "She wants to register for a specific course" at bounding box center [401, 127] width 149 height 12
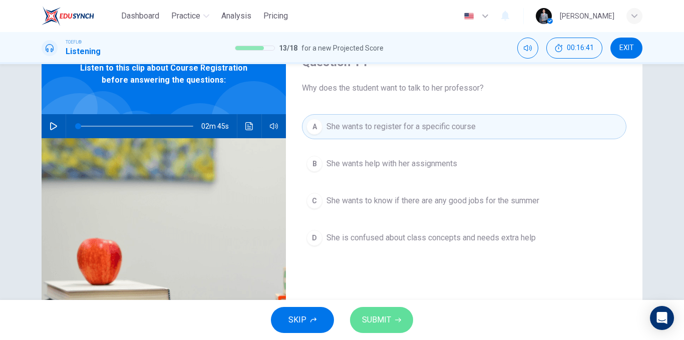
click at [393, 316] on button "SUBMIT" at bounding box center [381, 320] width 63 height 26
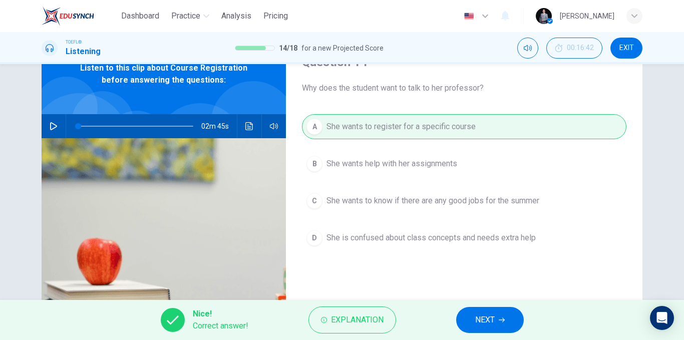
drag, startPoint x: 493, startPoint y: 324, endPoint x: 478, endPoint y: 307, distance: 22.0
click at [493, 324] on span "NEXT" at bounding box center [485, 320] width 20 height 14
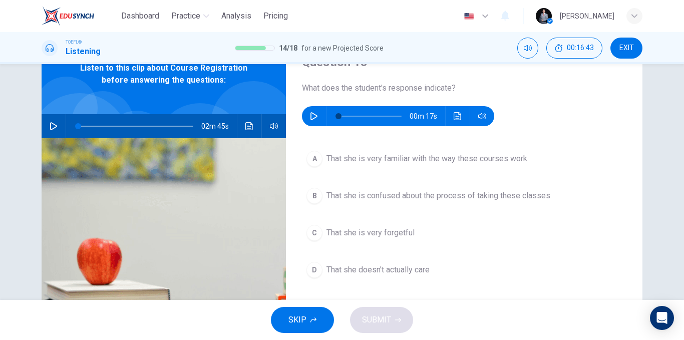
click at [310, 116] on icon "button" at bounding box center [314, 116] width 8 height 8
type input "0"
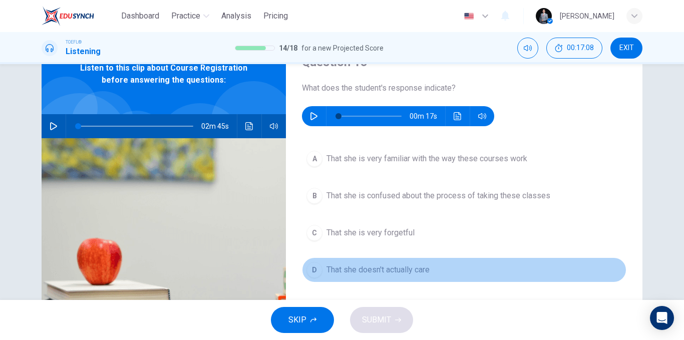
click at [406, 272] on span "That she doesn't actually care" at bounding box center [378, 270] width 103 height 12
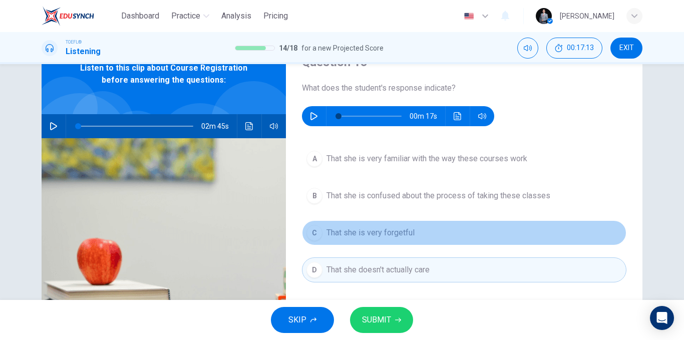
click at [451, 228] on button "C That she is very forgetful" at bounding box center [464, 232] width 325 height 25
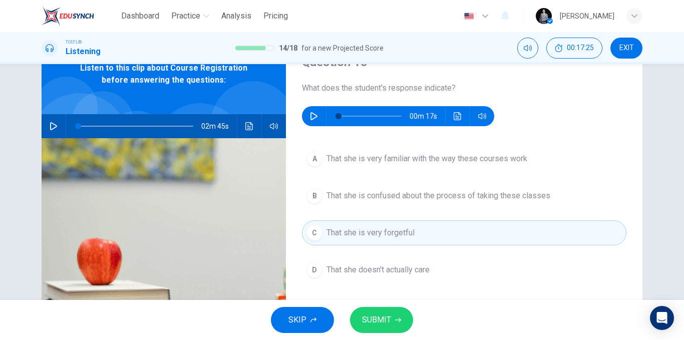
click at [540, 196] on span "That she is confused about the process of taking these classes" at bounding box center [439, 196] width 224 height 12
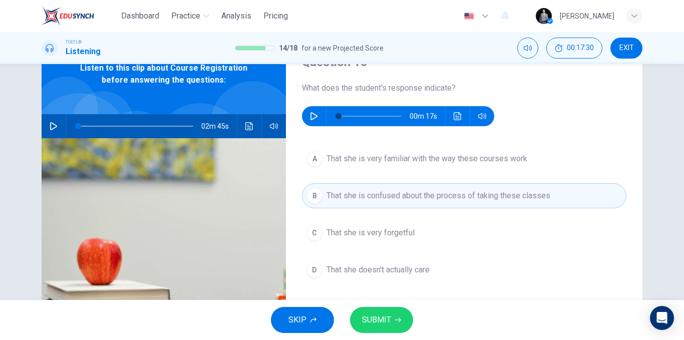
click at [390, 314] on span "SUBMIT" at bounding box center [376, 320] width 29 height 14
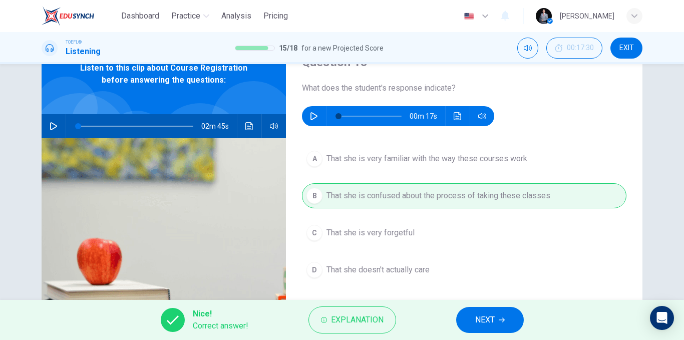
click at [471, 315] on button "NEXT" at bounding box center [490, 320] width 68 height 26
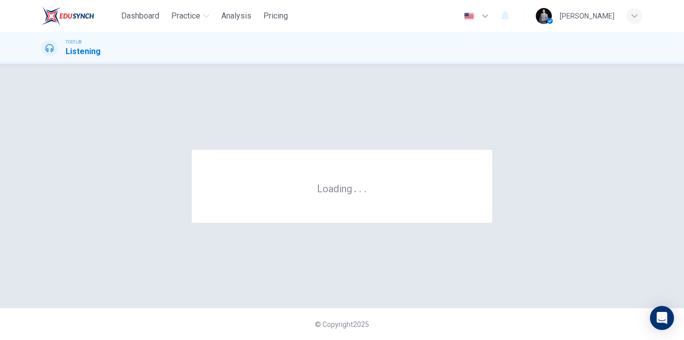
scroll to position [0, 0]
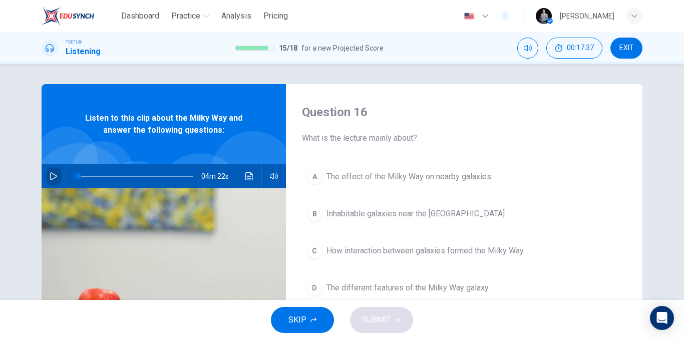
click at [50, 172] on icon "button" at bounding box center [54, 176] width 8 height 8
type input "0"
click at [481, 180] on span "The effect of the Milky Way on nearby galaxies" at bounding box center [409, 177] width 165 height 12
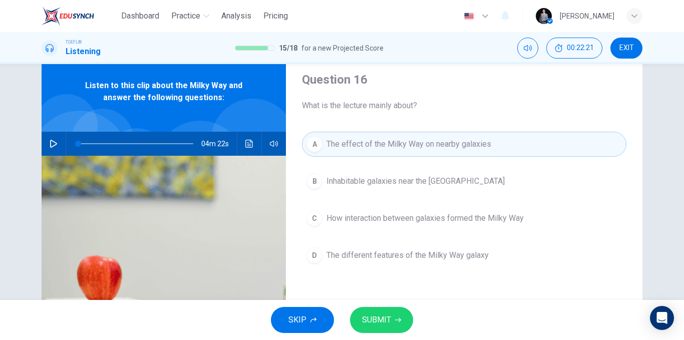
scroll to position [50, 0]
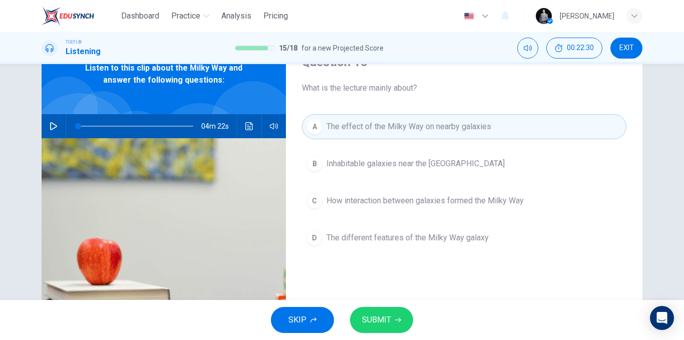
click at [390, 313] on span "SUBMIT" at bounding box center [376, 320] width 29 height 14
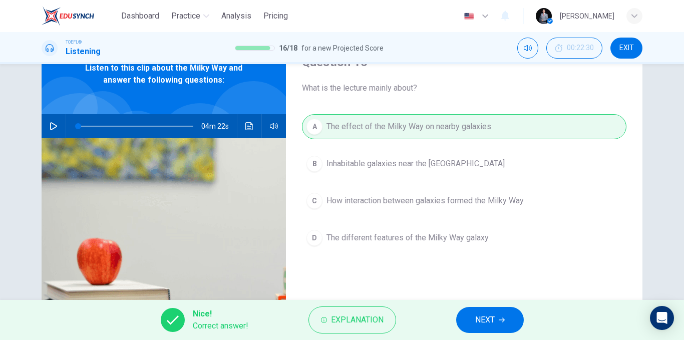
click at [497, 308] on button "NEXT" at bounding box center [490, 320] width 68 height 26
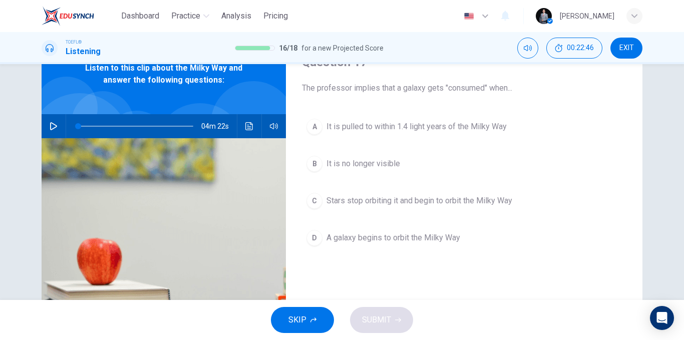
click at [390, 126] on span "It is pulled to within 1.4 light years of the Milky Way" at bounding box center [417, 127] width 180 height 12
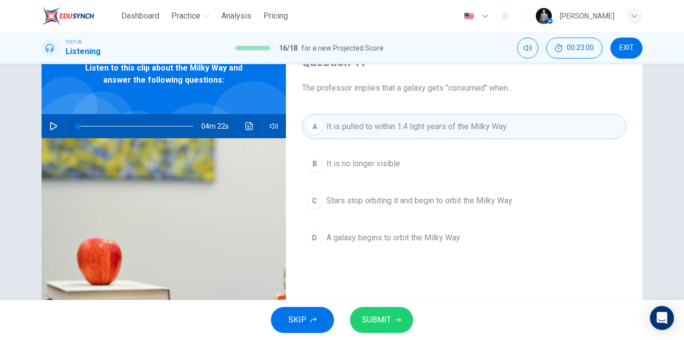
click at [389, 314] on span "SUBMIT" at bounding box center [376, 320] width 29 height 14
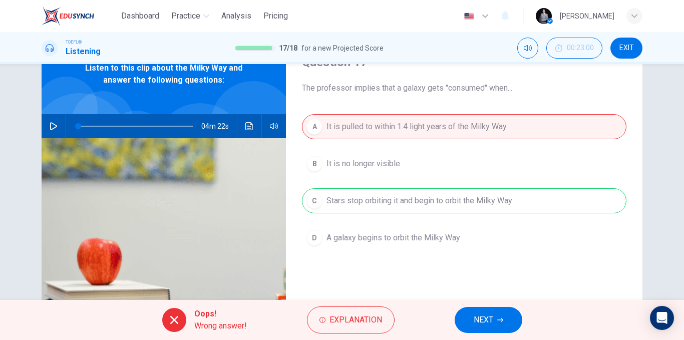
click at [498, 319] on icon "button" at bounding box center [500, 320] width 6 height 6
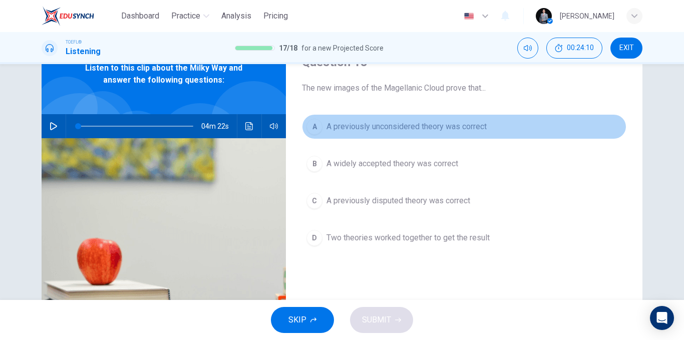
click at [473, 127] on span "A previously unconsidered theory was correct" at bounding box center [407, 127] width 160 height 12
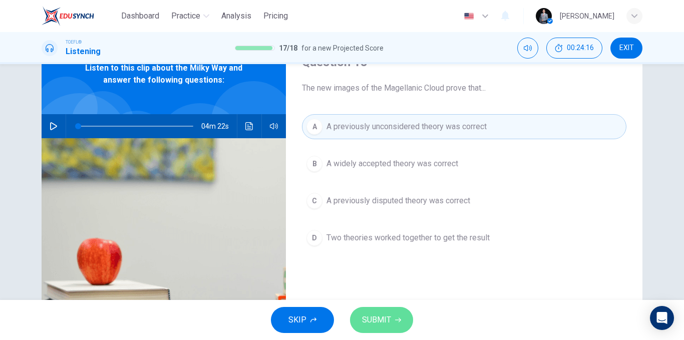
click at [393, 317] on button "SUBMIT" at bounding box center [381, 320] width 63 height 26
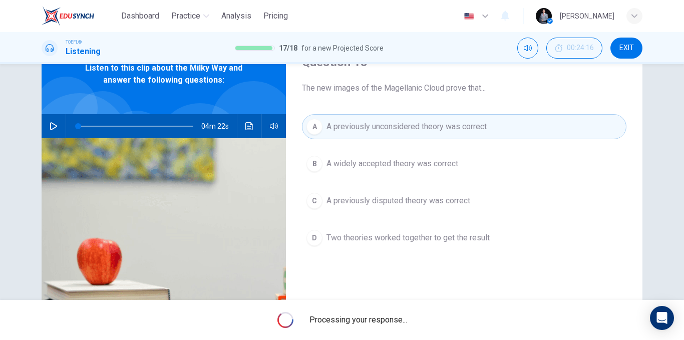
scroll to position [0, 0]
